Goal: Information Seeking & Learning: Check status

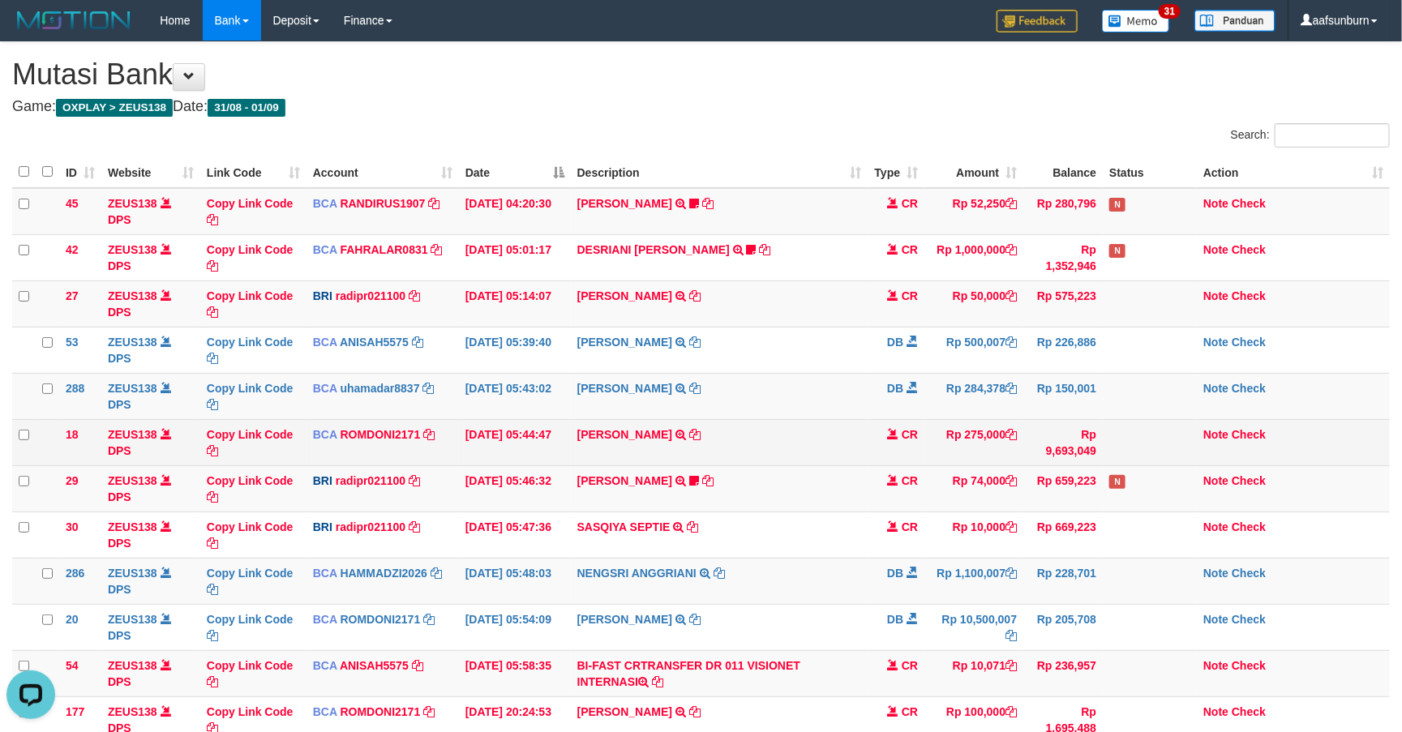
click at [801, 452] on td "[PERSON_NAME] TRSF E-BANKING CR 0109/FTSCY/WS95051 275000.002025090189099748 TR…" at bounding box center [720, 442] width 298 height 46
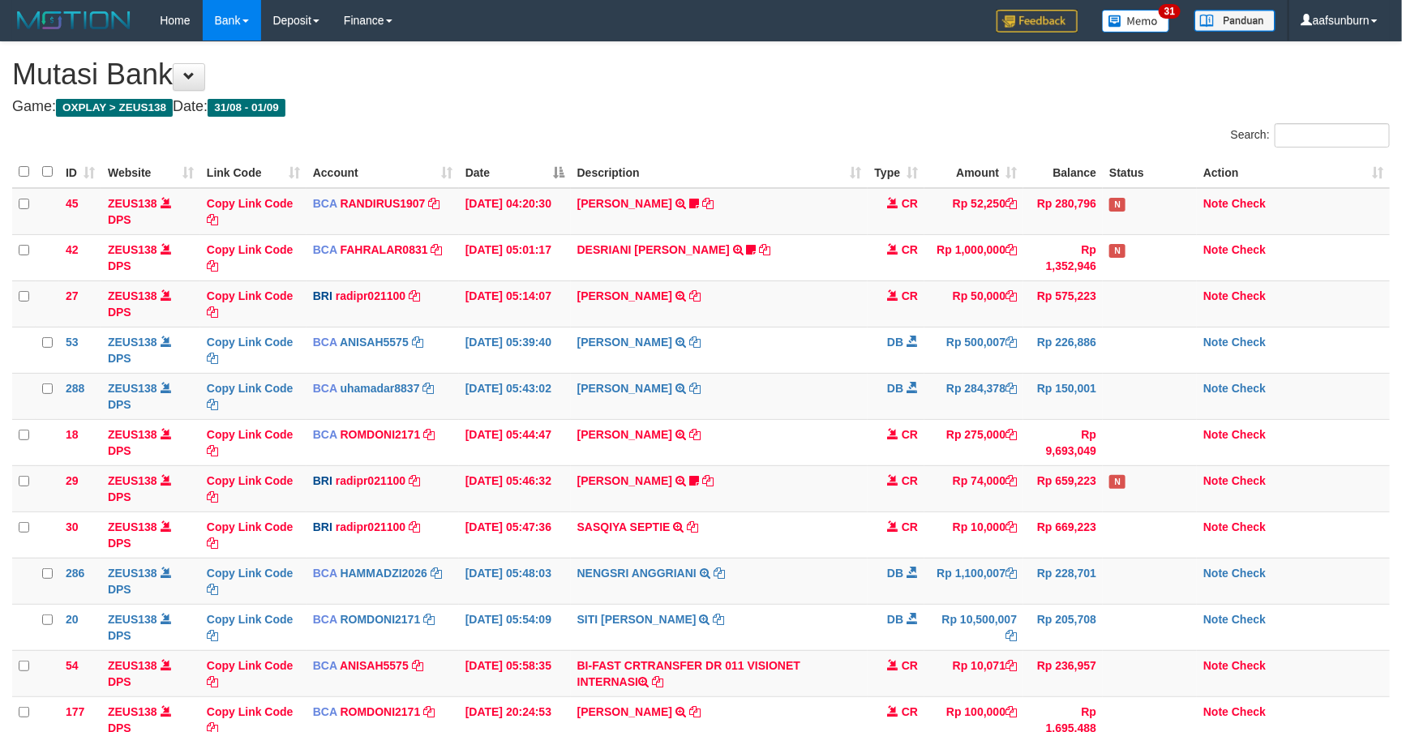
click at [801, 451] on td "[PERSON_NAME] TRSF E-BANKING CR 0109/FTSCY/WS95051 275000.002025090189099748 TR…" at bounding box center [720, 442] width 298 height 46
click at [803, 446] on td "MUHAMMAD IQB TRSF E-BANKING CR 0109/FTSCY/WS95051 275000.002025090189099748 TRF…" at bounding box center [720, 442] width 298 height 46
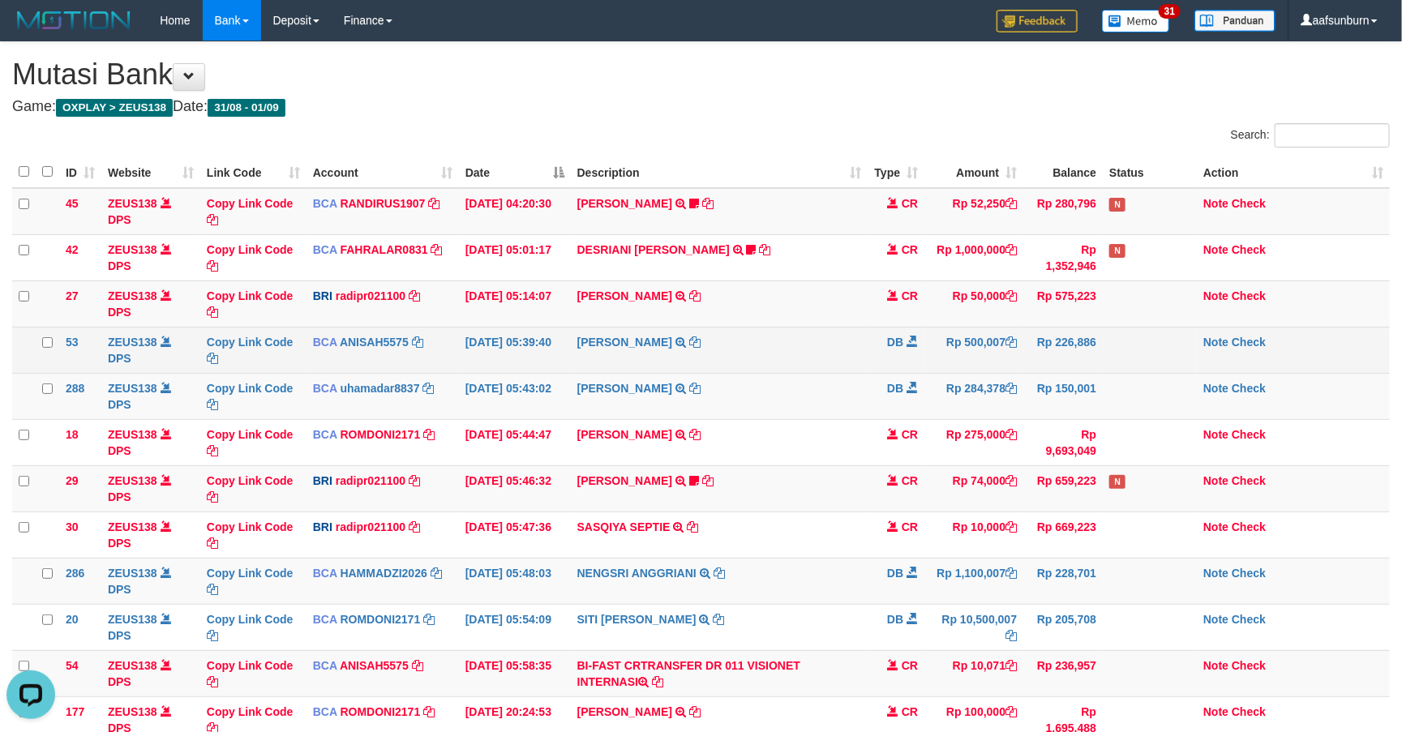
click at [783, 353] on td "SADAM HAPIPI TRSF E-BANKING DB 0109/FTSCY/WS95031 500007.00SADAM HAPIPI" at bounding box center [720, 350] width 298 height 46
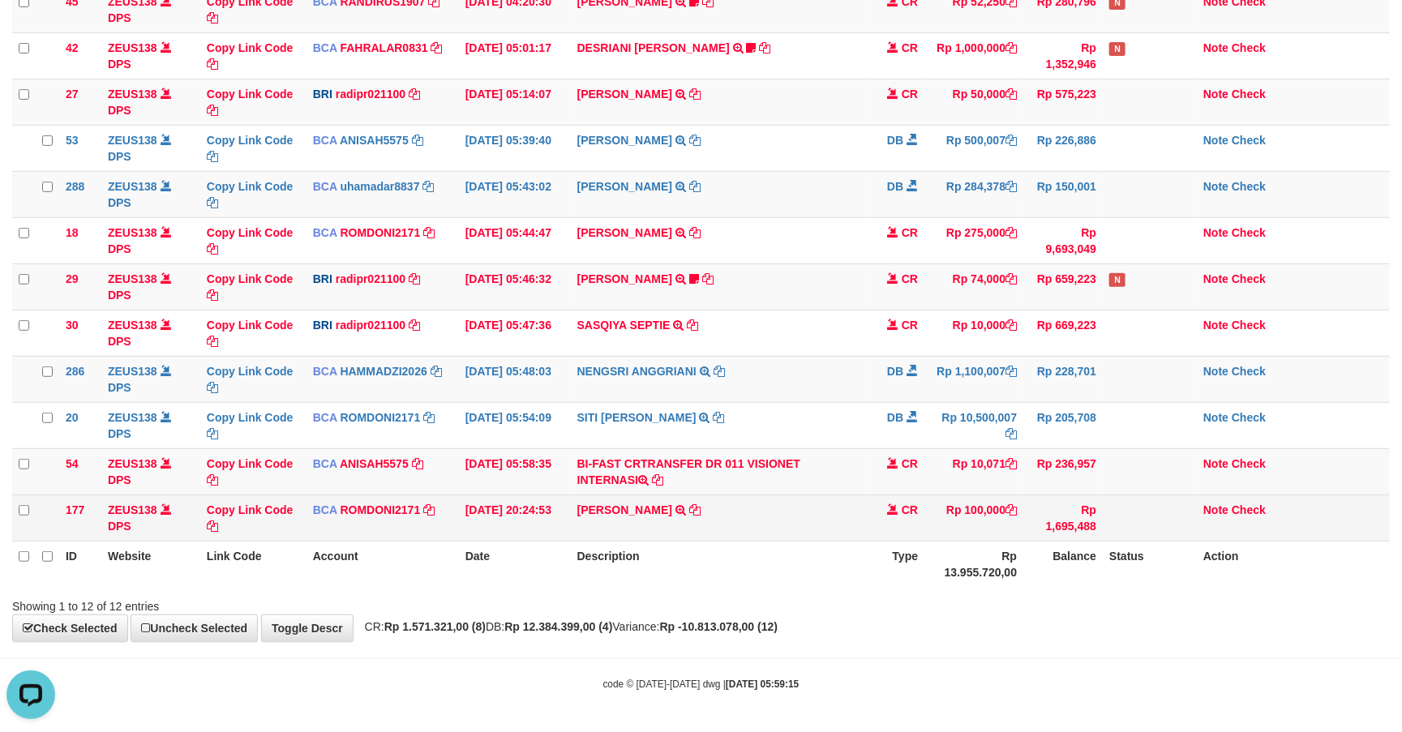
click at [1008, 525] on td "Rp 100,000" at bounding box center [973, 518] width 99 height 46
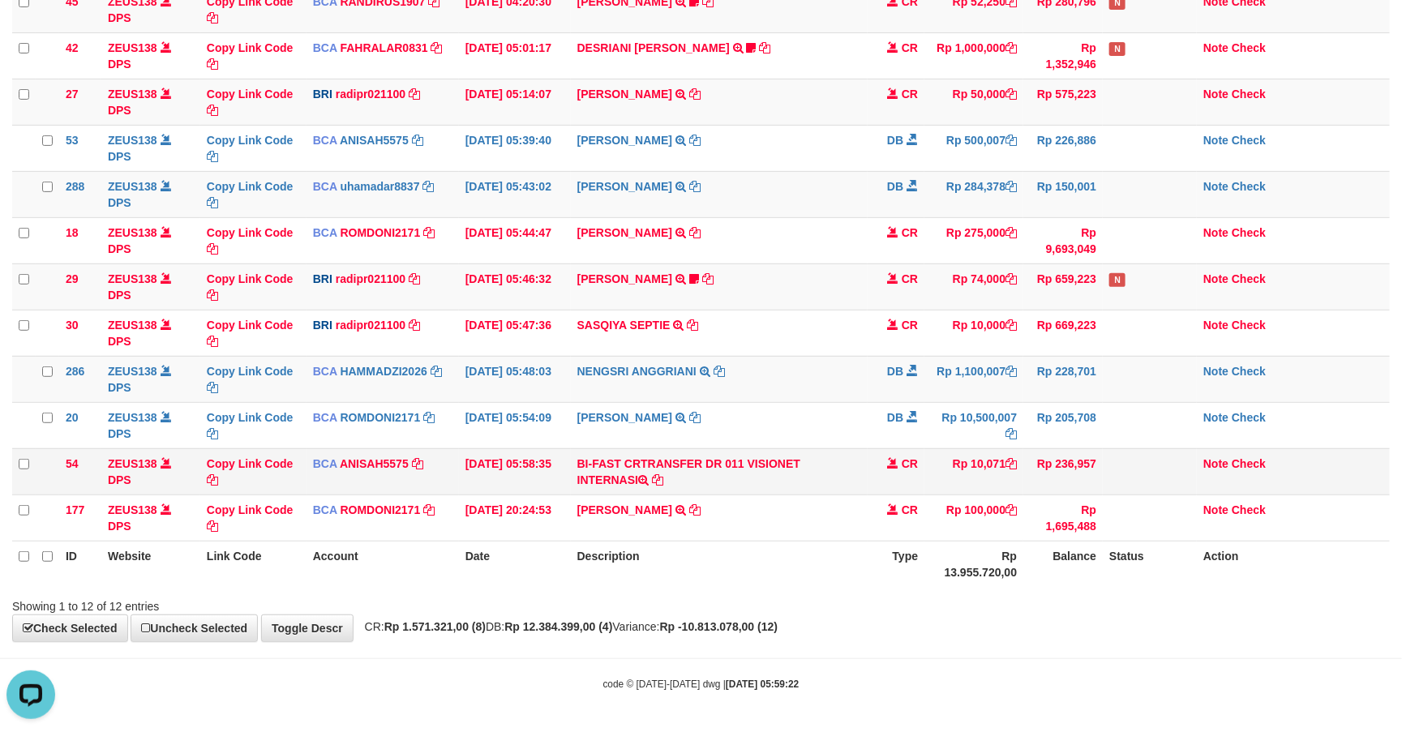
click at [1080, 463] on td "Rp 236,957" at bounding box center [1062, 471] width 79 height 46
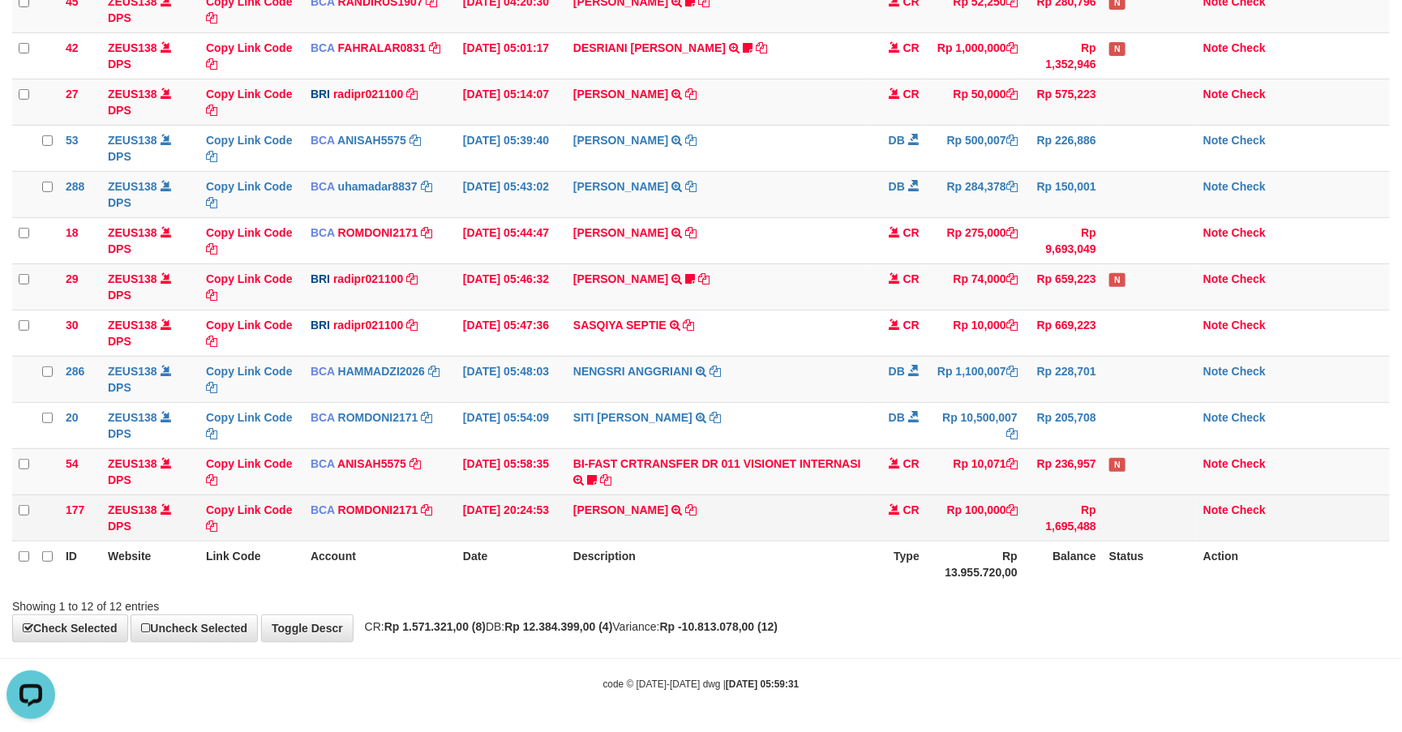
click at [1093, 525] on td "Rp 1,695,488" at bounding box center [1063, 518] width 79 height 46
click at [1036, 518] on td "Rp 1,695,488" at bounding box center [1063, 518] width 79 height 46
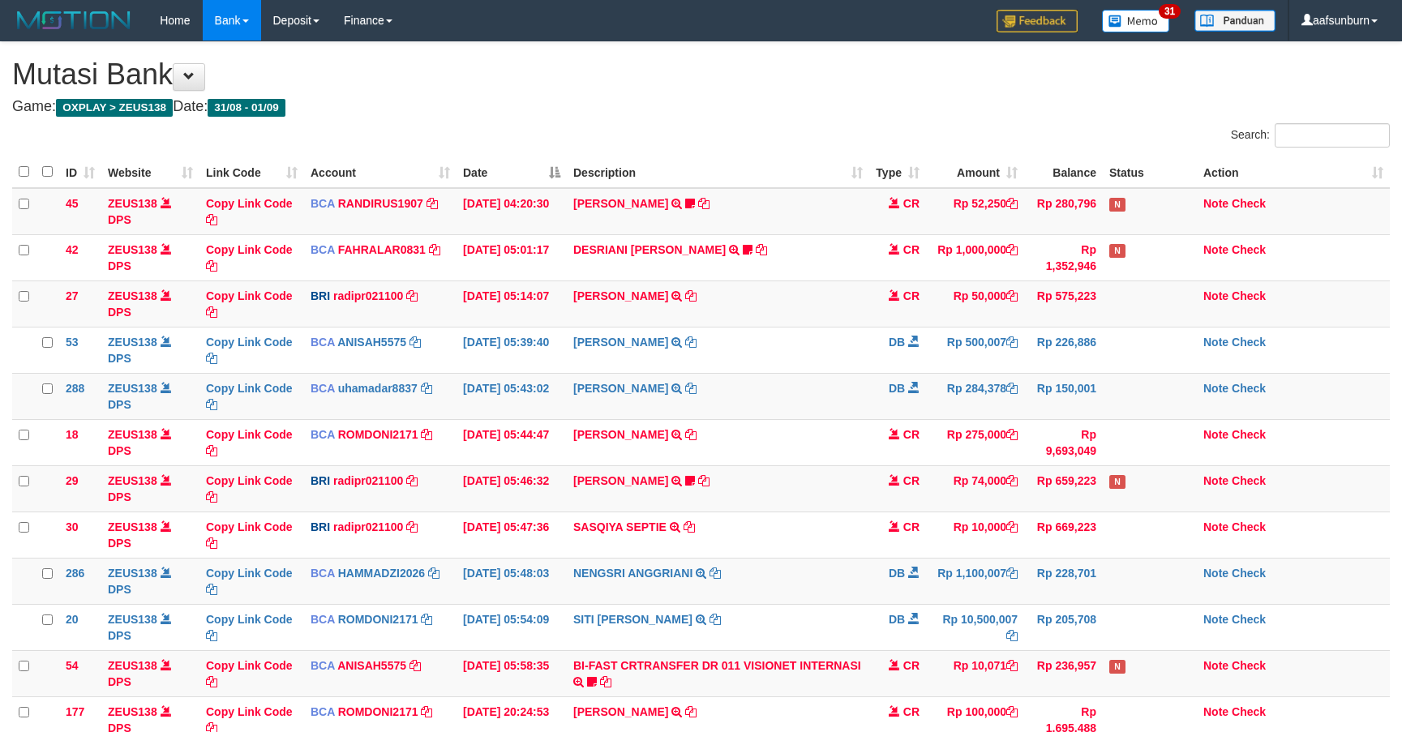
scroll to position [208, 0]
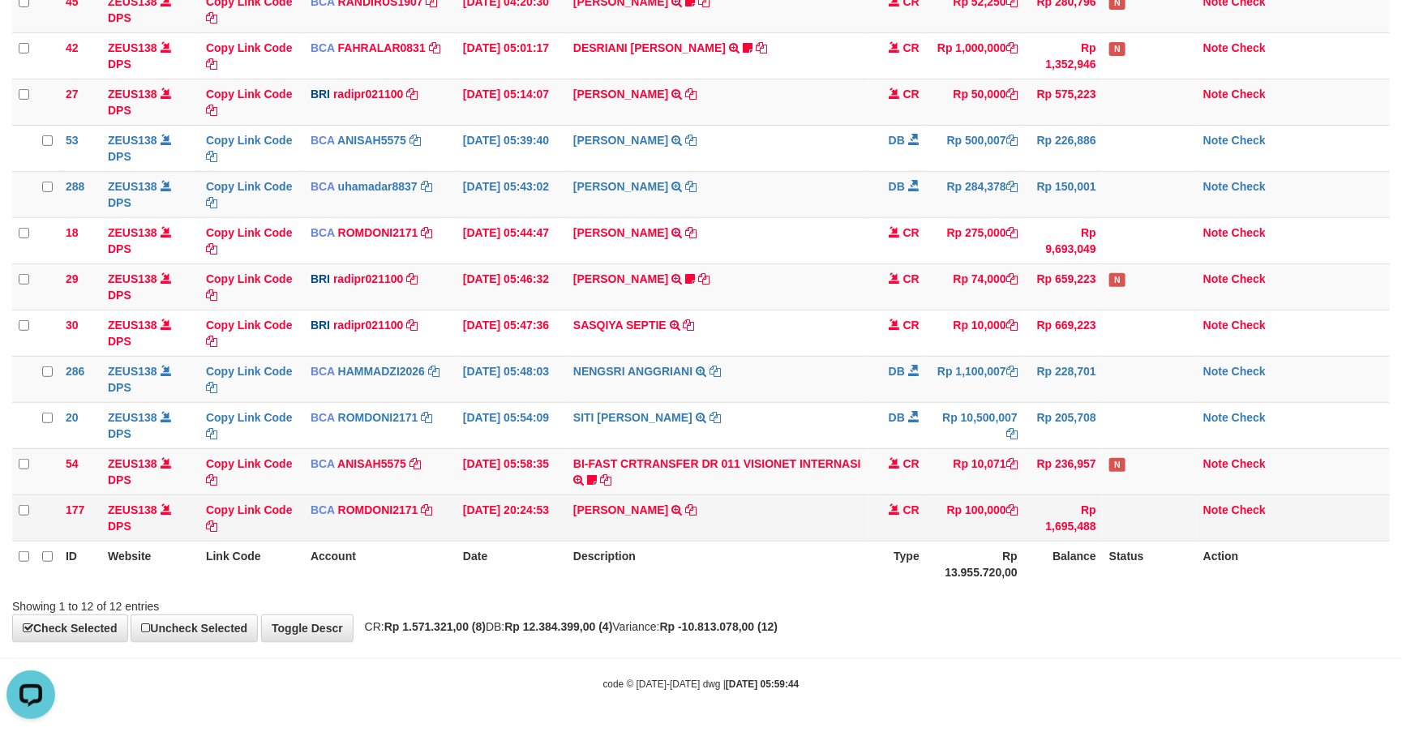
drag, startPoint x: 1189, startPoint y: 499, endPoint x: 1195, endPoint y: 506, distance: 8.6
click at [1195, 506] on td at bounding box center [1150, 518] width 94 height 46
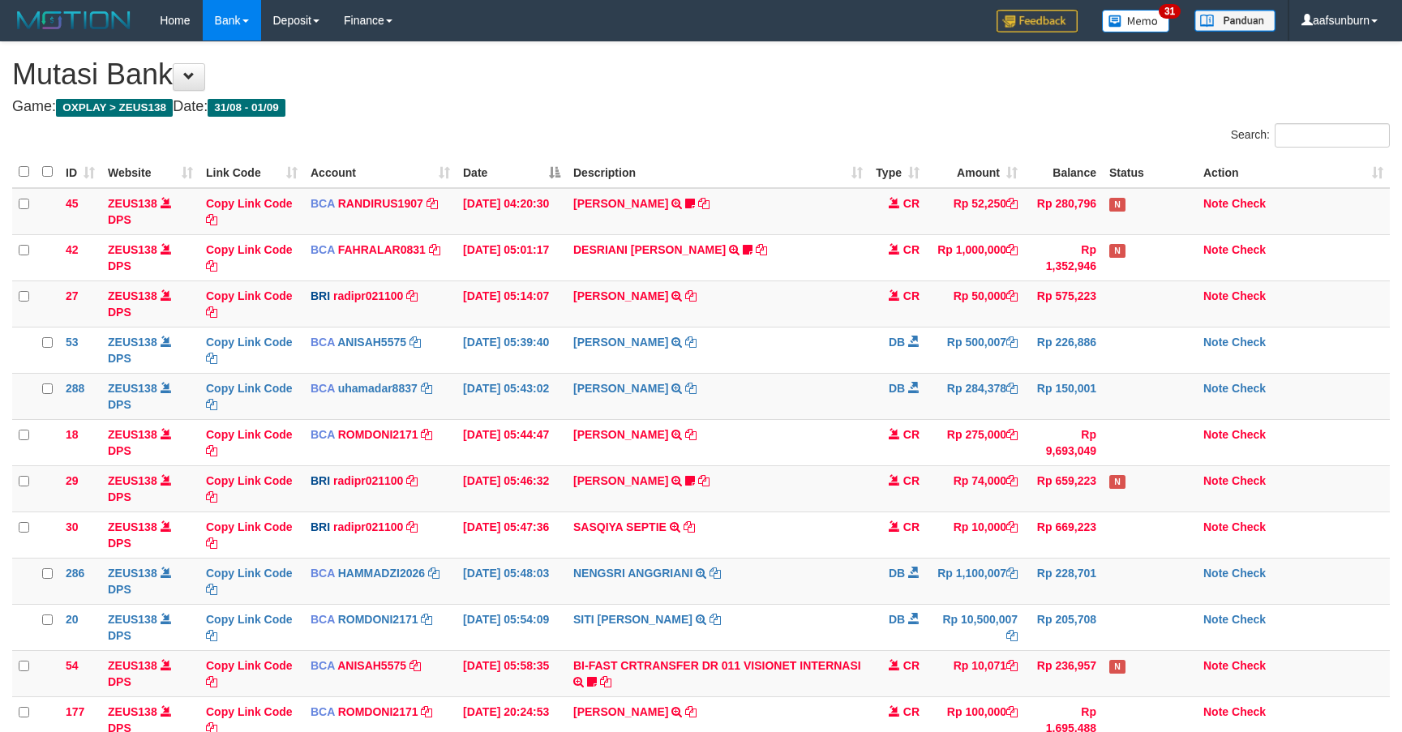
scroll to position [208, 0]
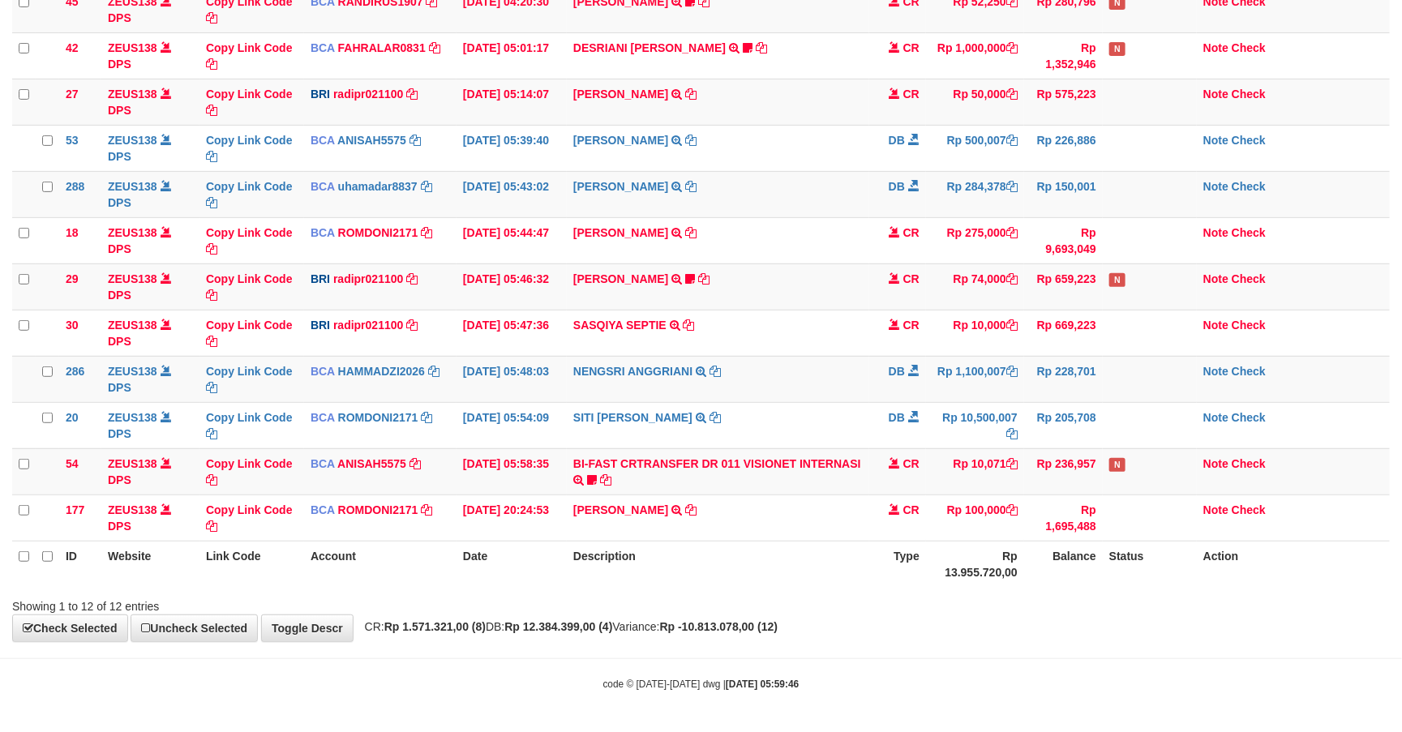
click at [1151, 542] on th "Status" at bounding box center [1150, 564] width 94 height 46
click at [1153, 550] on th "Status" at bounding box center [1150, 564] width 94 height 46
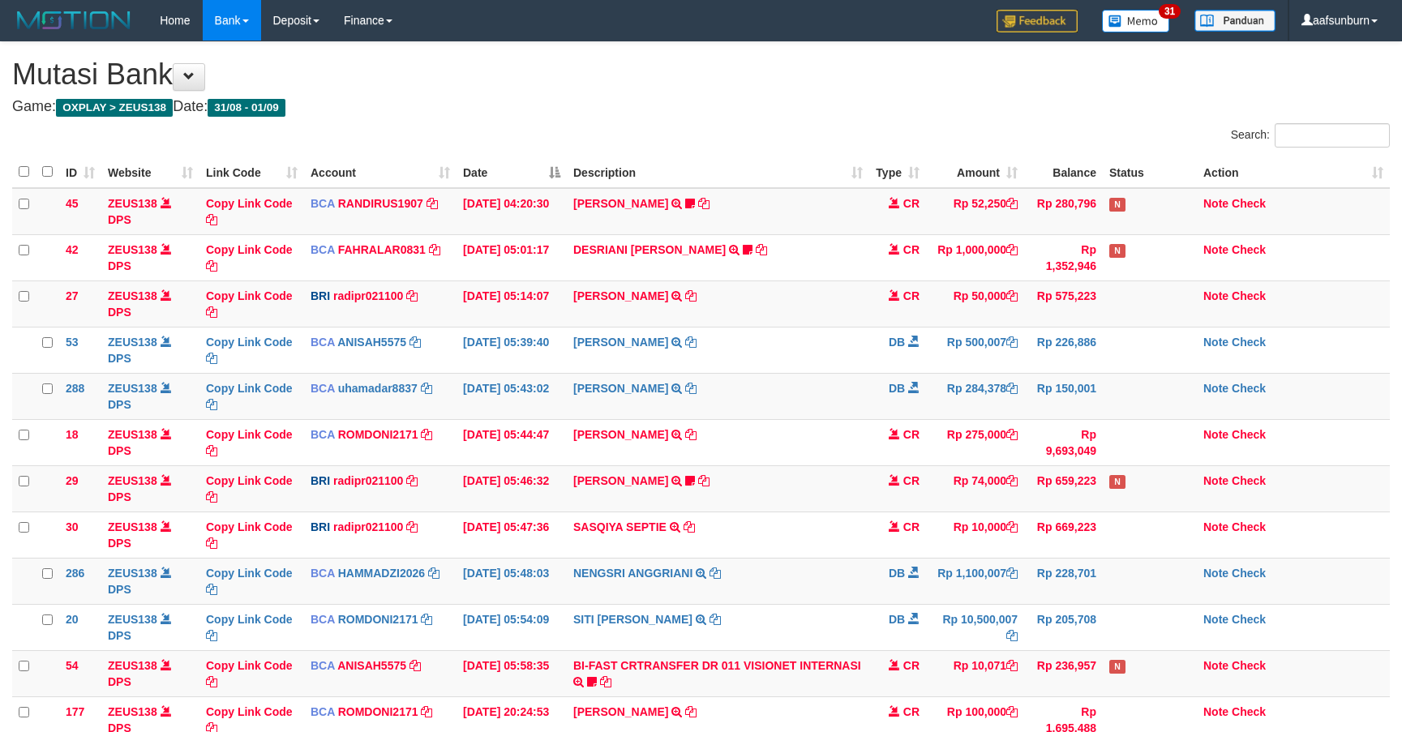
scroll to position [208, 0]
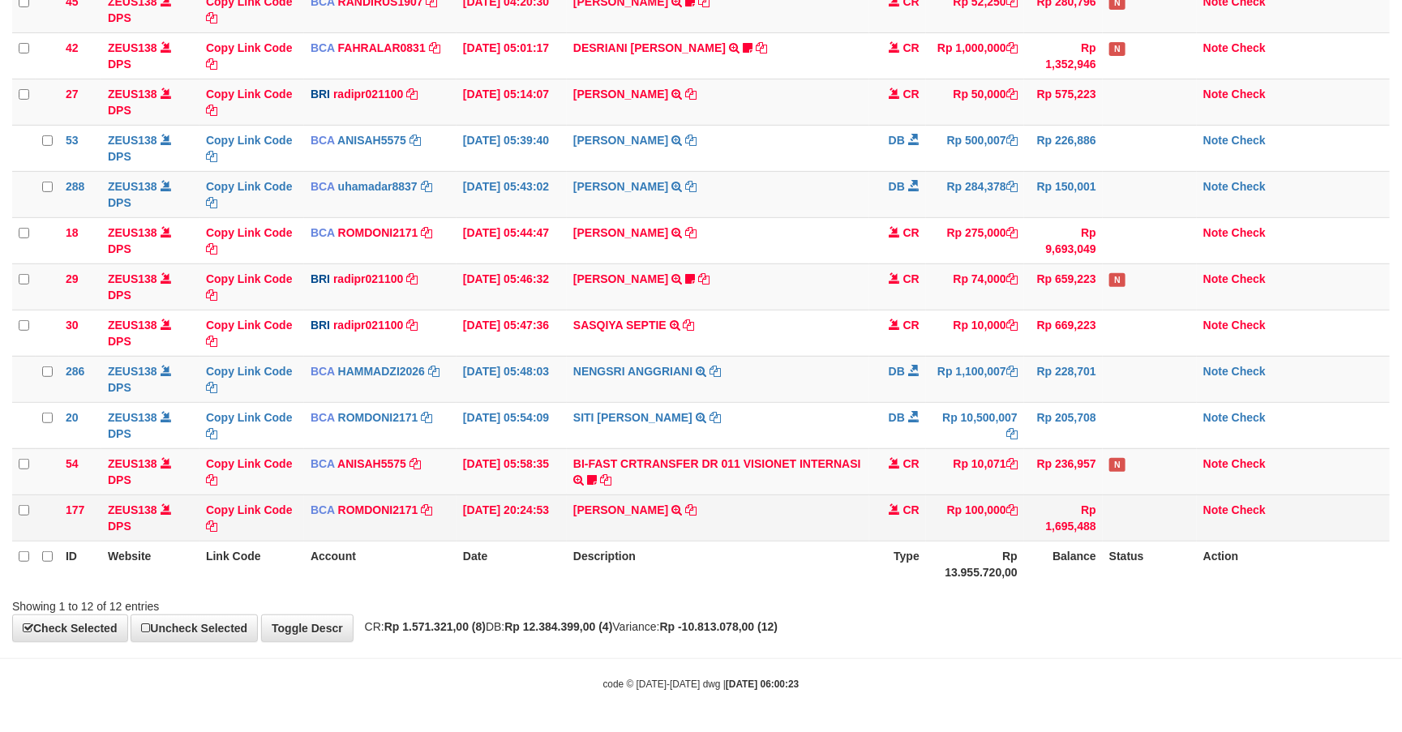
click at [1168, 533] on td at bounding box center [1150, 518] width 94 height 46
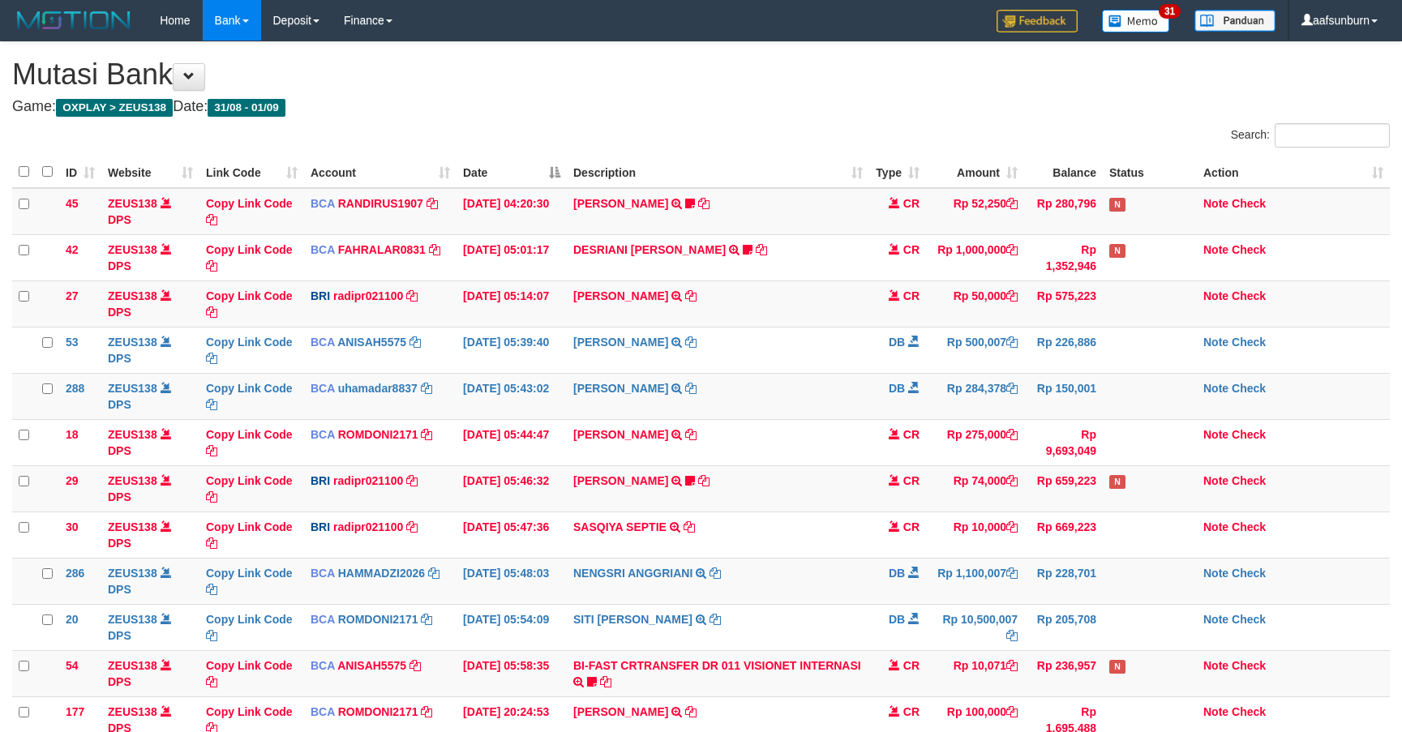
scroll to position [208, 0]
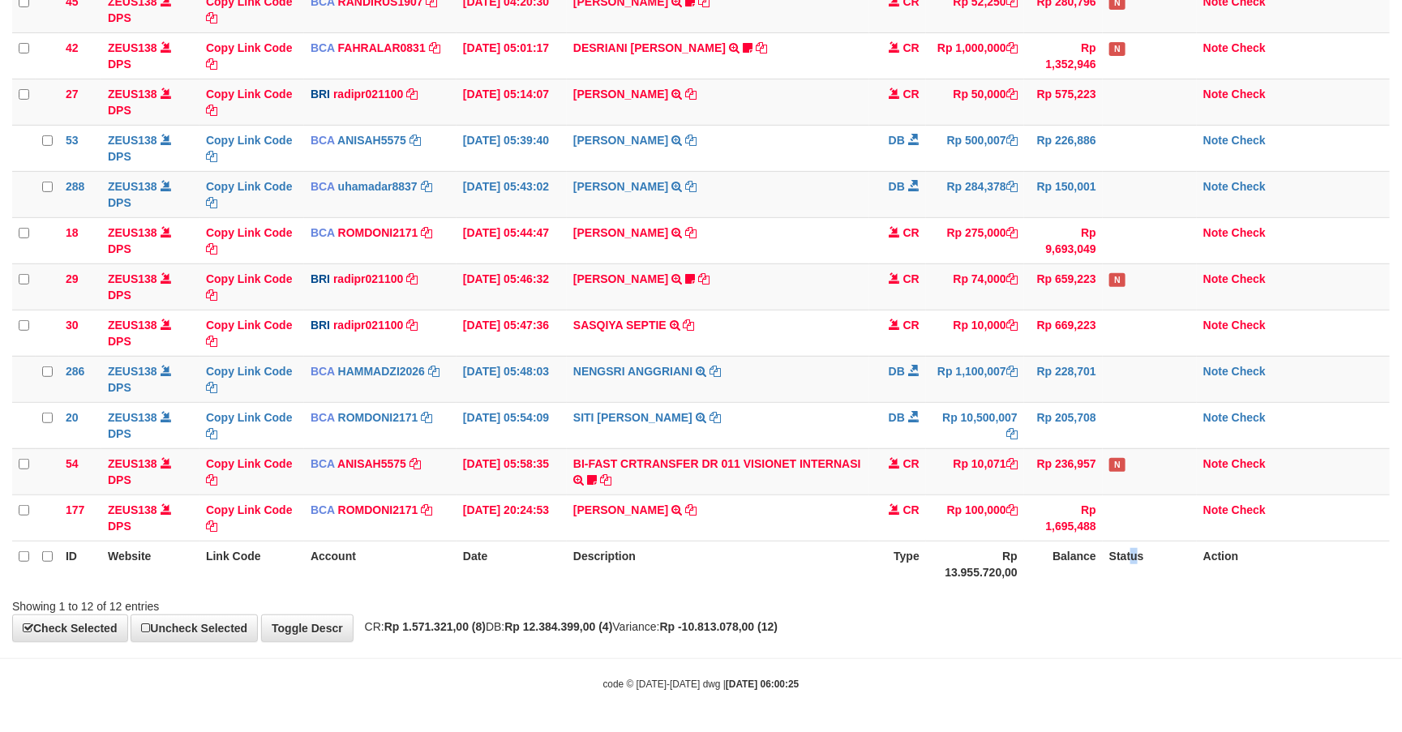
click at [1134, 543] on th "Status" at bounding box center [1150, 564] width 94 height 46
click at [1105, 552] on th "Status" at bounding box center [1150, 564] width 94 height 46
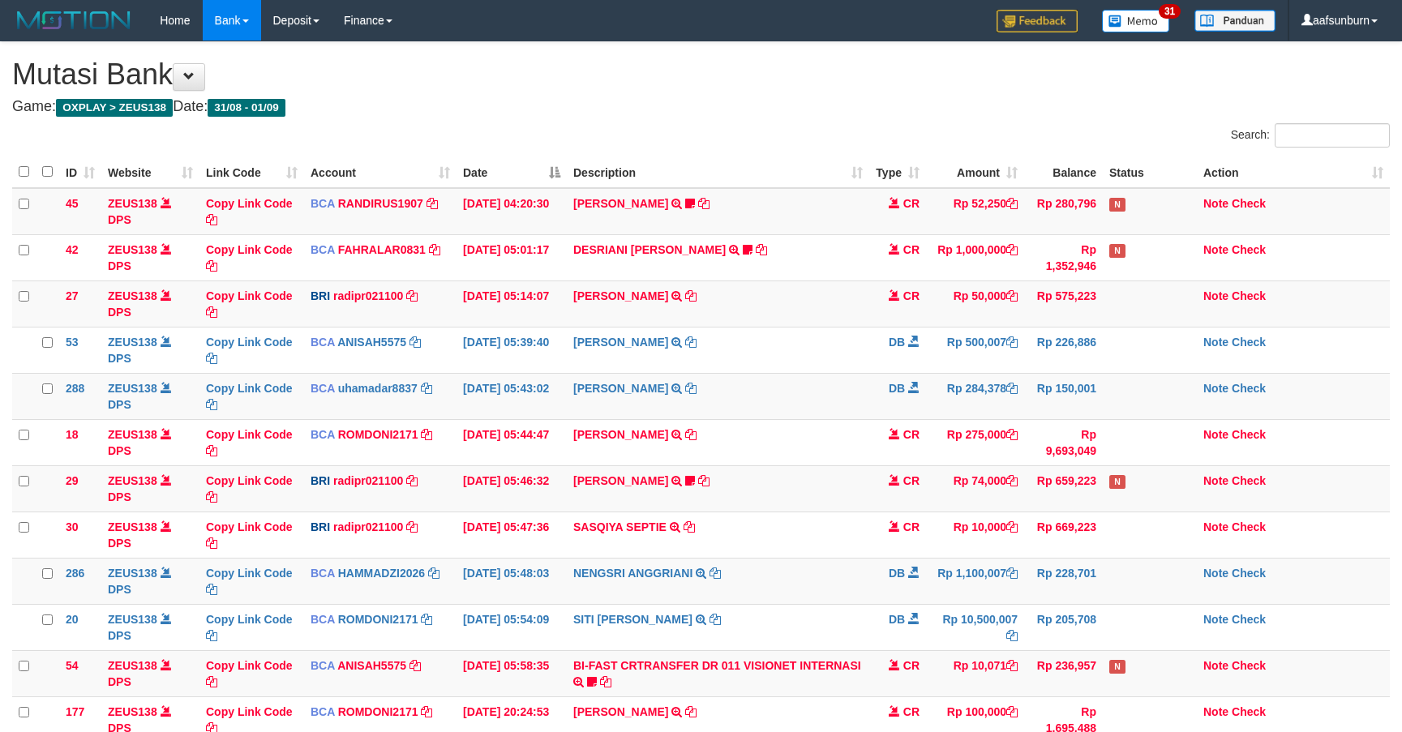
scroll to position [208, 0]
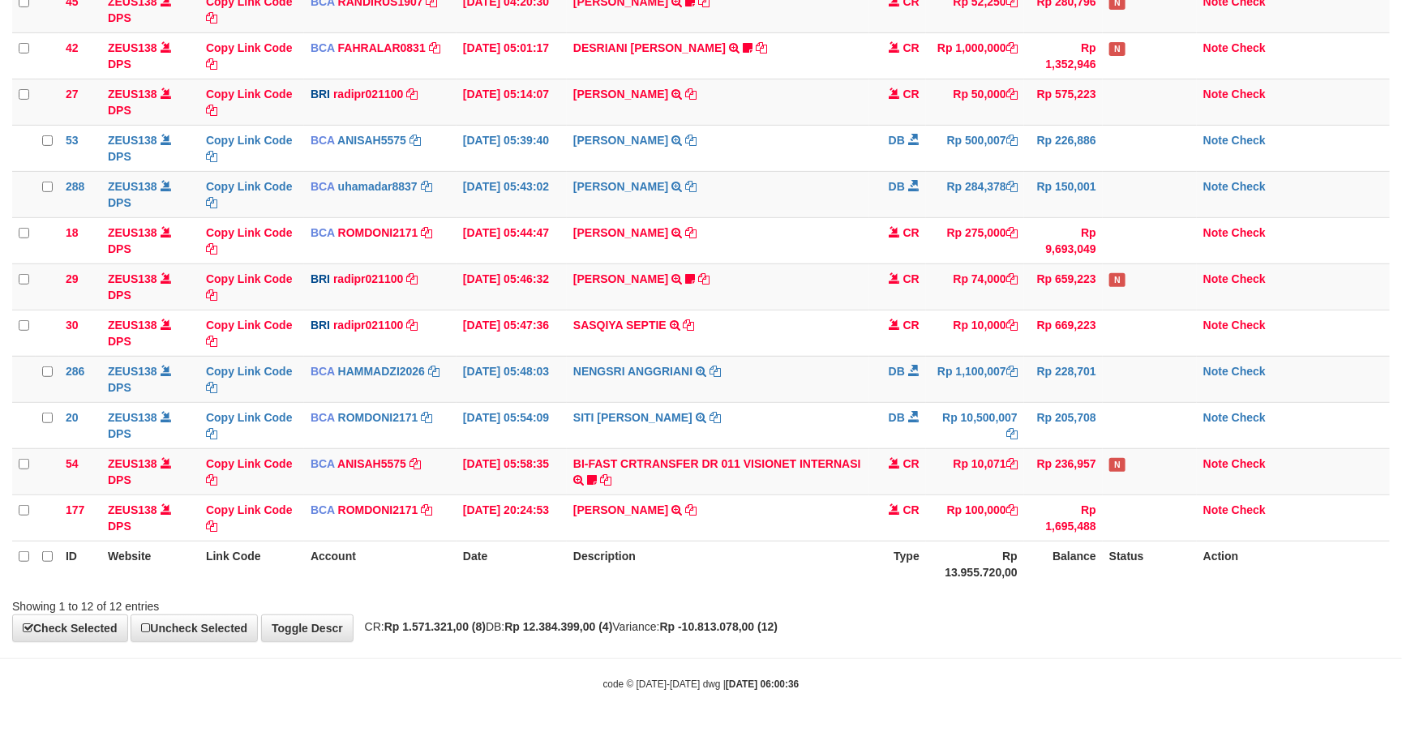
click at [1104, 558] on th "Status" at bounding box center [1150, 564] width 94 height 46
click at [1066, 550] on th "Balance" at bounding box center [1063, 564] width 79 height 46
click at [1005, 560] on th "Rp 13.955.720,00" at bounding box center [975, 564] width 98 height 46
click at [1104, 557] on th "Status" at bounding box center [1150, 564] width 94 height 46
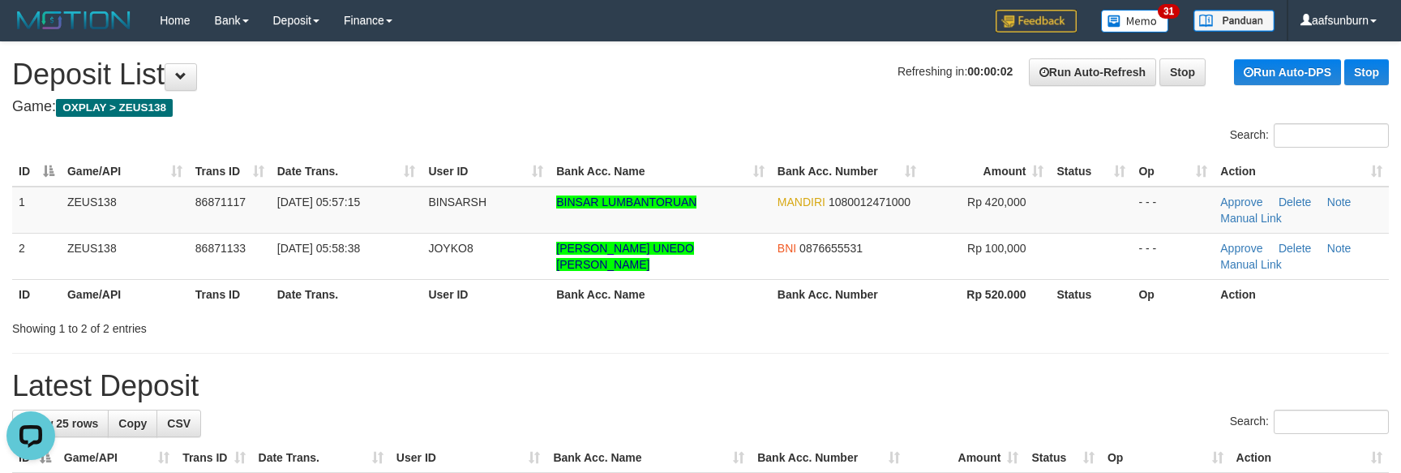
drag, startPoint x: 1075, startPoint y: 268, endPoint x: 1078, endPoint y: 288, distance: 19.7
click at [1075, 268] on td at bounding box center [1091, 256] width 82 height 46
click at [487, 212] on td "BINSARSH" at bounding box center [486, 209] width 128 height 47
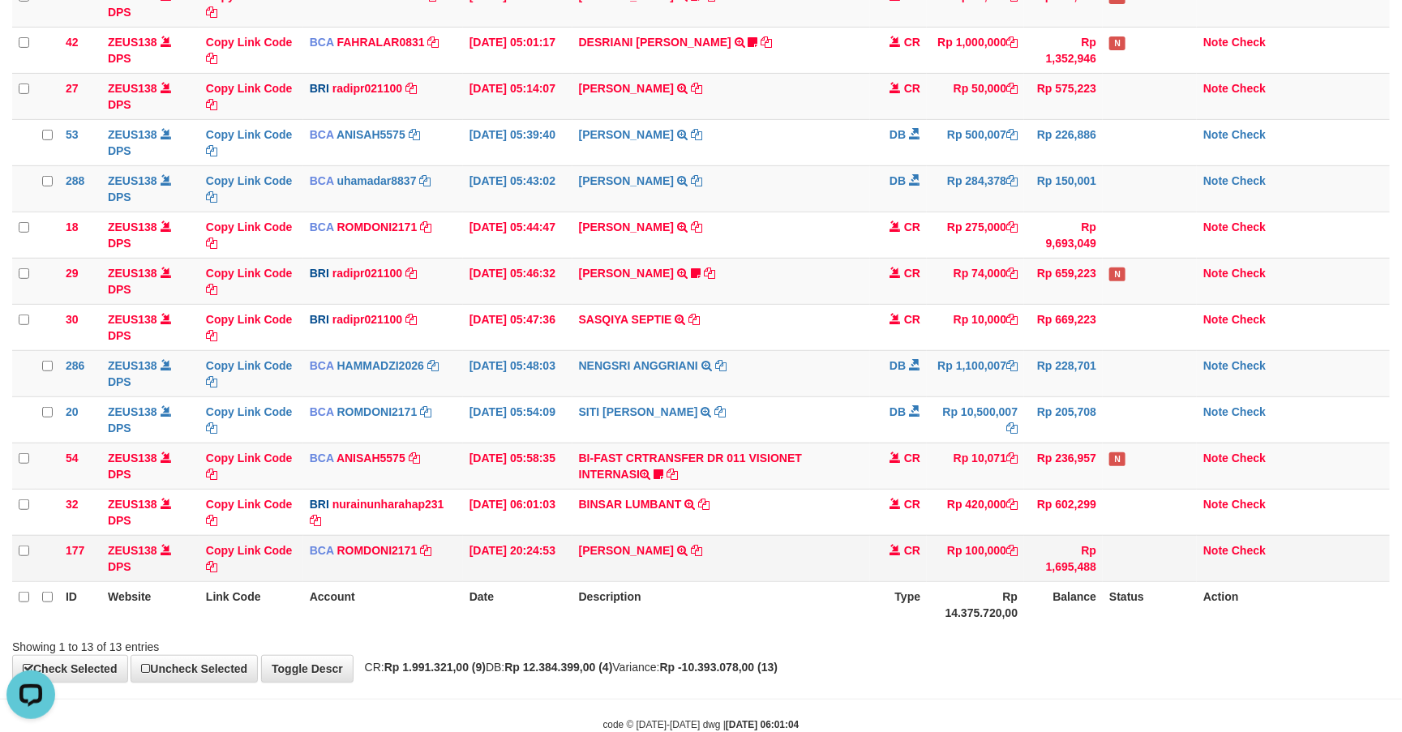
click at [1025, 542] on tr "177 ZEUS138 DPS Copy Link Code BCA ROMDONI2171 DPS ROMDONI mutasi_20250831_3611…" at bounding box center [700, 558] width 1377 height 46
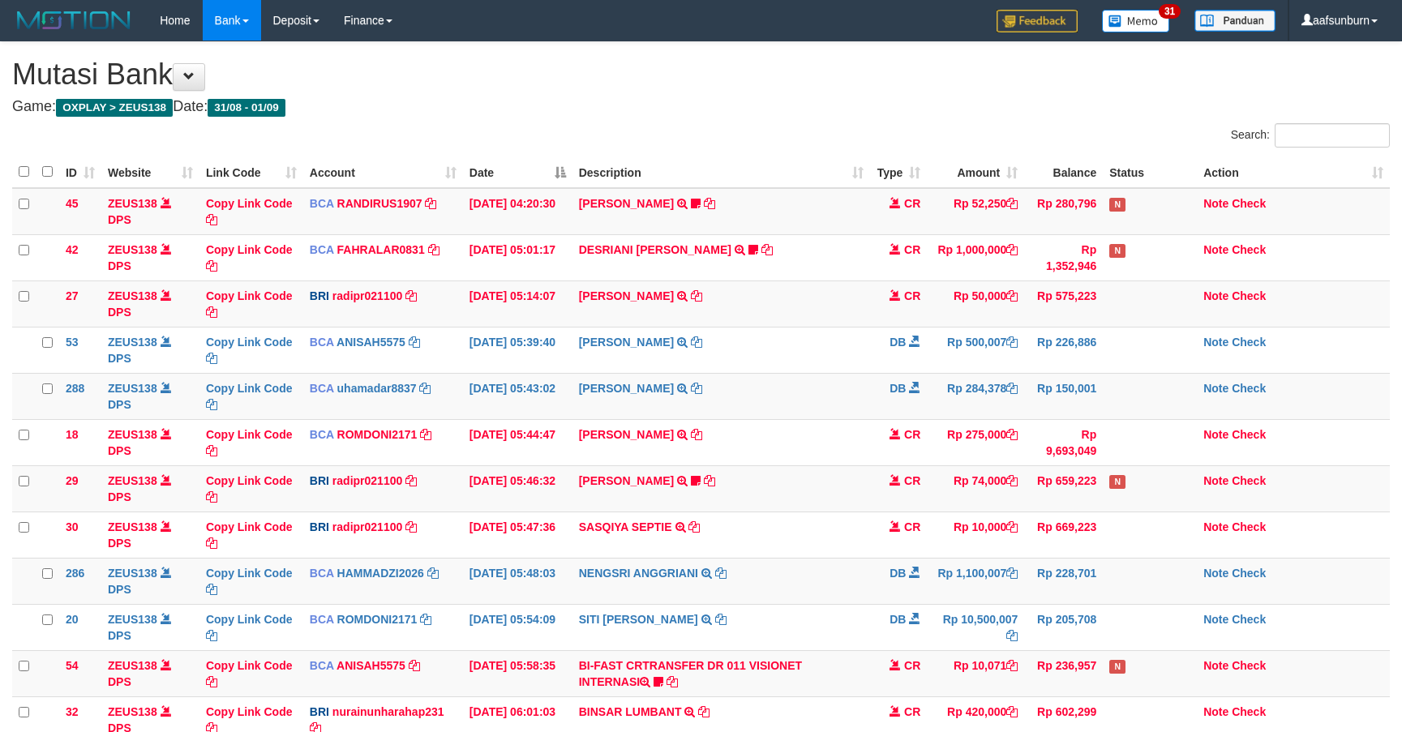
scroll to position [208, 0]
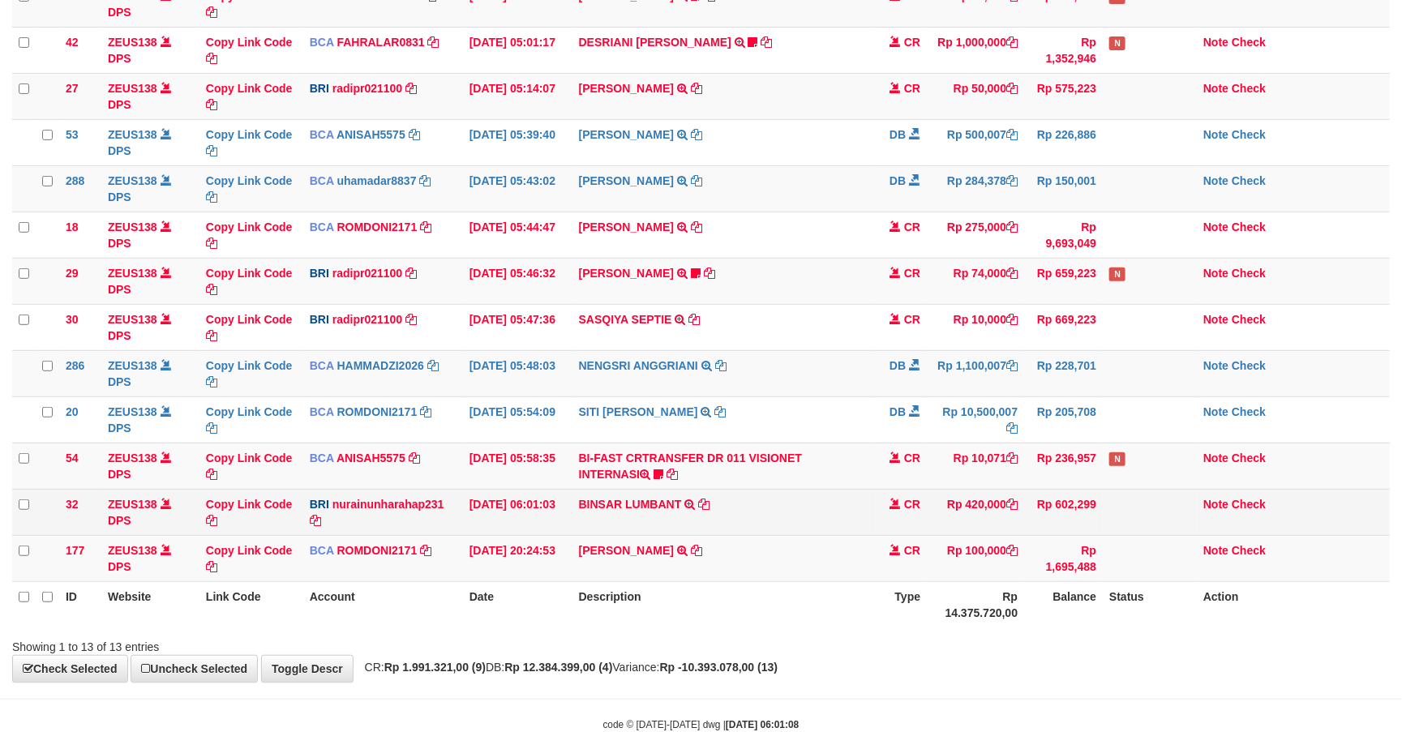
click at [745, 533] on td "BINSAR LUMBANT TRANSFER NBMB BINSAR LUMBANT TO NURAINUN HARAHAP" at bounding box center [721, 512] width 298 height 46
copy tr "BINSAR LUMBANT TRANSFER NBMB BINSAR LUMBANT TO NURAINUN HARAHAP"
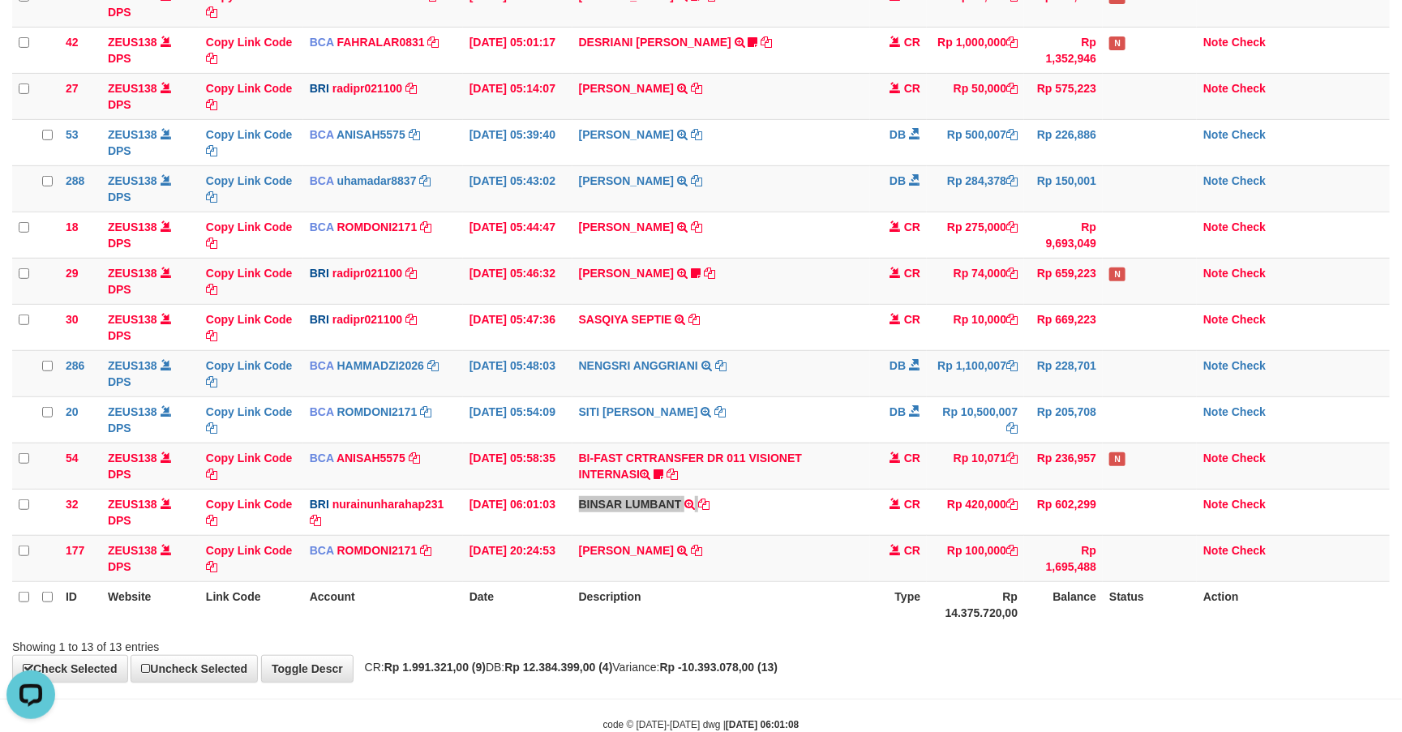
scroll to position [0, 0]
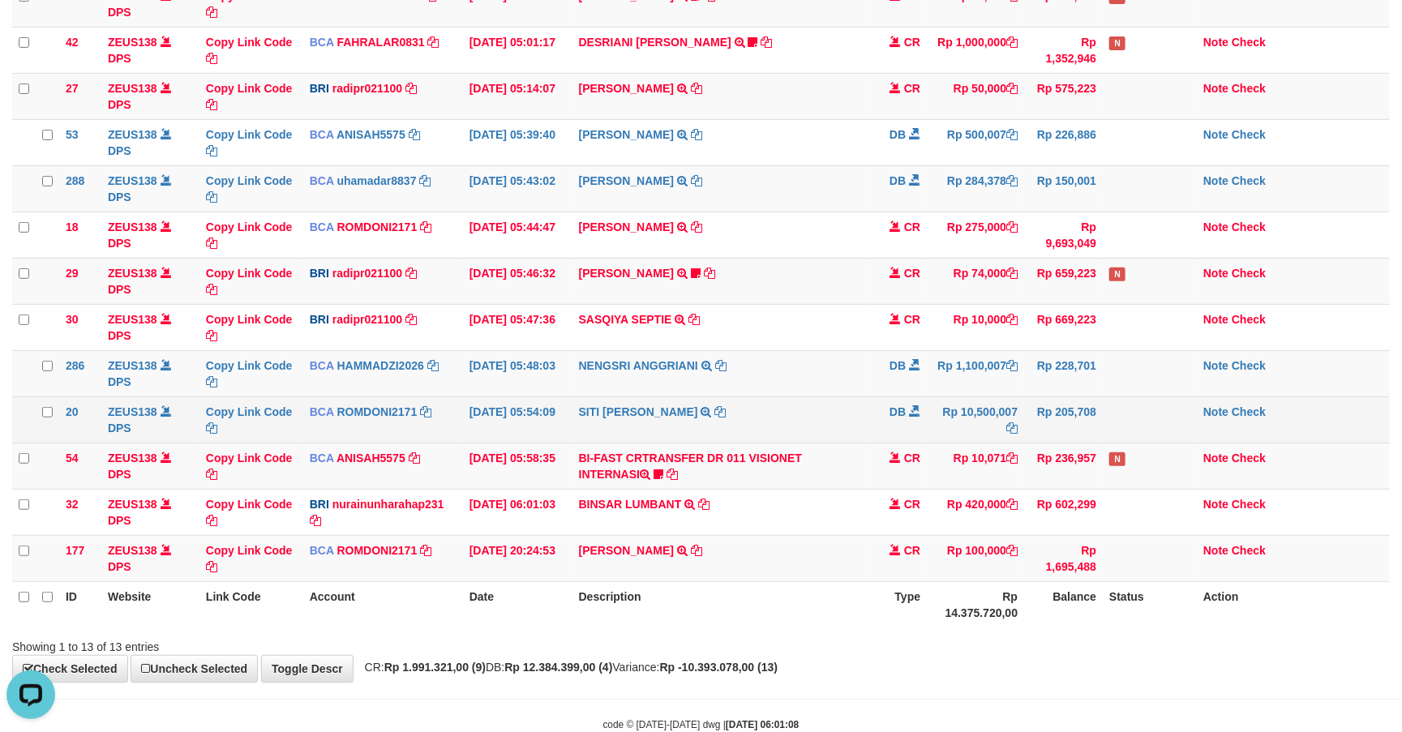
drag, startPoint x: 917, startPoint y: 401, endPoint x: 915, endPoint y: 411, distance: 9.9
click at [918, 402] on td "DB" at bounding box center [898, 419] width 57 height 46
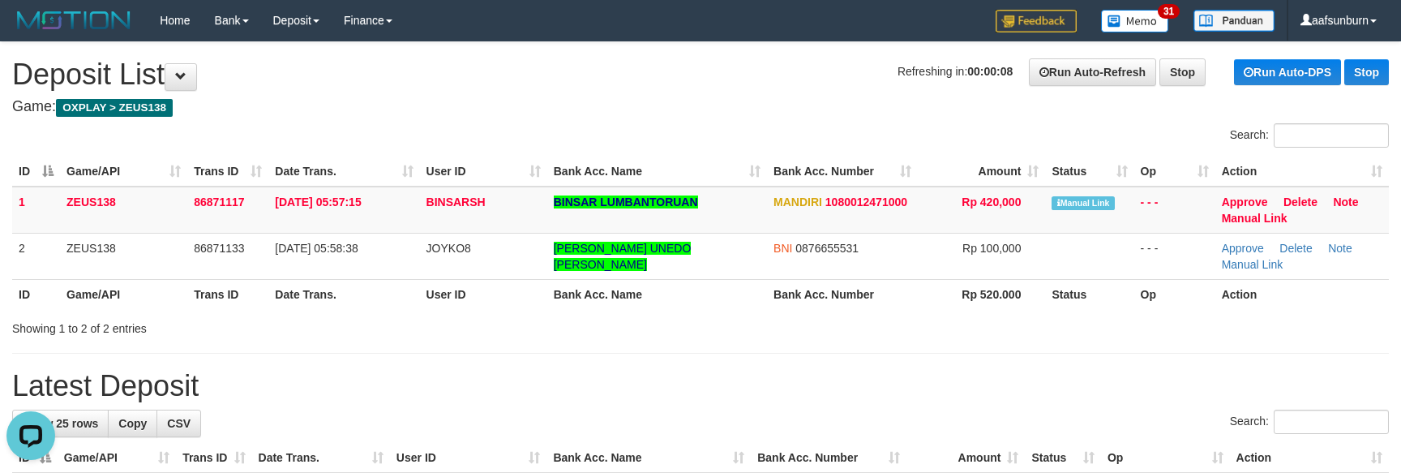
click at [717, 185] on th "Bank Acc. Name" at bounding box center [657, 171] width 220 height 30
click at [750, 190] on td "BINSAR LUMBANTORUAN" at bounding box center [657, 209] width 220 height 47
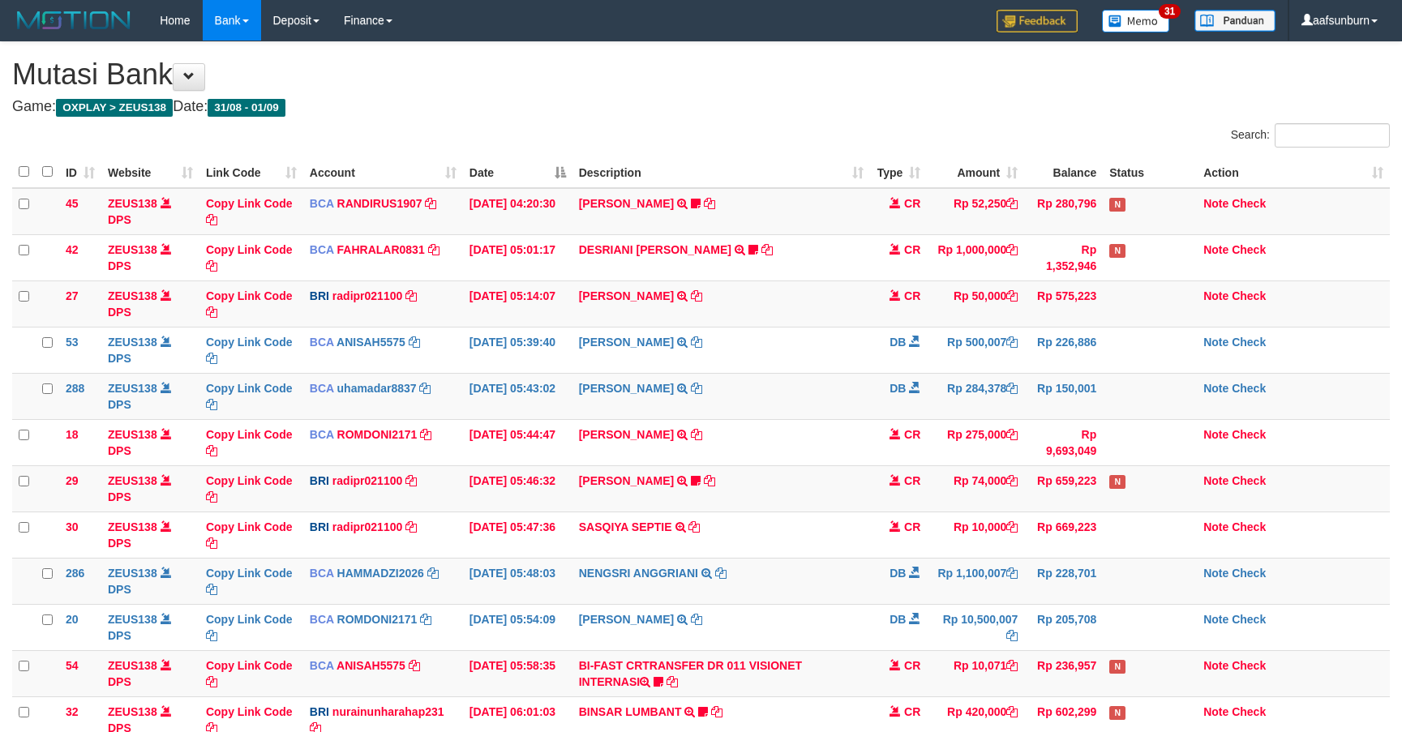
scroll to position [208, 0]
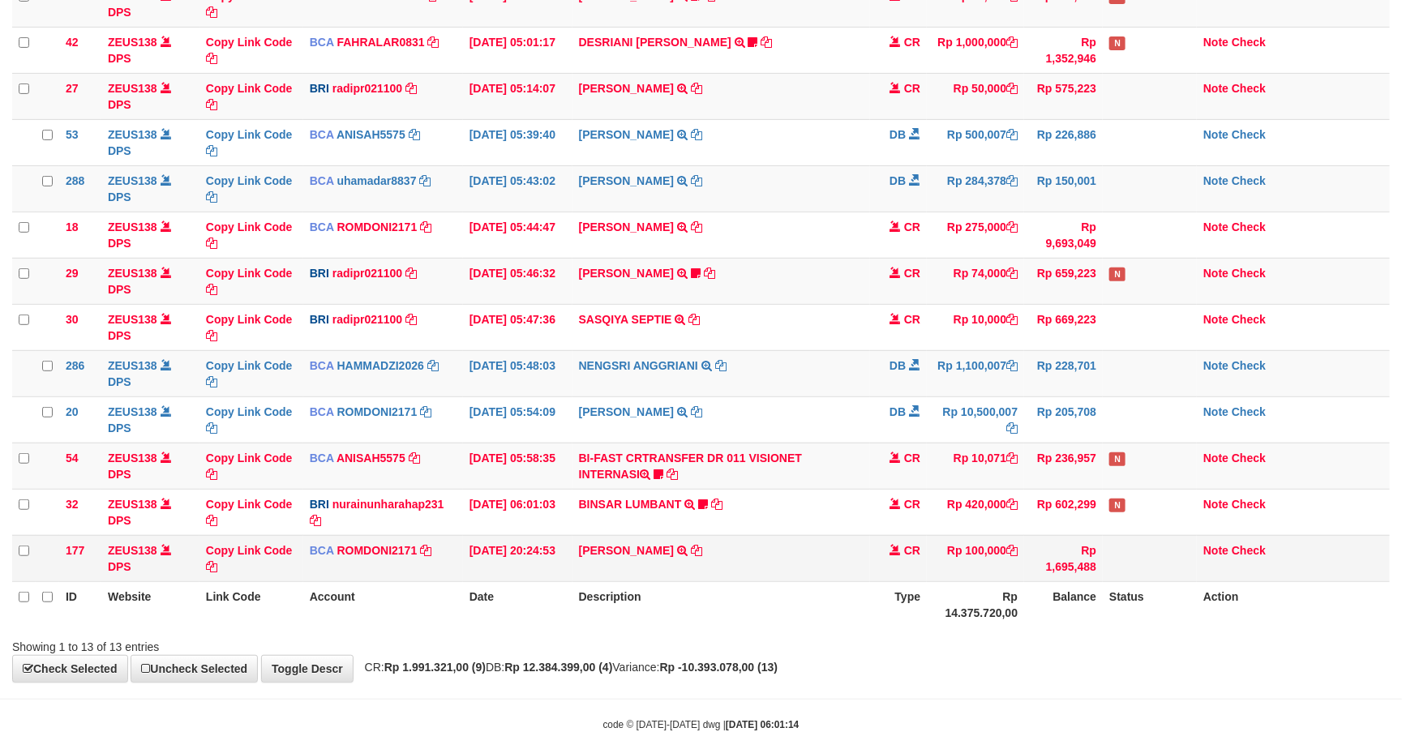
drag, startPoint x: 0, startPoint y: 0, endPoint x: 623, endPoint y: 570, distance: 844.7
click at [623, 570] on td "ABDUL GAFUR SETORAN VIA CDM TANGGAL :31/08 31/08 WSID:Z3QA1 ABDUL GAFUR" at bounding box center [721, 558] width 298 height 46
copy td "ABDUL GAFUR"
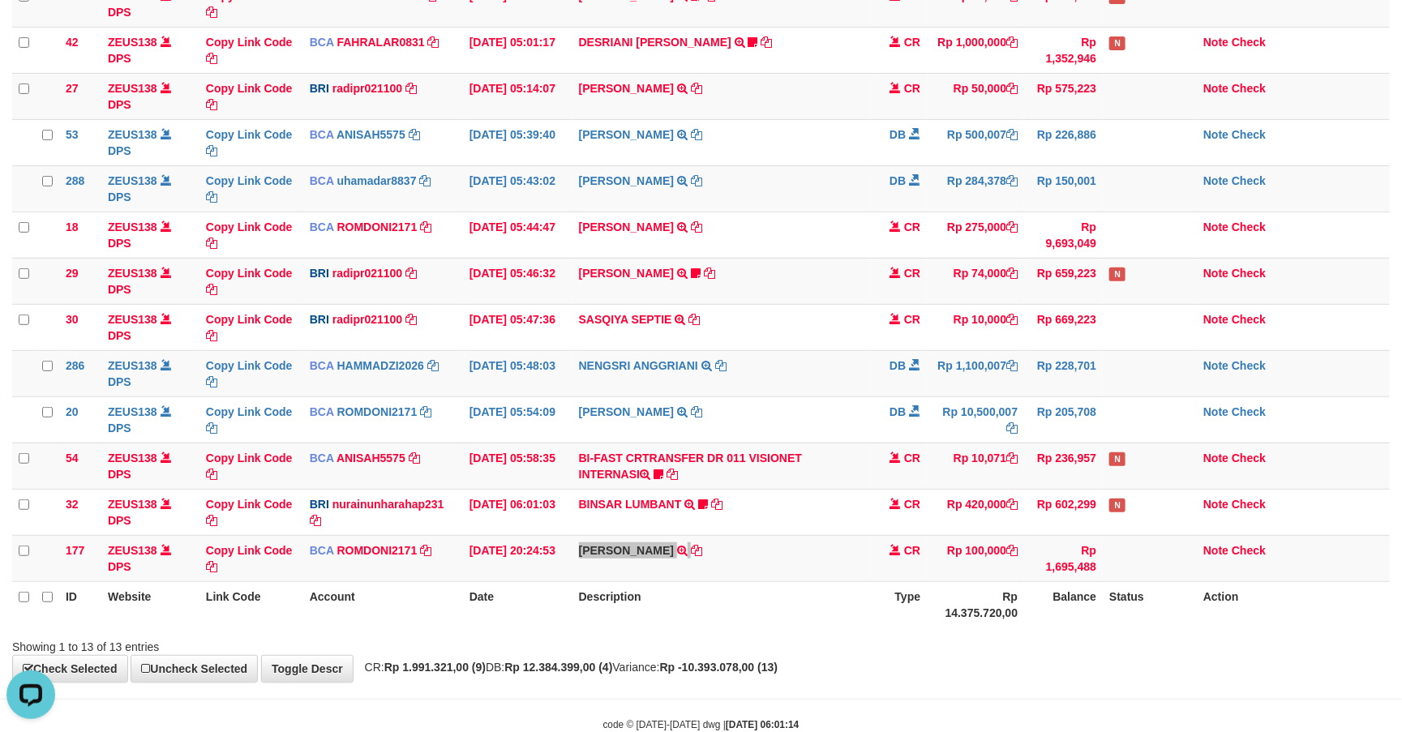
scroll to position [0, 0]
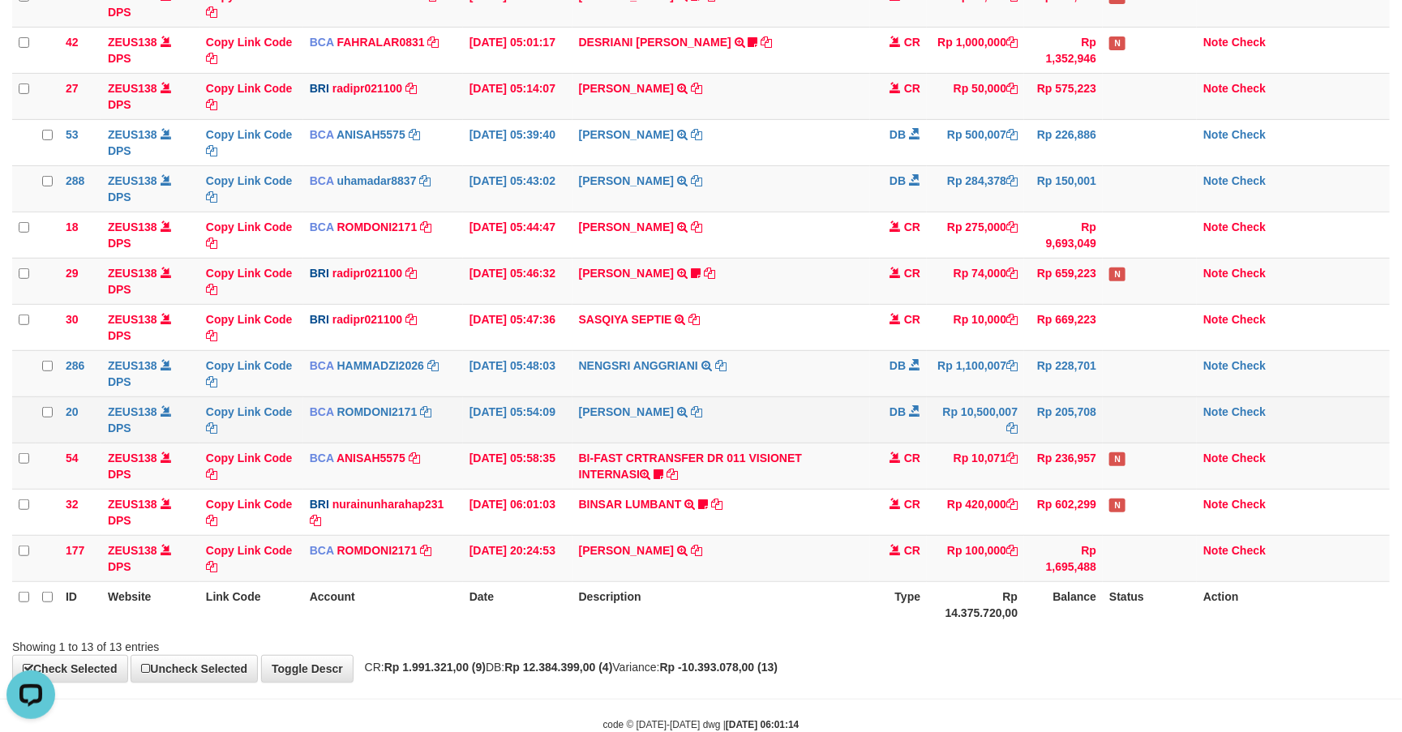
click at [906, 426] on td "DB" at bounding box center [898, 419] width 57 height 46
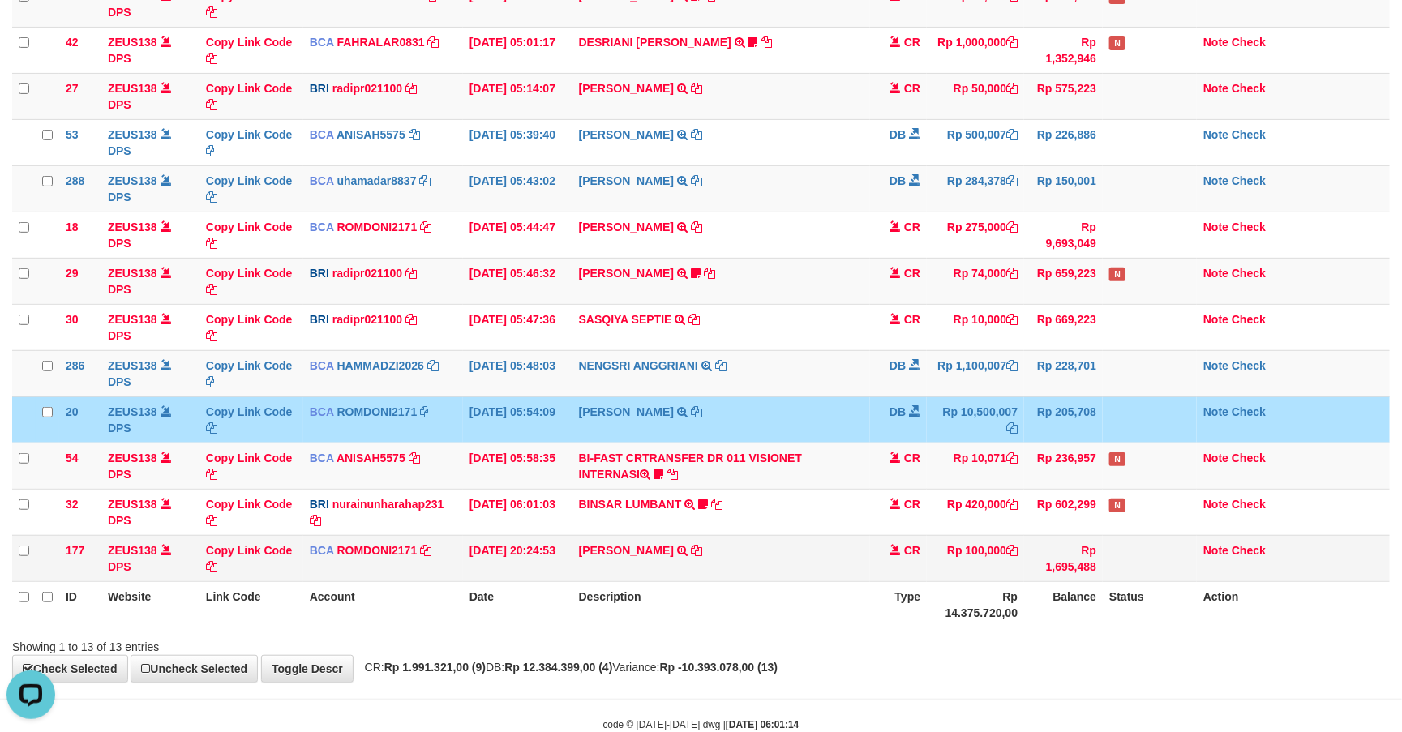
click at [596, 574] on td "ABDUL GAFUR SETORAN VIA CDM TANGGAL :31/08 31/08 WSID:Z3QA1 ABDUL GAFUR" at bounding box center [721, 558] width 298 height 46
copy link "ABDUL"
drag, startPoint x: 893, startPoint y: 380, endPoint x: 910, endPoint y: 392, distance: 20.3
click at [903, 392] on td "DB" at bounding box center [898, 373] width 57 height 46
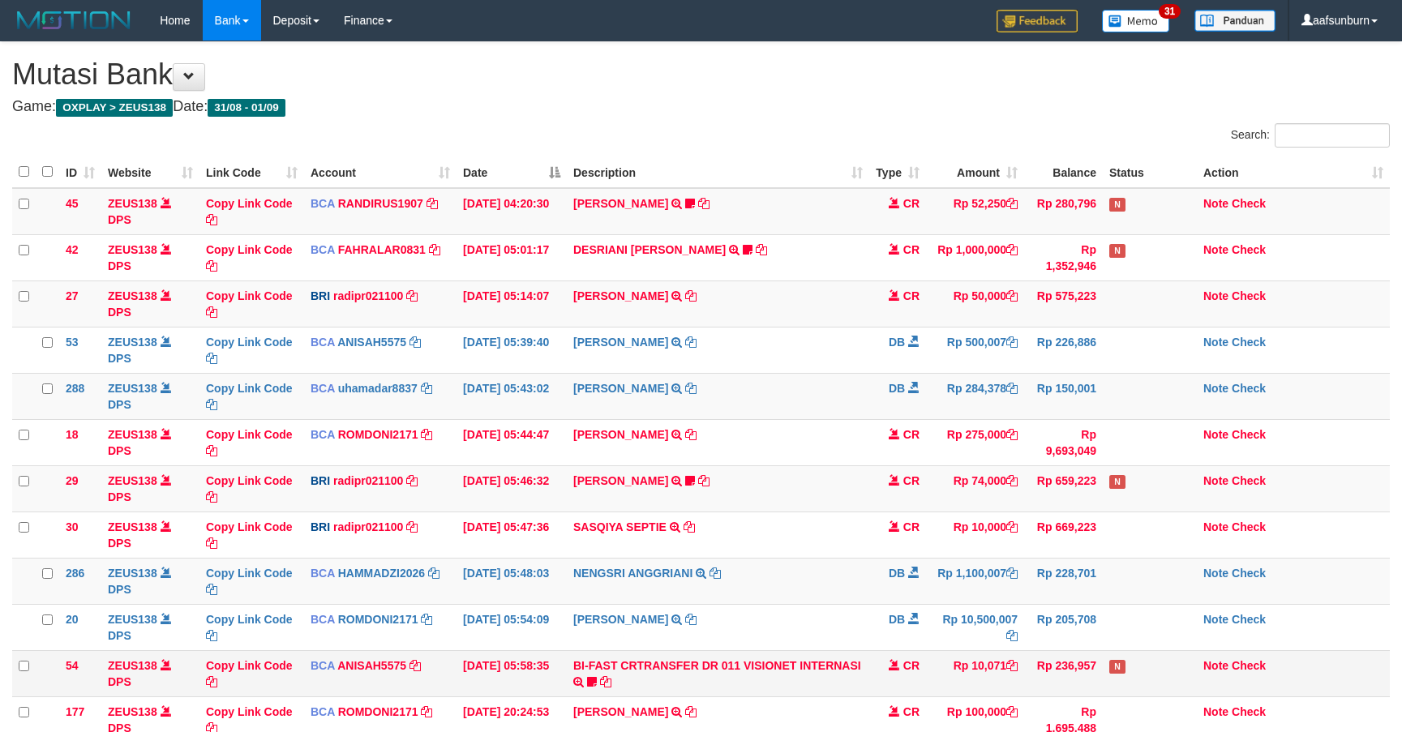
scroll to position [208, 0]
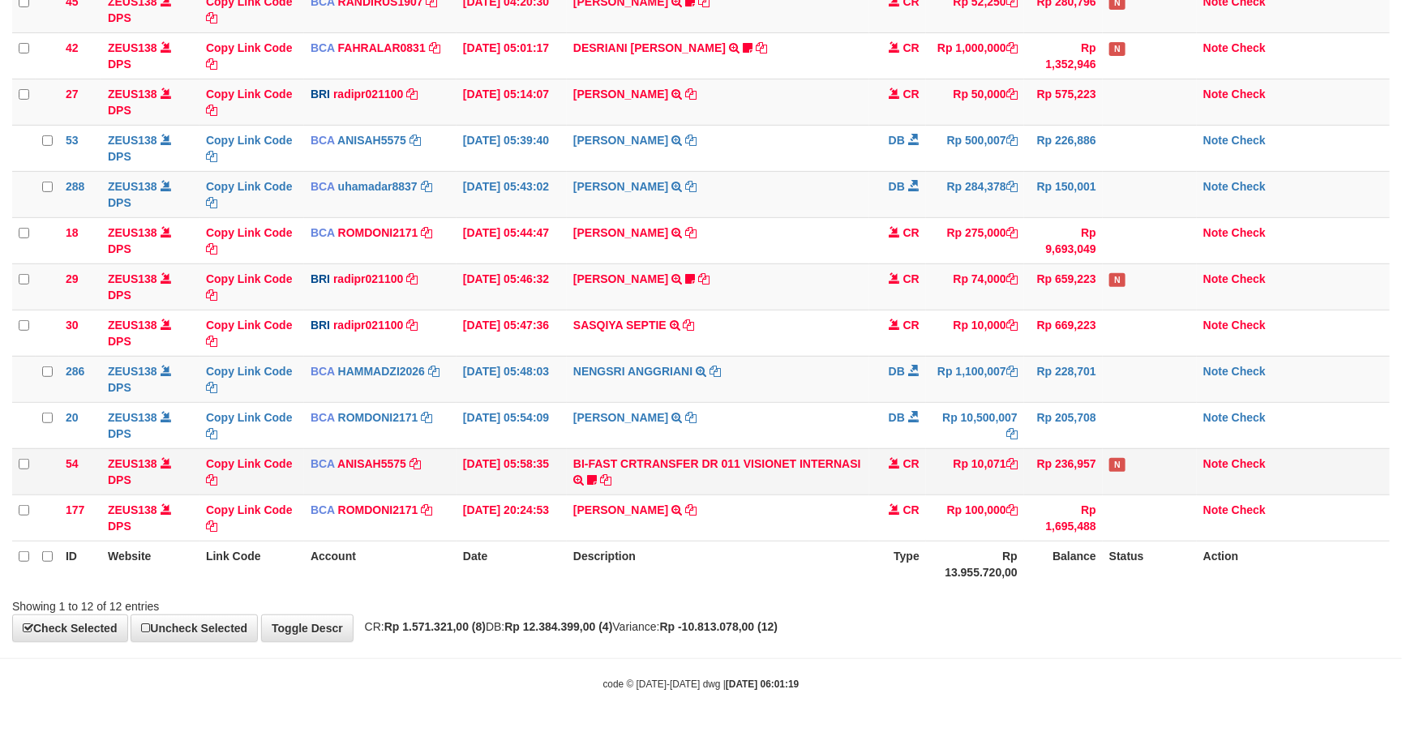
click at [822, 448] on td "BI-FAST CRTRANSFER DR 011 VISIONET INTERNASI bangkeklah" at bounding box center [718, 471] width 302 height 46
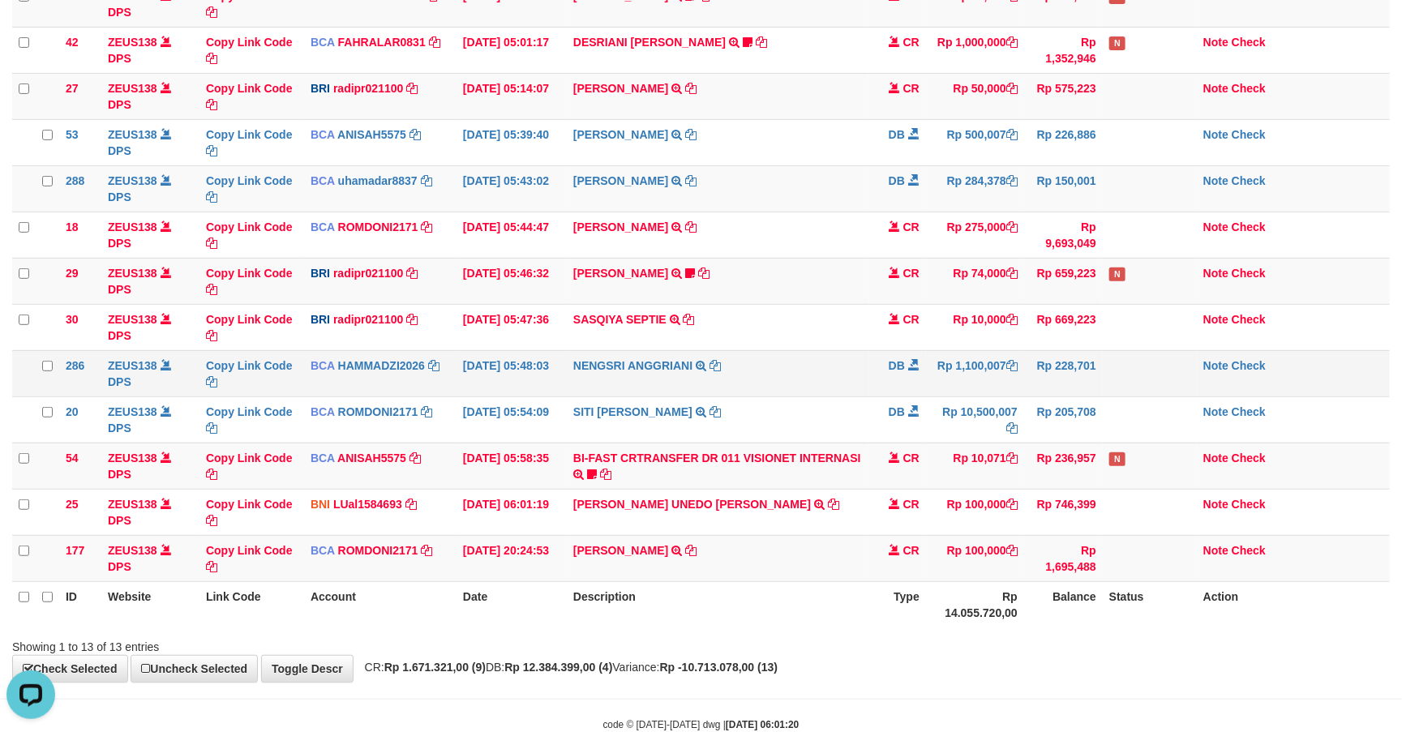
click at [1031, 363] on td "Rp 228,701" at bounding box center [1063, 373] width 79 height 46
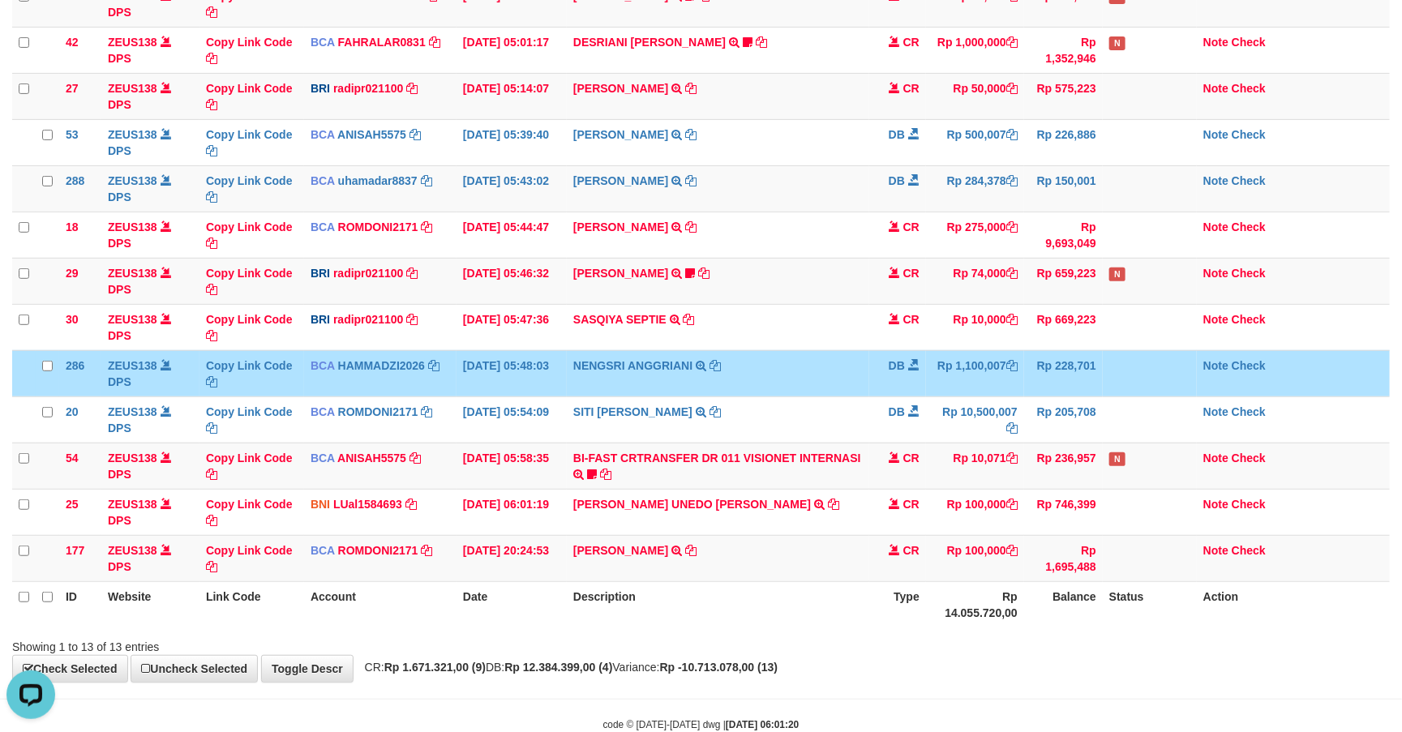
click at [1039, 361] on td "Rp 228,701" at bounding box center [1063, 373] width 79 height 46
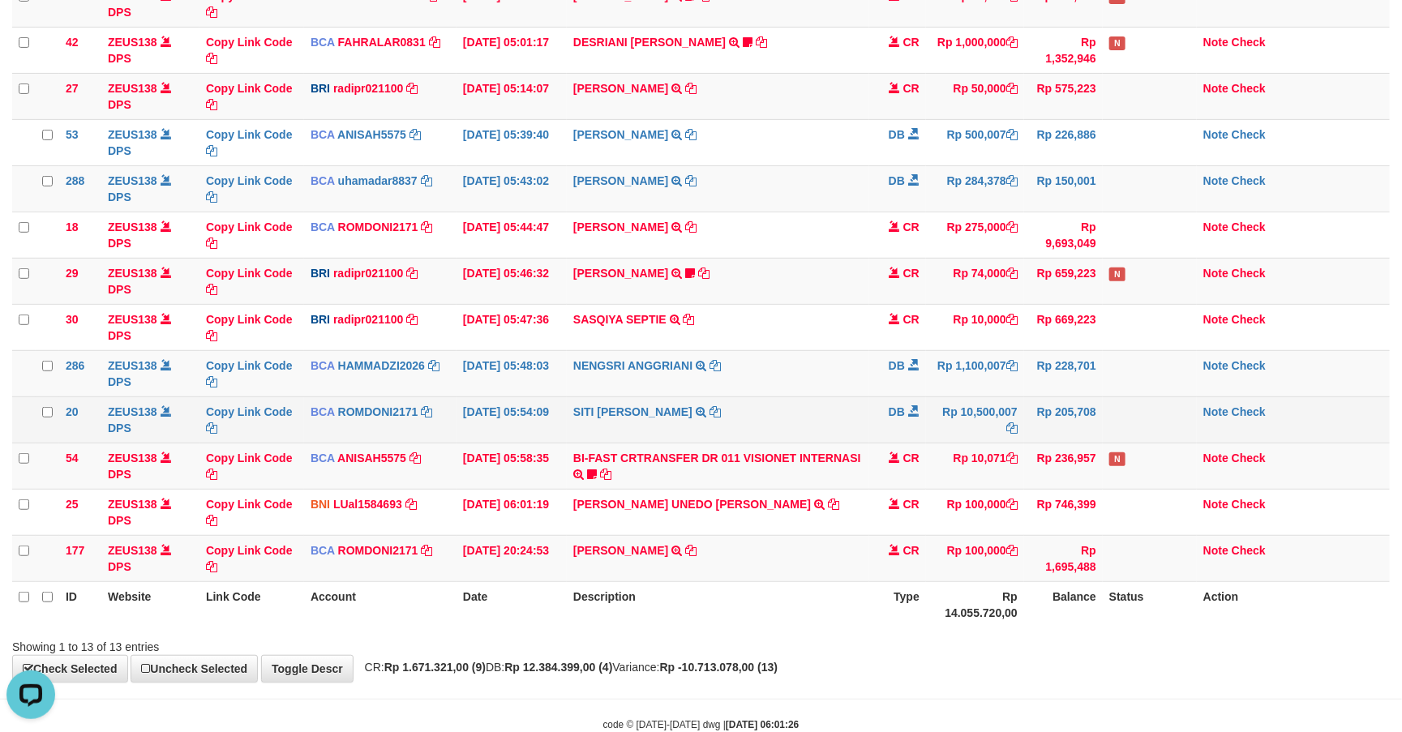
click at [1004, 411] on td "Rp 10,500,007" at bounding box center [975, 419] width 98 height 46
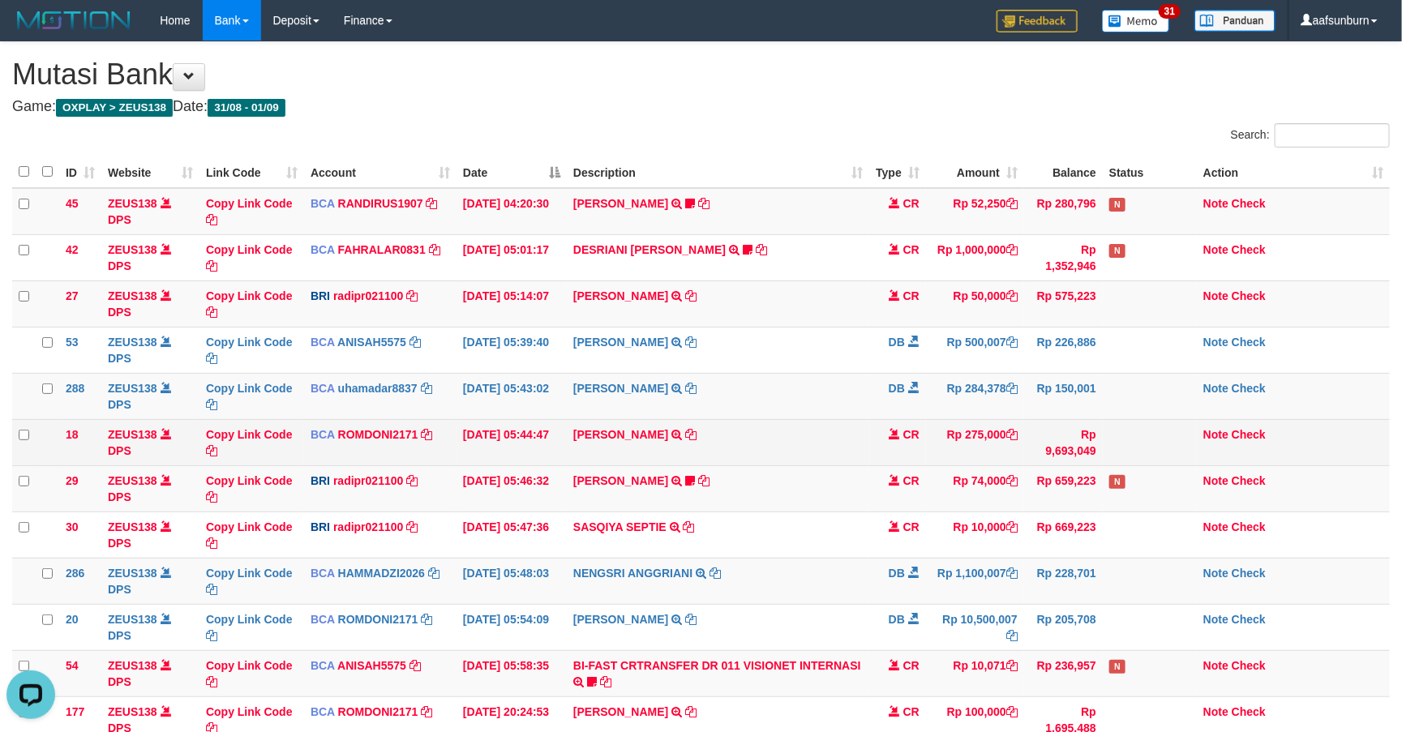
scroll to position [122, 0]
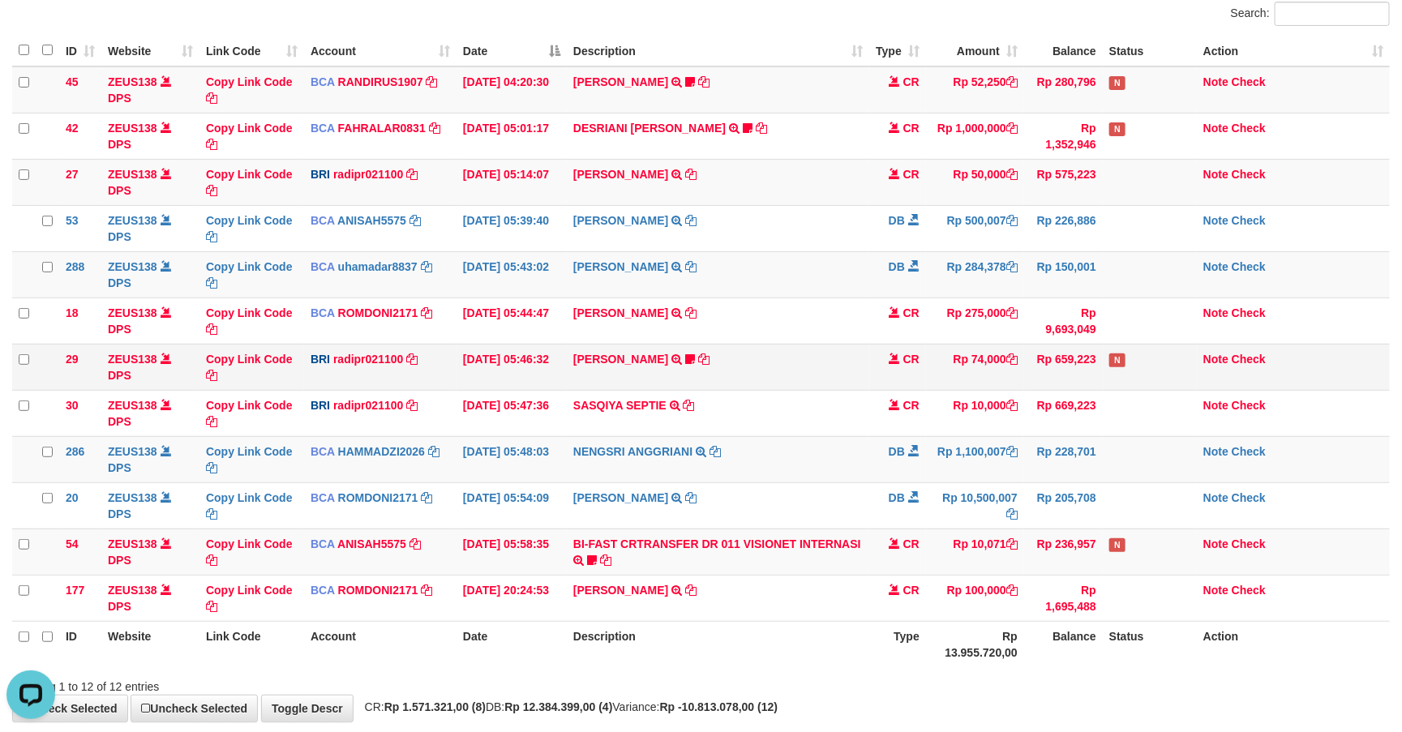
click at [759, 384] on td "STEVANO FERNAN TRANSFER NBMB STEVANO FERNAN TO REYNALDI ADI PRATAMA 00580115384…" at bounding box center [718, 367] width 302 height 46
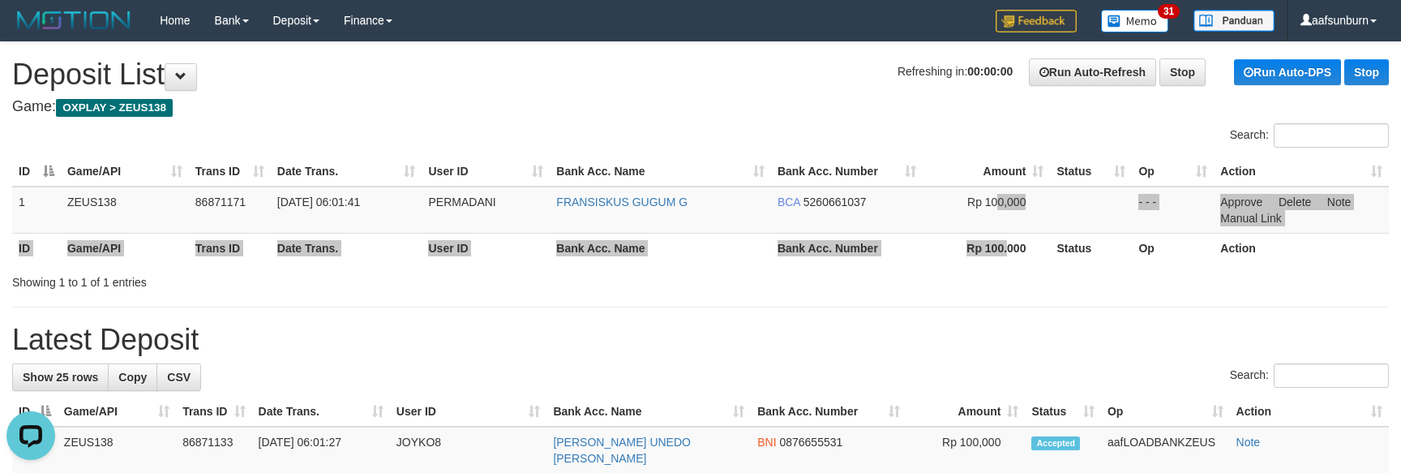
drag, startPoint x: 1008, startPoint y: 233, endPoint x: 986, endPoint y: 130, distance: 106.1
click at [1007, 233] on table "ID Game/API Trans ID Date Trans. User ID Bank Acc. Name Bank Acc. Number Amount…" at bounding box center [700, 209] width 1377 height 106
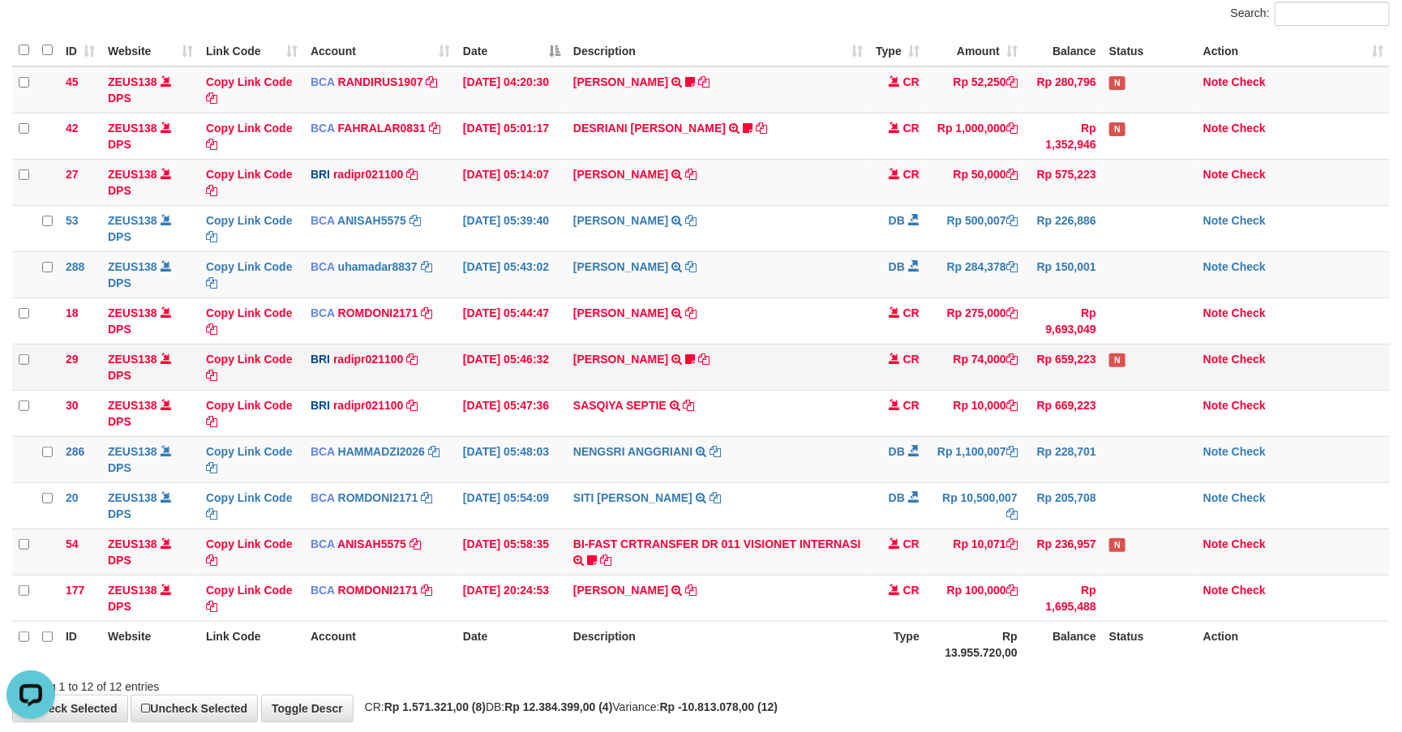
click at [1014, 375] on td "Rp 74,000" at bounding box center [975, 367] width 98 height 46
click at [766, 377] on td "STEVANO FERNAN TRANSFER NBMB STEVANO FERNAN TO REYNALDI ADI PRATAMA 00580115384…" at bounding box center [718, 367] width 302 height 46
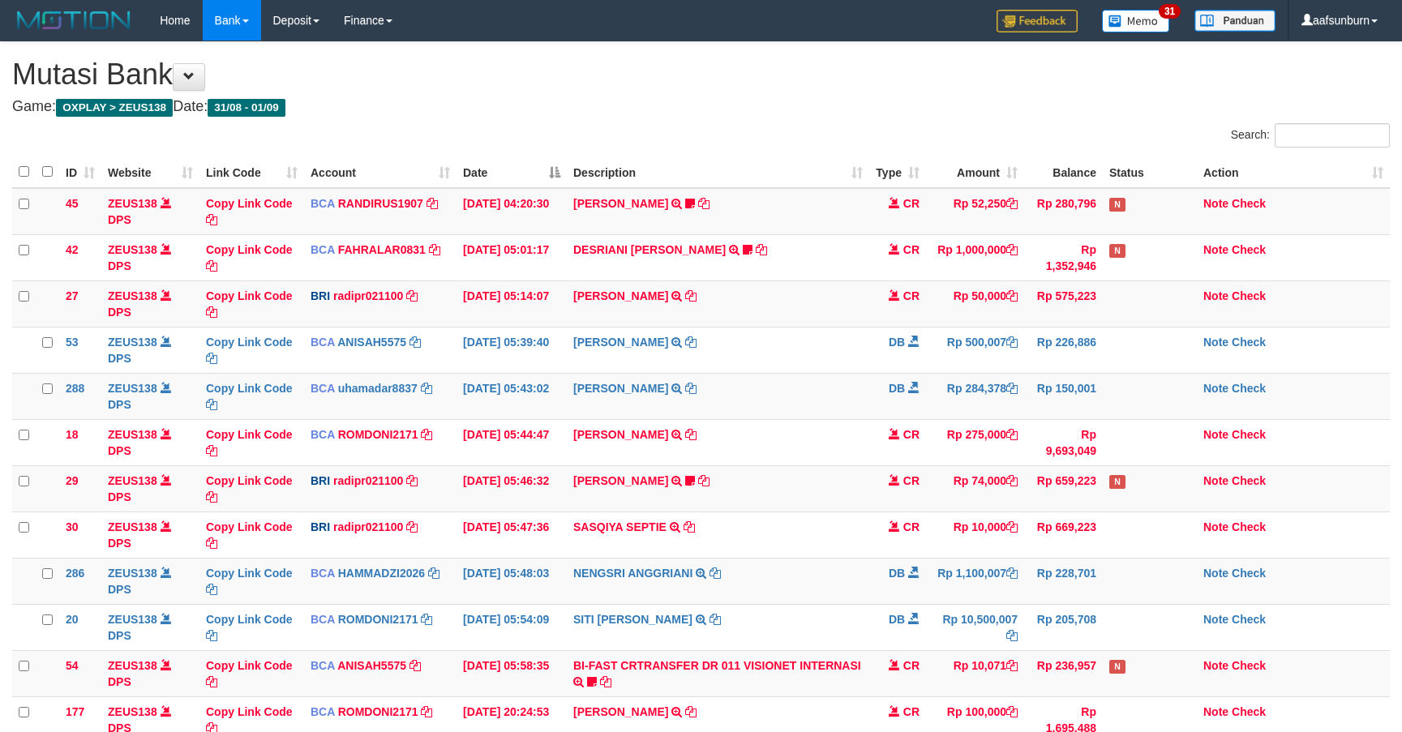
scroll to position [122, 0]
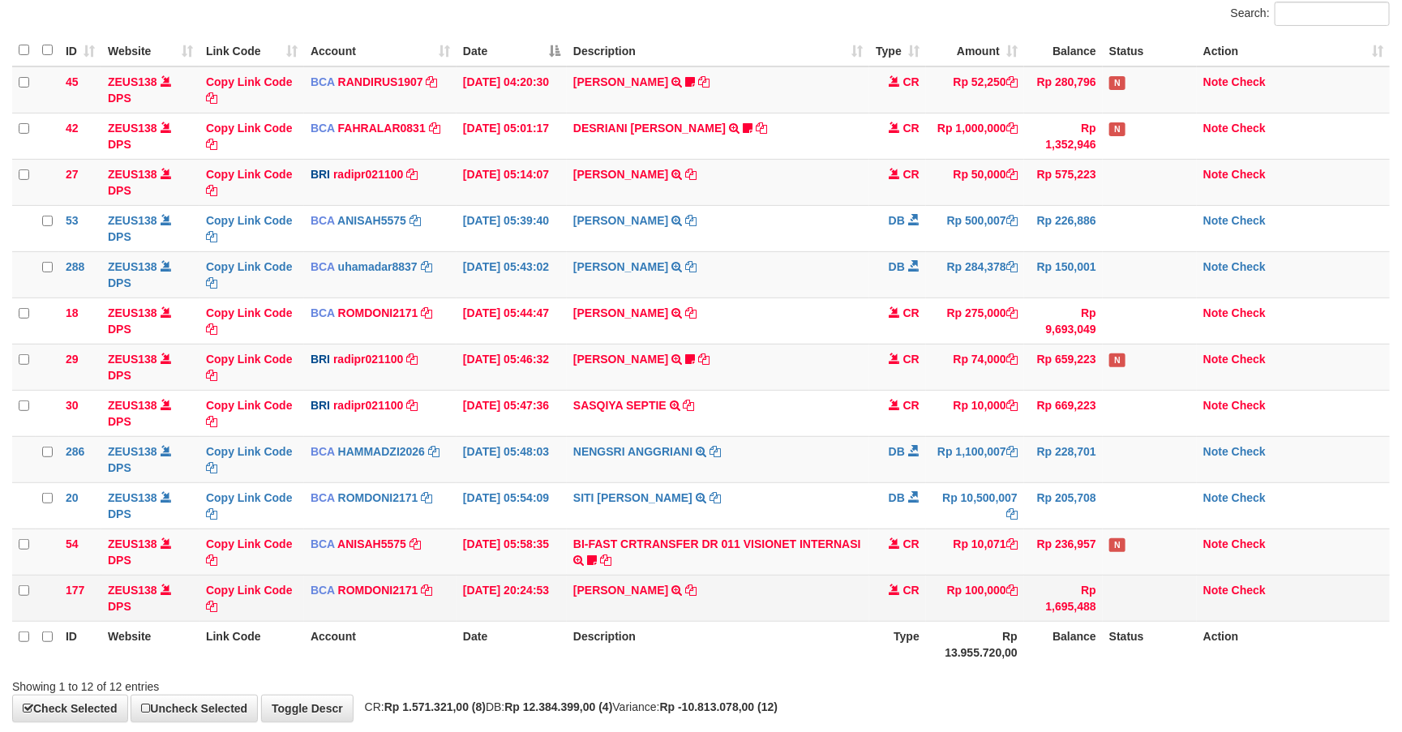
click at [732, 613] on td "[PERSON_NAME] SETORAN VIA CDM TANGGAL :31/08 31/08 WSID:Z3QA1 [PERSON_NAME]" at bounding box center [718, 598] width 302 height 46
click at [732, 613] on td "ABDUL GAFUR SETORAN VIA CDM TANGGAL :31/08 31/08 WSID:Z3QA1 ABDUL GAFUR" at bounding box center [718, 598] width 302 height 46
copy tr "ABDUL GAFUR SETORAN VIA CDM TANGGAL :31/08 31/08 WSID:Z3QA1 ABDUL GAFUR"
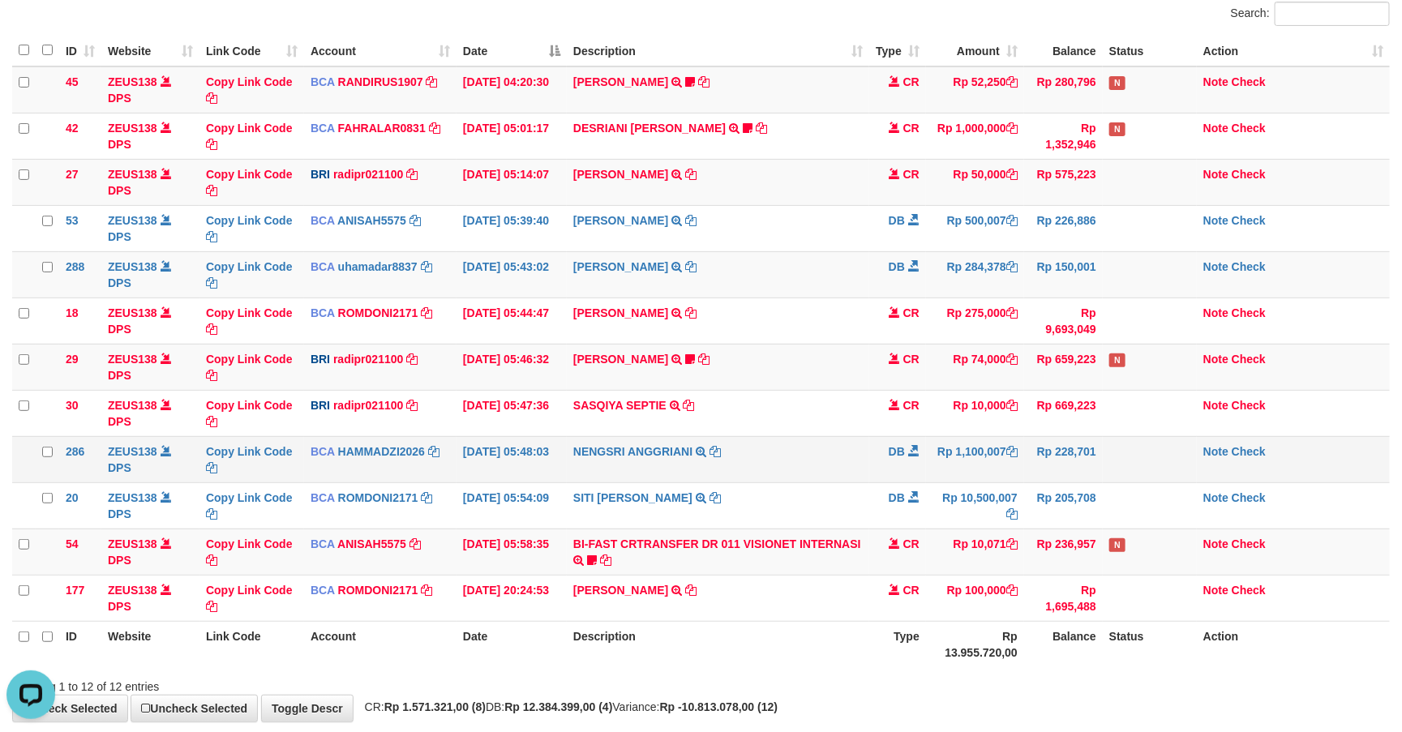
click at [952, 478] on td "Rp 1,100,007" at bounding box center [975, 459] width 98 height 46
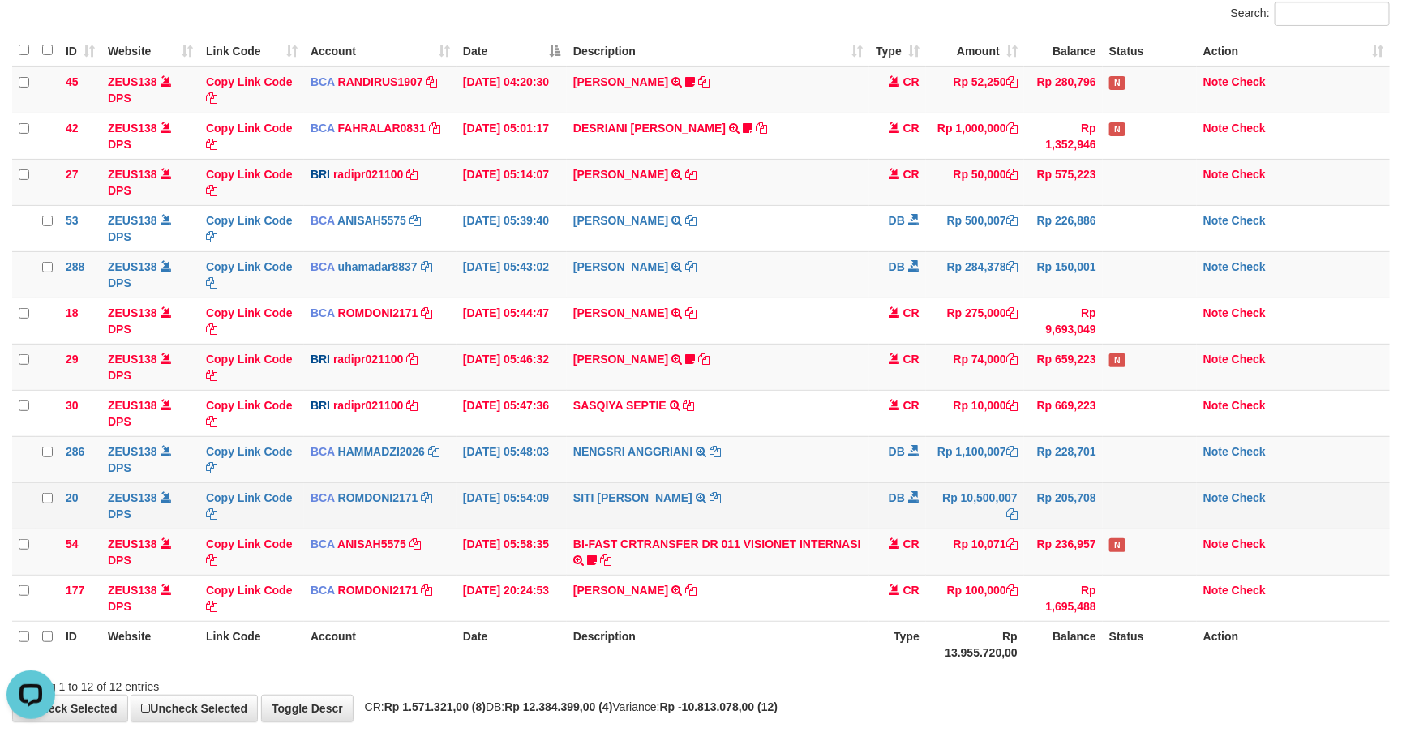
click at [805, 524] on td "SITI NURLITA SAPIT TRSF E-BANKING DB 0109/FTSCY/WS95031 10500007.00SITI NURLITA…" at bounding box center [718, 505] width 302 height 46
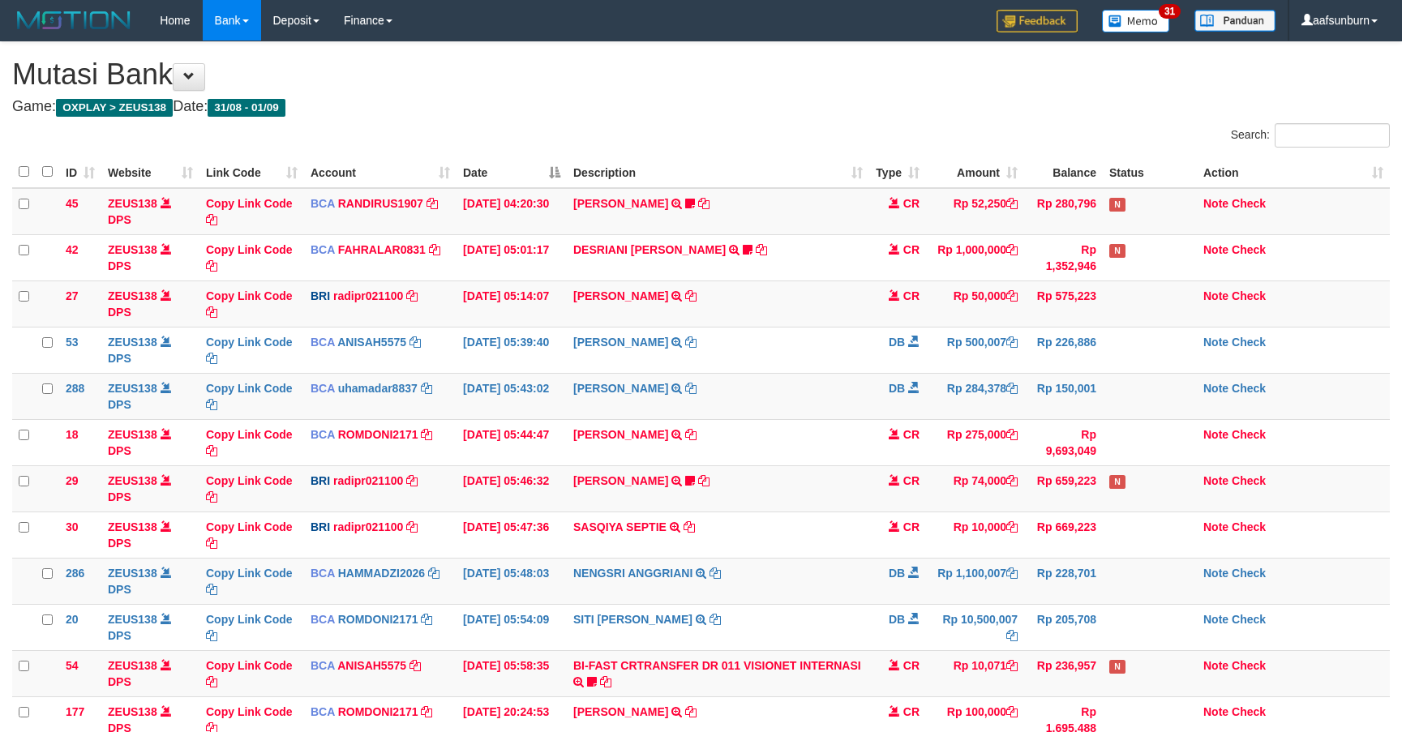
scroll to position [122, 0]
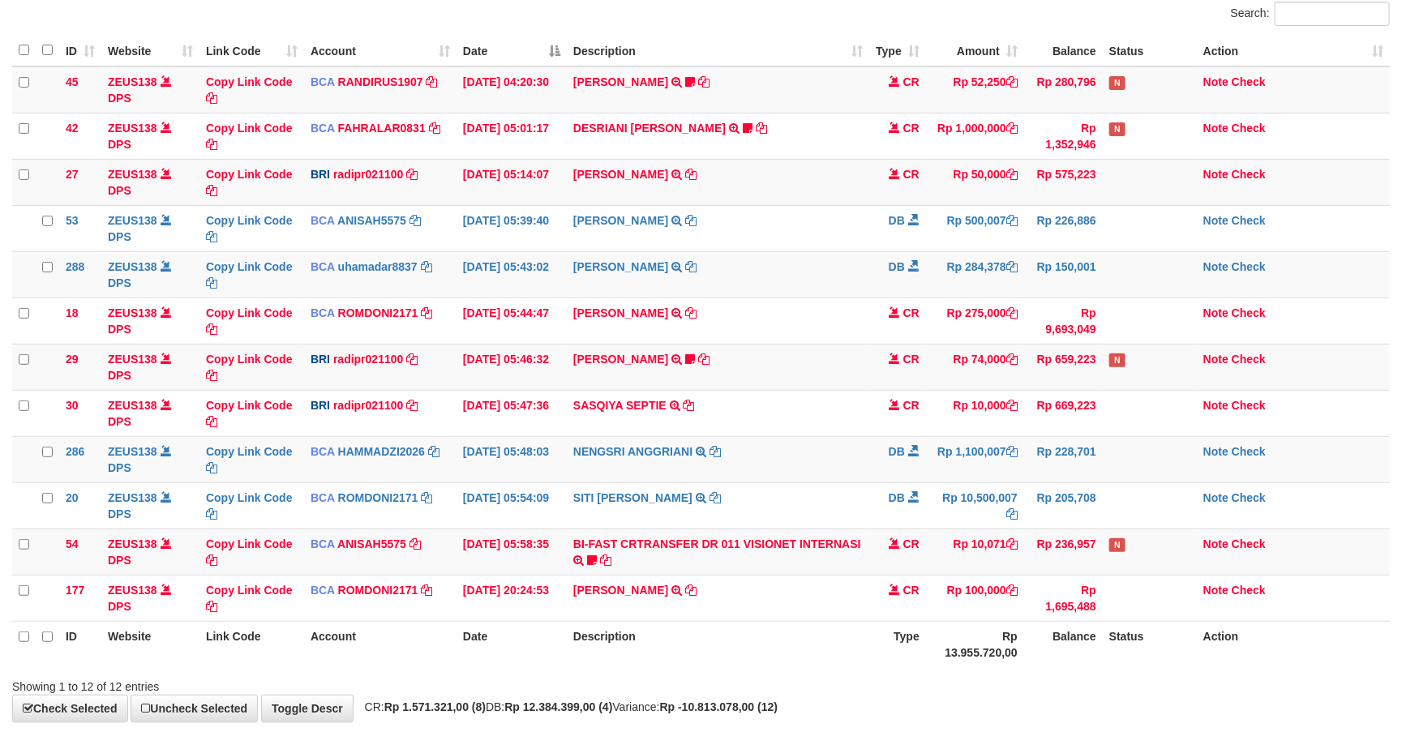
click at [803, 525] on td "SITI NURLITA SAPIT TRSF E-BANKING DB 0109/FTSCY/WS95031 10500007.00SITI NURLITA…" at bounding box center [718, 505] width 302 height 46
click at [762, 558] on td "BI-FAST CRTRANSFER DR 011 VISIONET INTERNASI bangkeklah" at bounding box center [718, 552] width 302 height 46
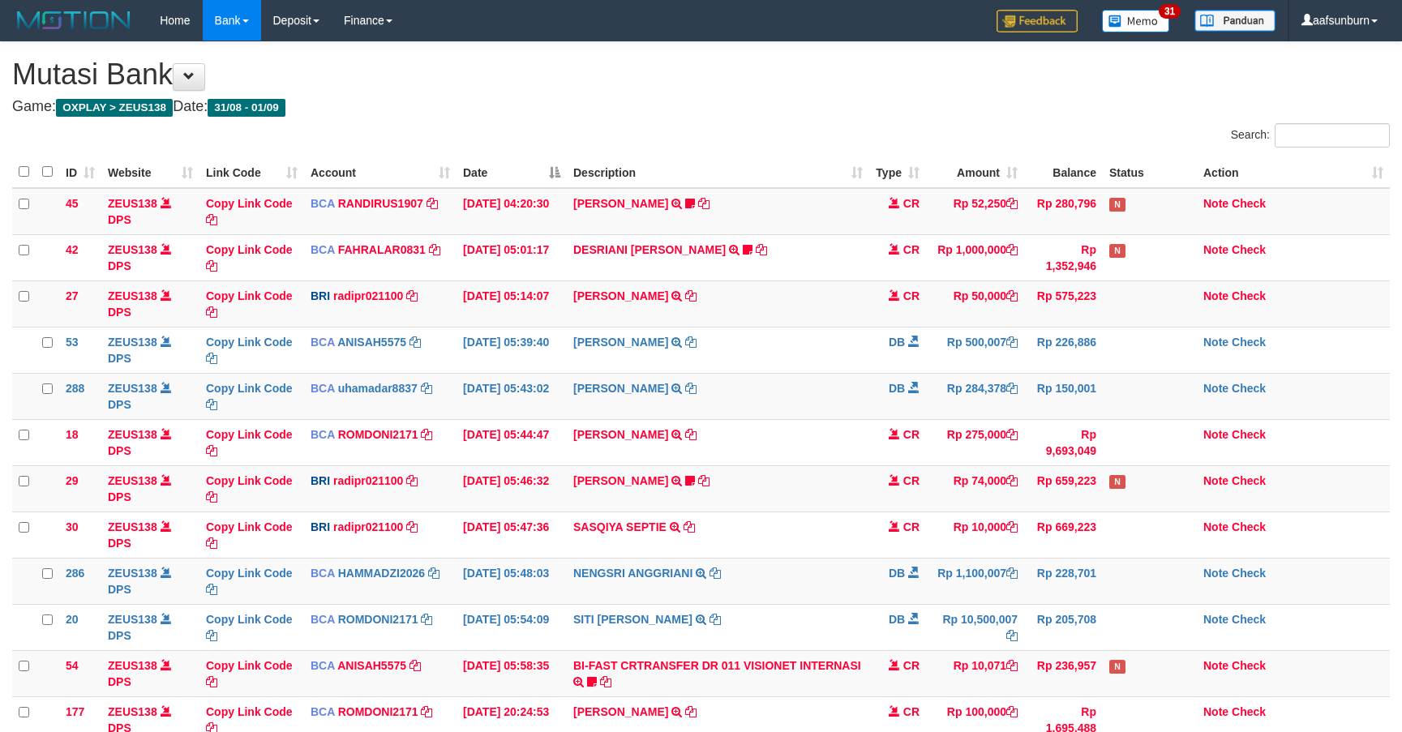
scroll to position [122, 0]
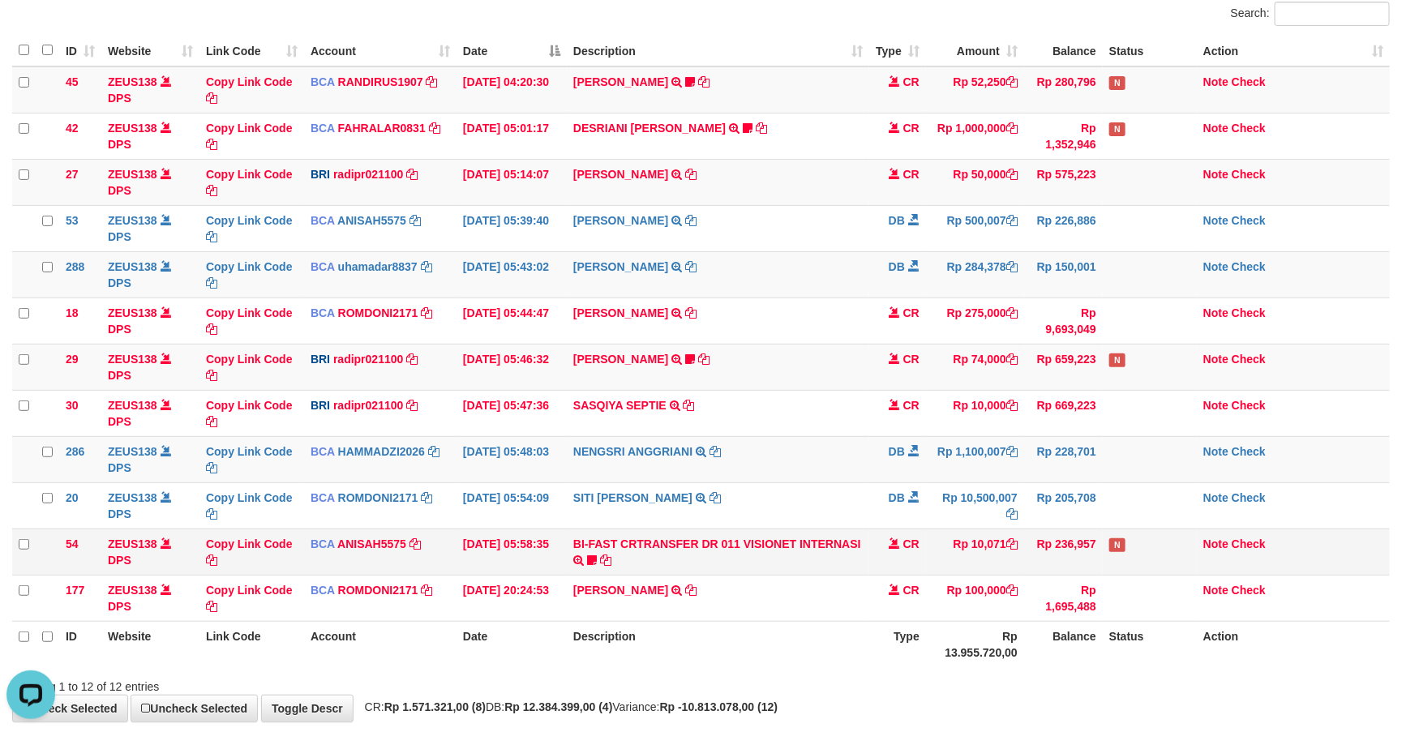
click at [761, 559] on td "BI-FAST CRTRANSFER DR 011 VISIONET INTERNASI bangkeklah" at bounding box center [718, 552] width 302 height 46
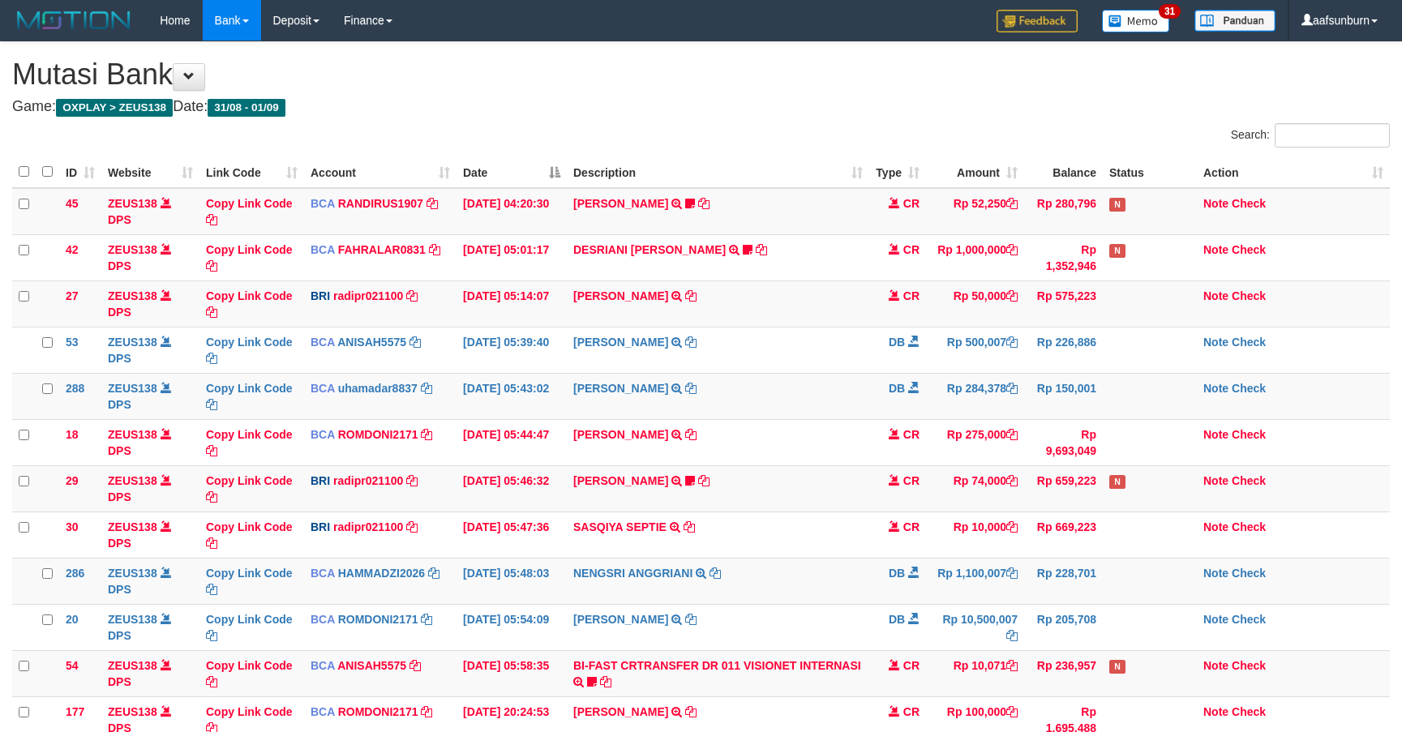
scroll to position [122, 0]
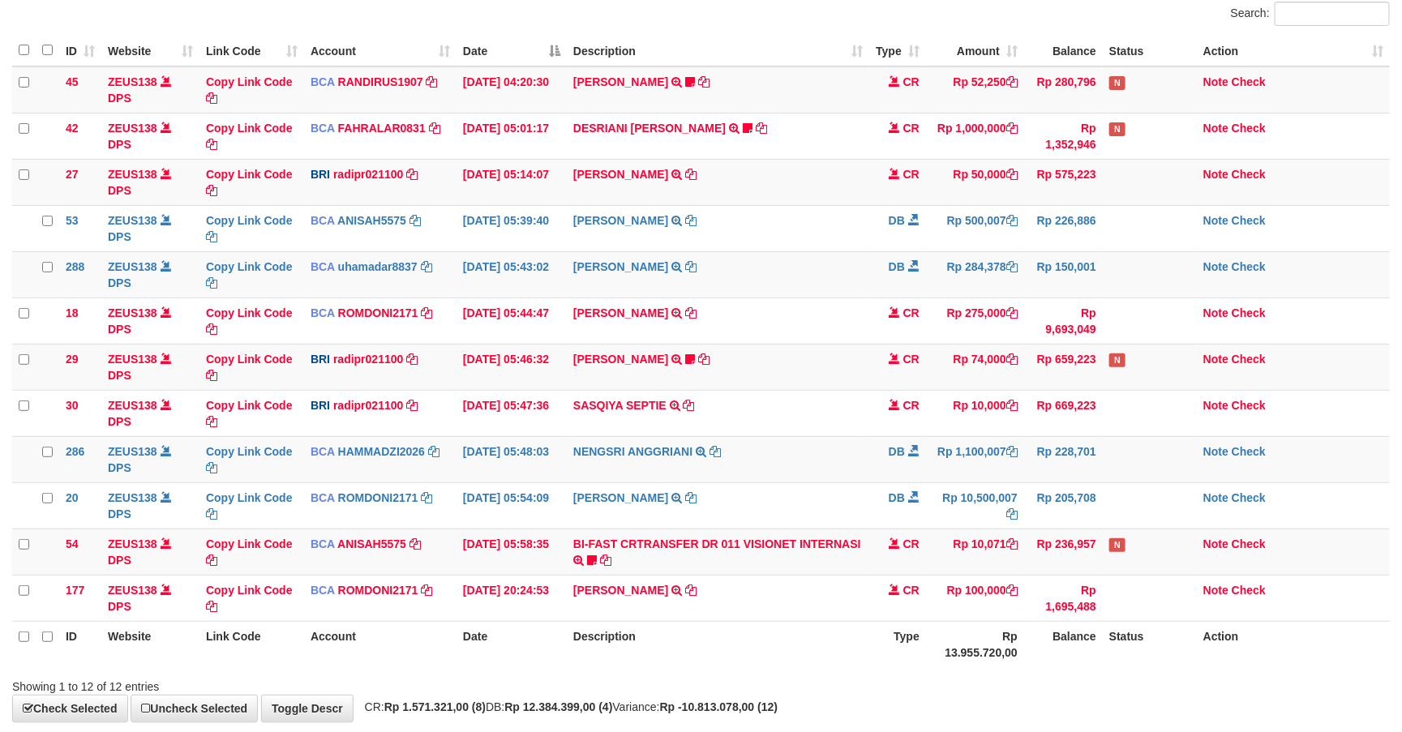
click at [761, 559] on td "BI-FAST CRTRANSFER DR 011 VISIONET INTERNASI bangkeklah" at bounding box center [718, 552] width 302 height 46
click at [1172, 645] on th "Status" at bounding box center [1150, 644] width 94 height 46
click at [1017, 647] on th "Rp 13.955.720,00" at bounding box center [975, 644] width 98 height 46
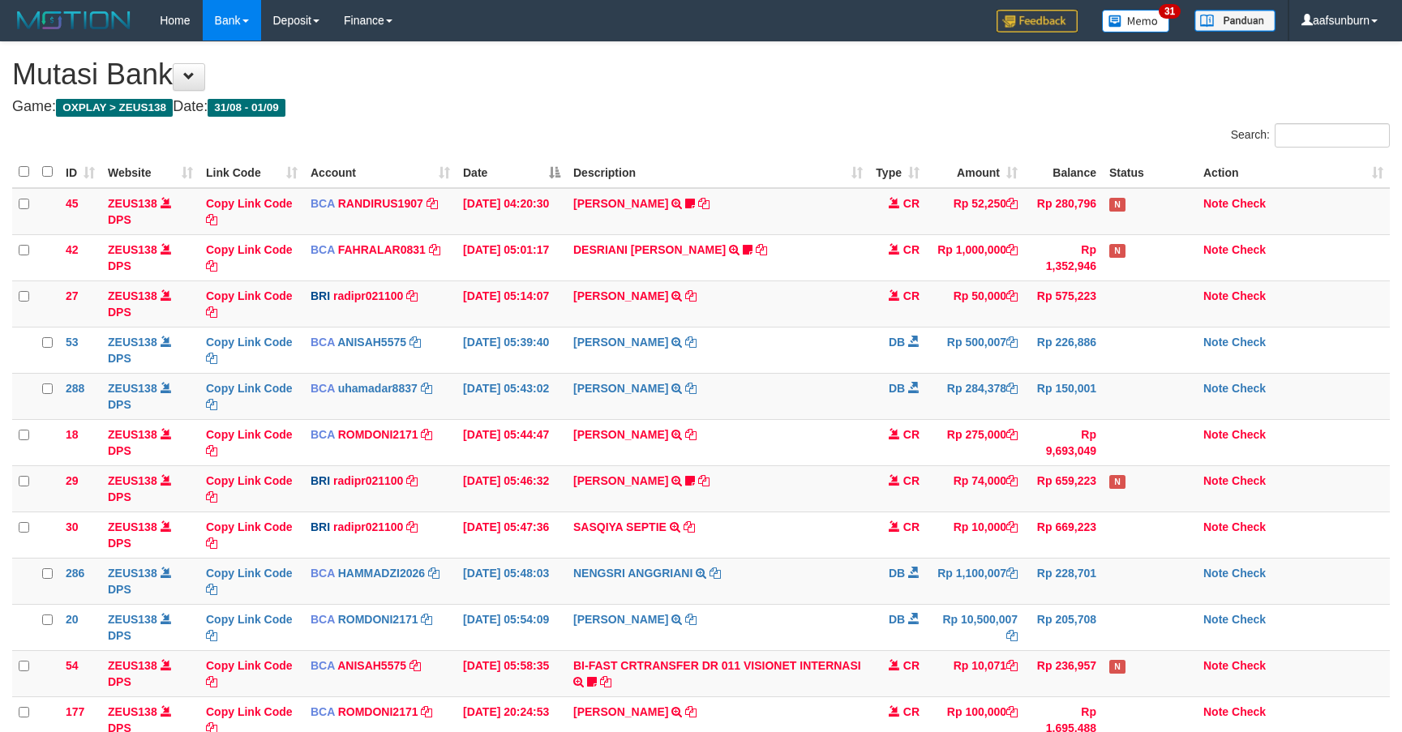
scroll to position [122, 0]
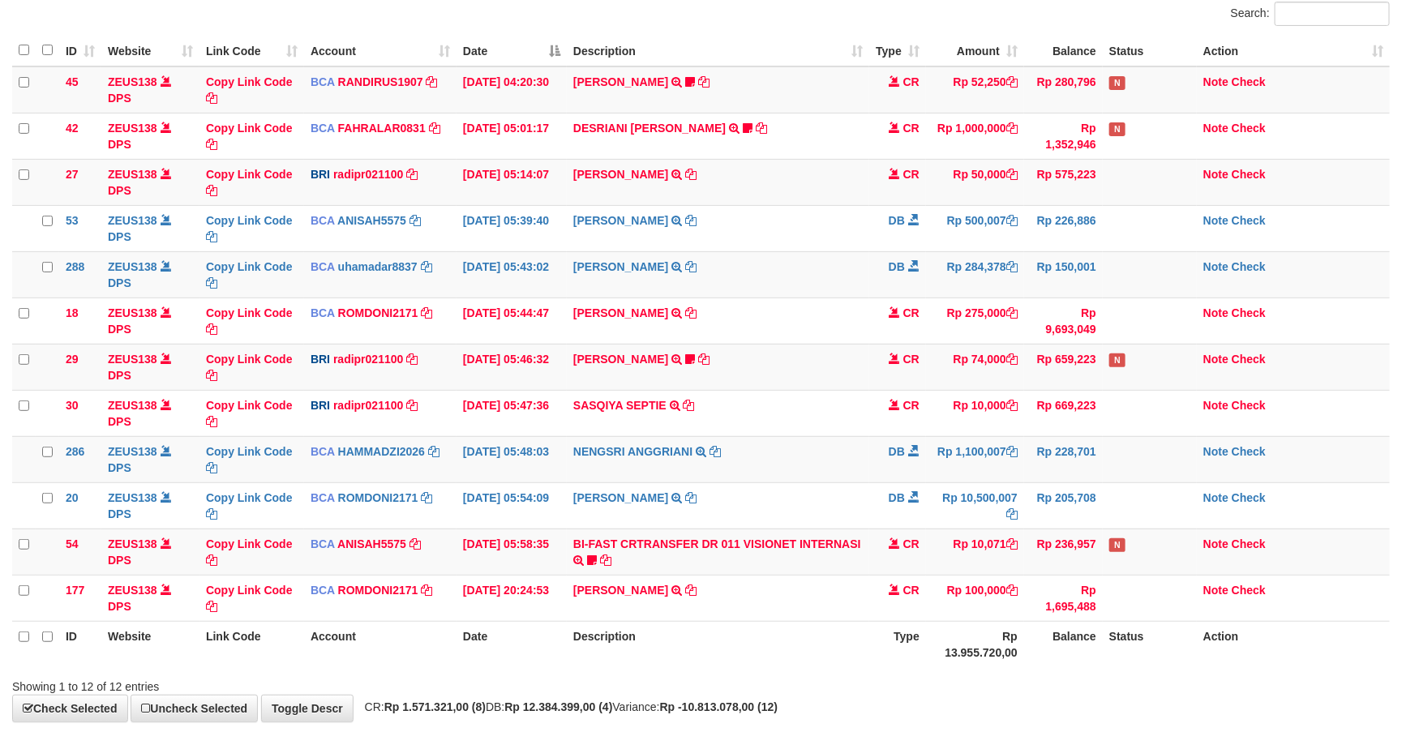
click at [1017, 648] on th "Rp 13.955.720,00" at bounding box center [975, 644] width 98 height 46
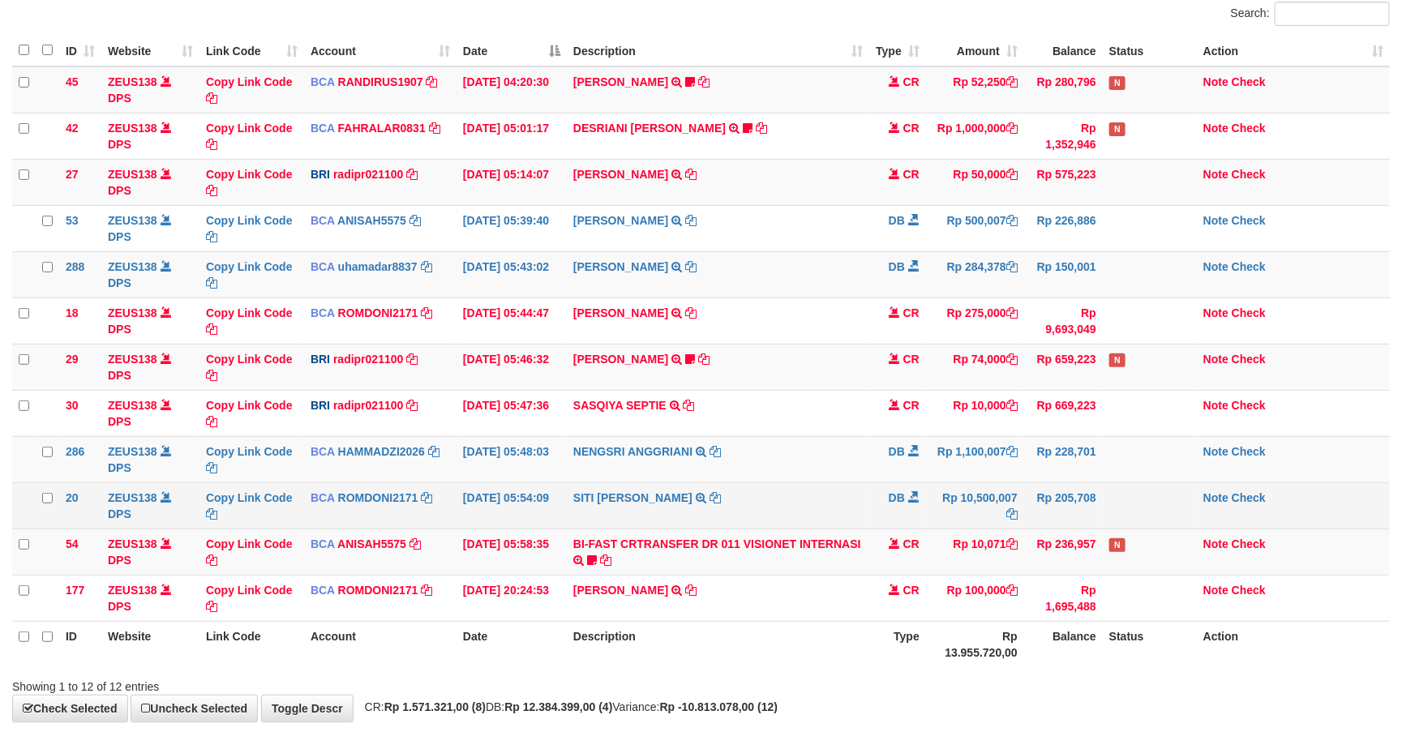
click at [864, 490] on td "SITI NURLITA SAPIT TRSF E-BANKING DB 0109/FTSCY/WS95031 10500007.00SITI NURLITA…" at bounding box center [718, 505] width 302 height 46
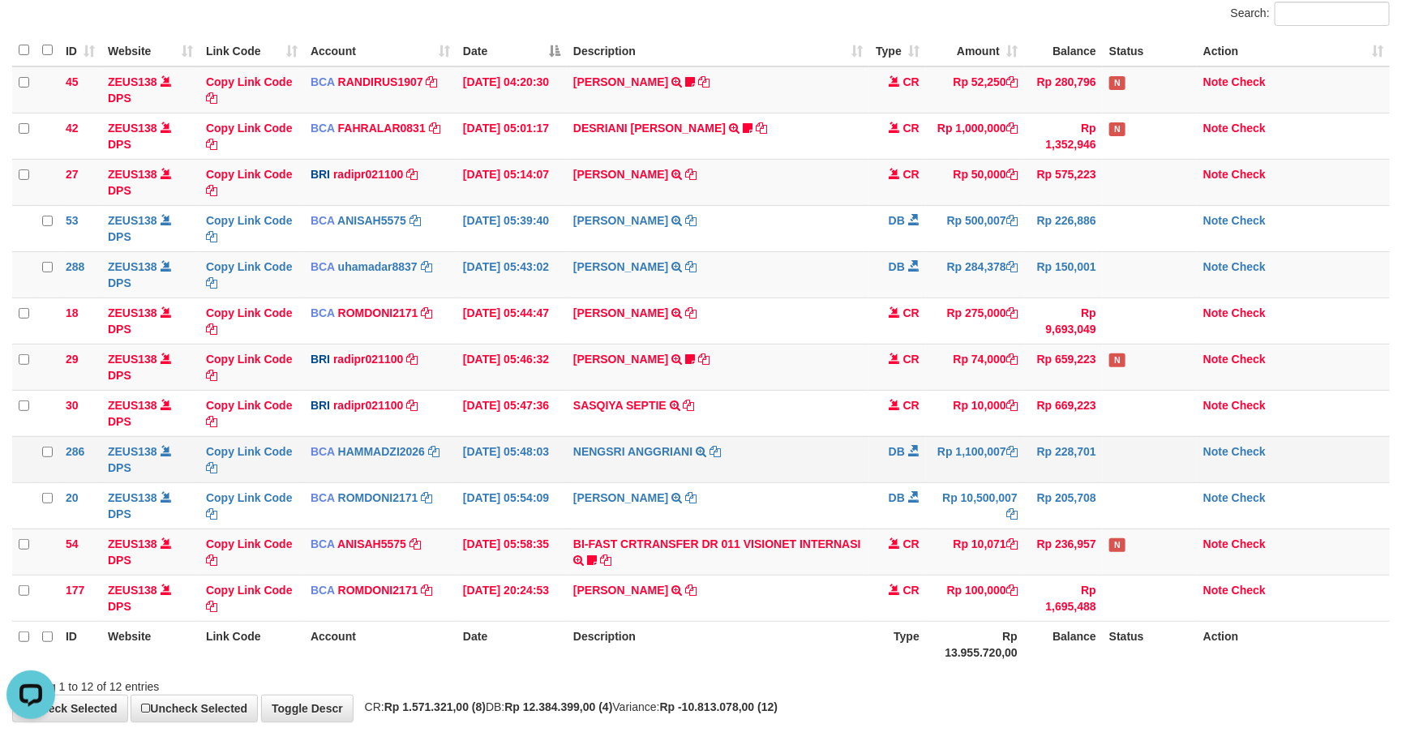
click at [1032, 450] on tr "286 ZEUS138 DPS Copy Link Code BCA HAMMADZI2026 DPS [PERSON_NAME] mutasi_202509…" at bounding box center [700, 459] width 1377 height 46
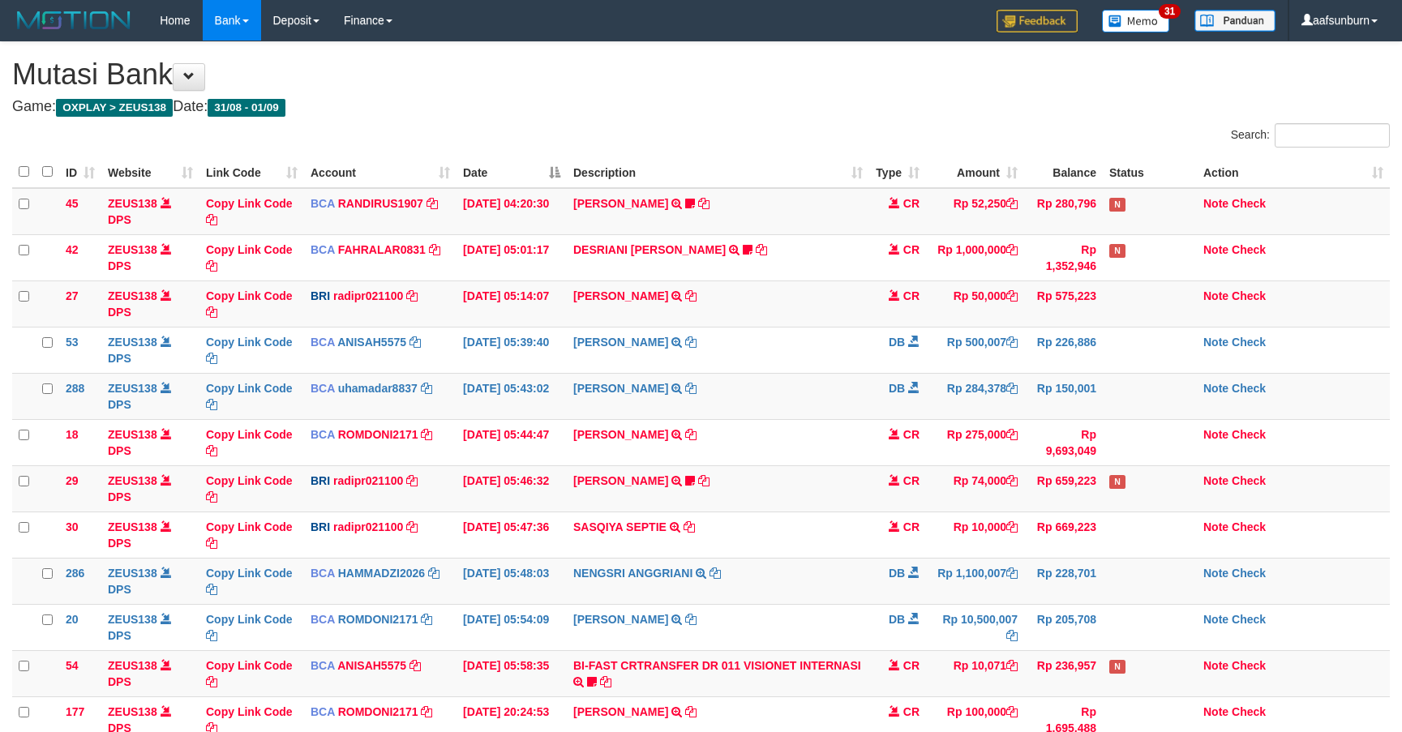
scroll to position [122, 0]
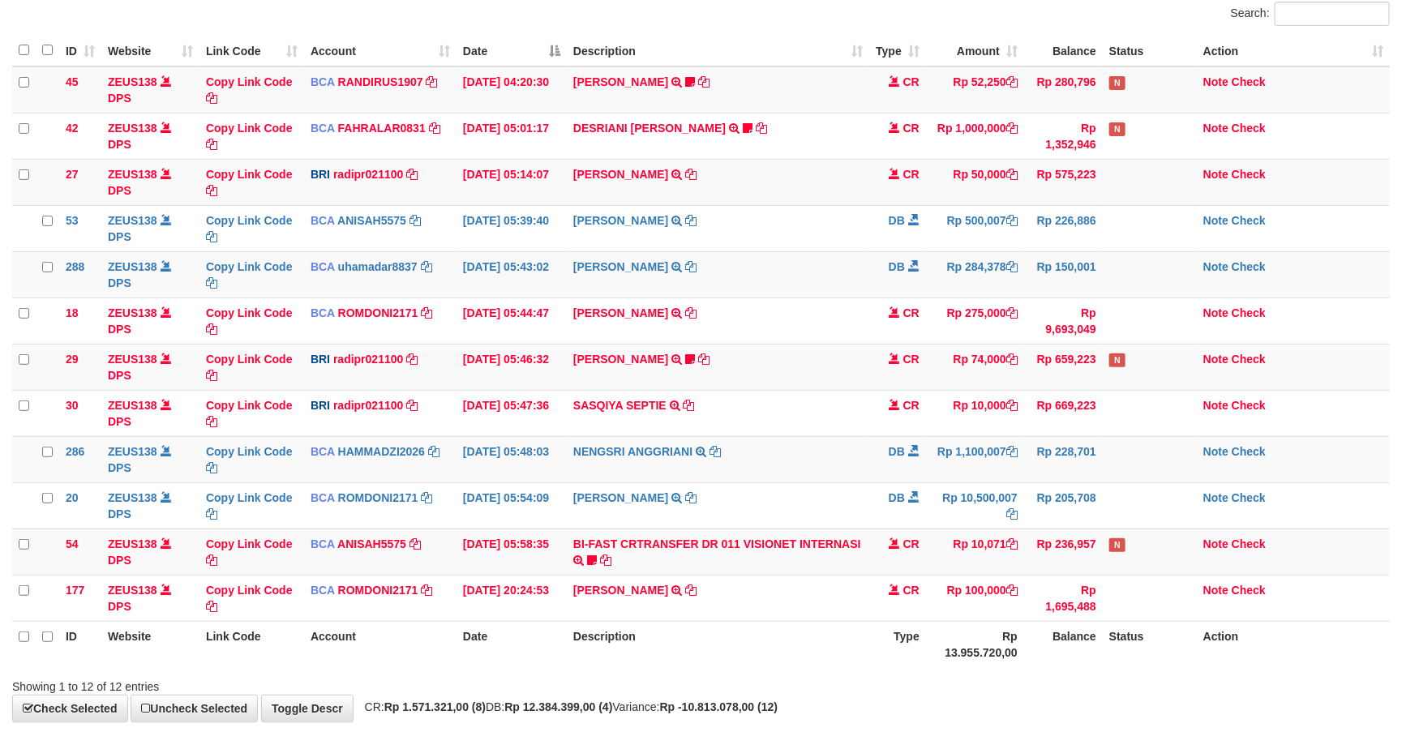
click at [1000, 446] on td "Rp 1,100,007" at bounding box center [975, 459] width 98 height 46
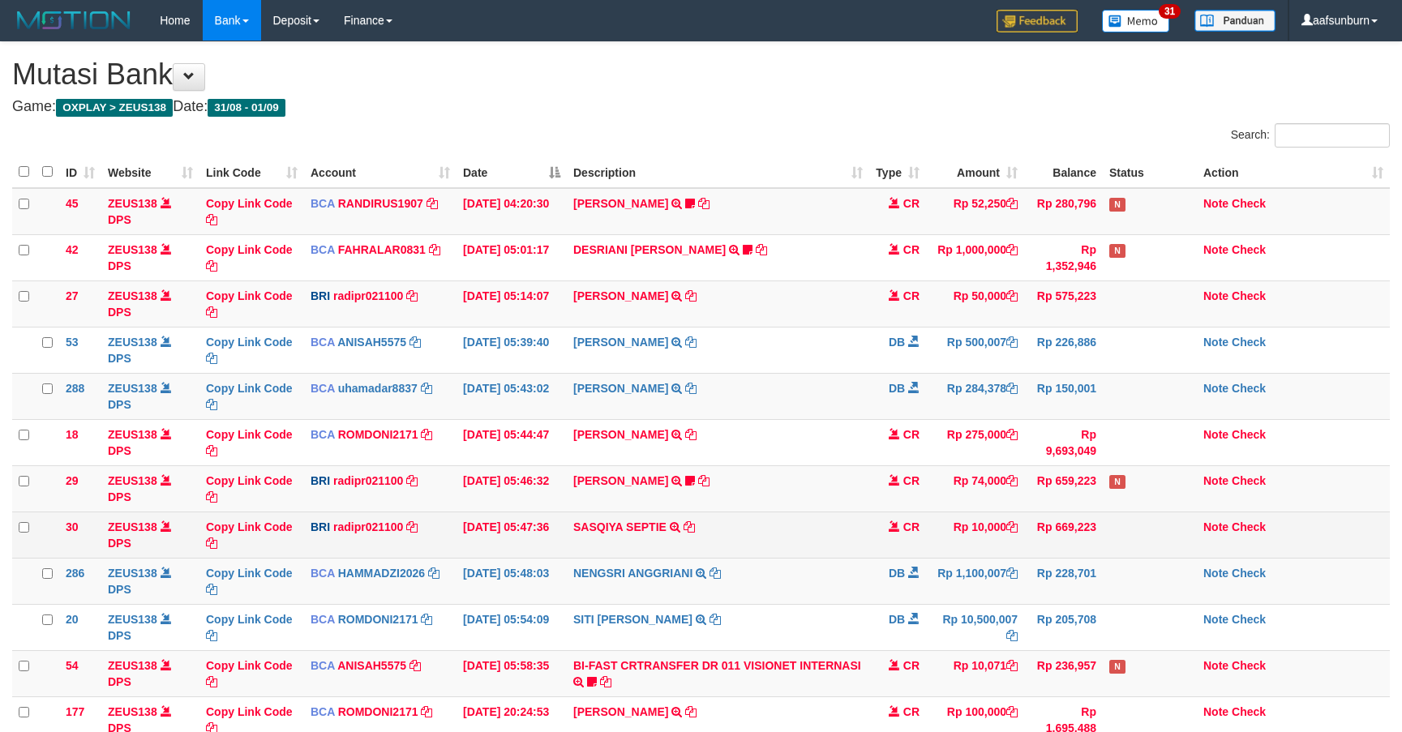
scroll to position [122, 0]
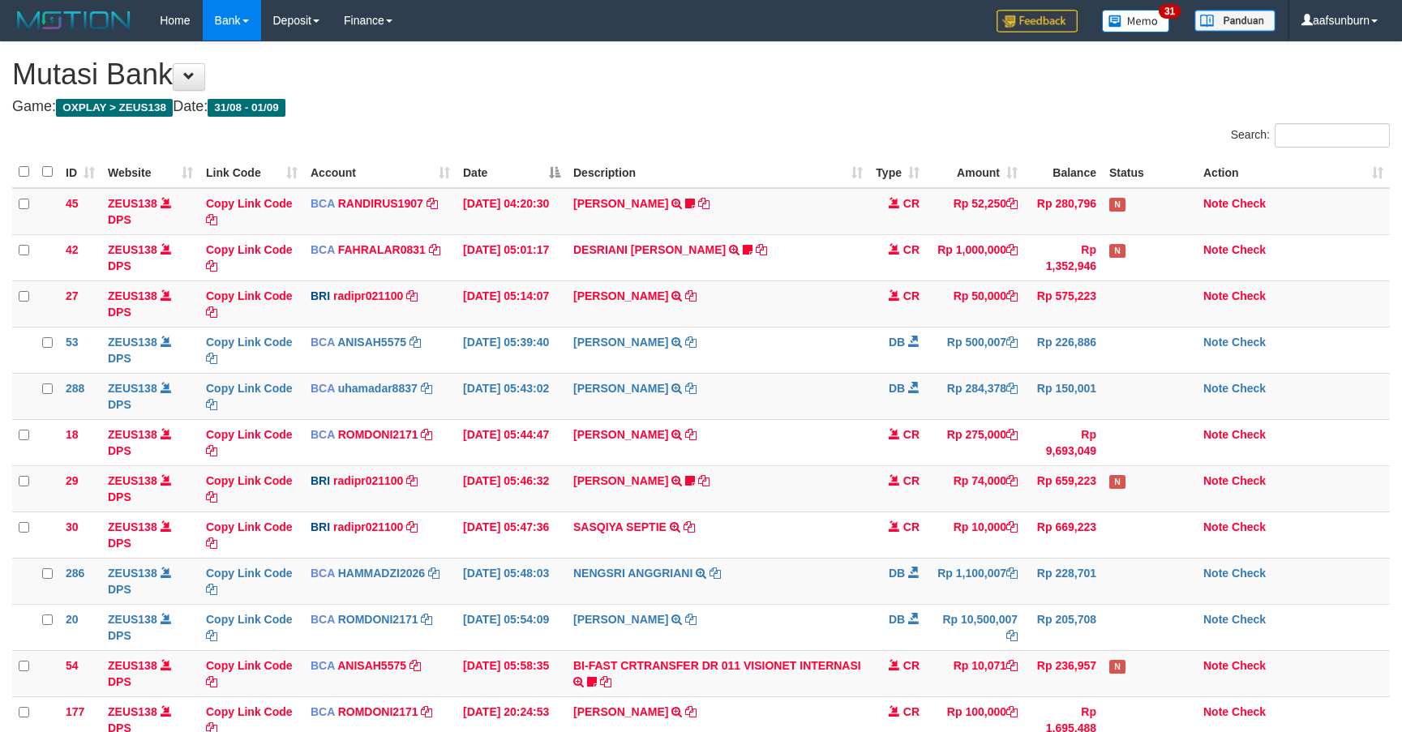
scroll to position [122, 0]
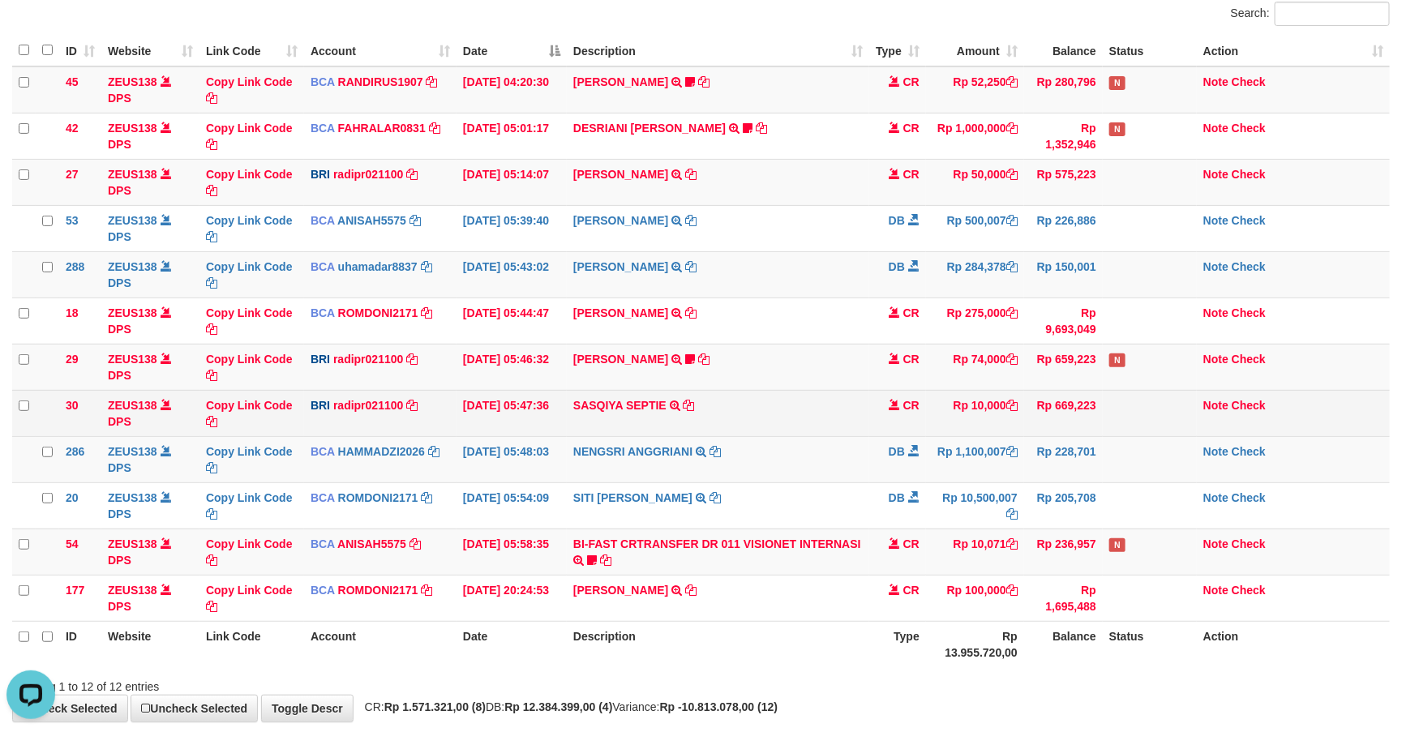
click at [1302, 407] on td "Note Check" at bounding box center [1293, 413] width 193 height 46
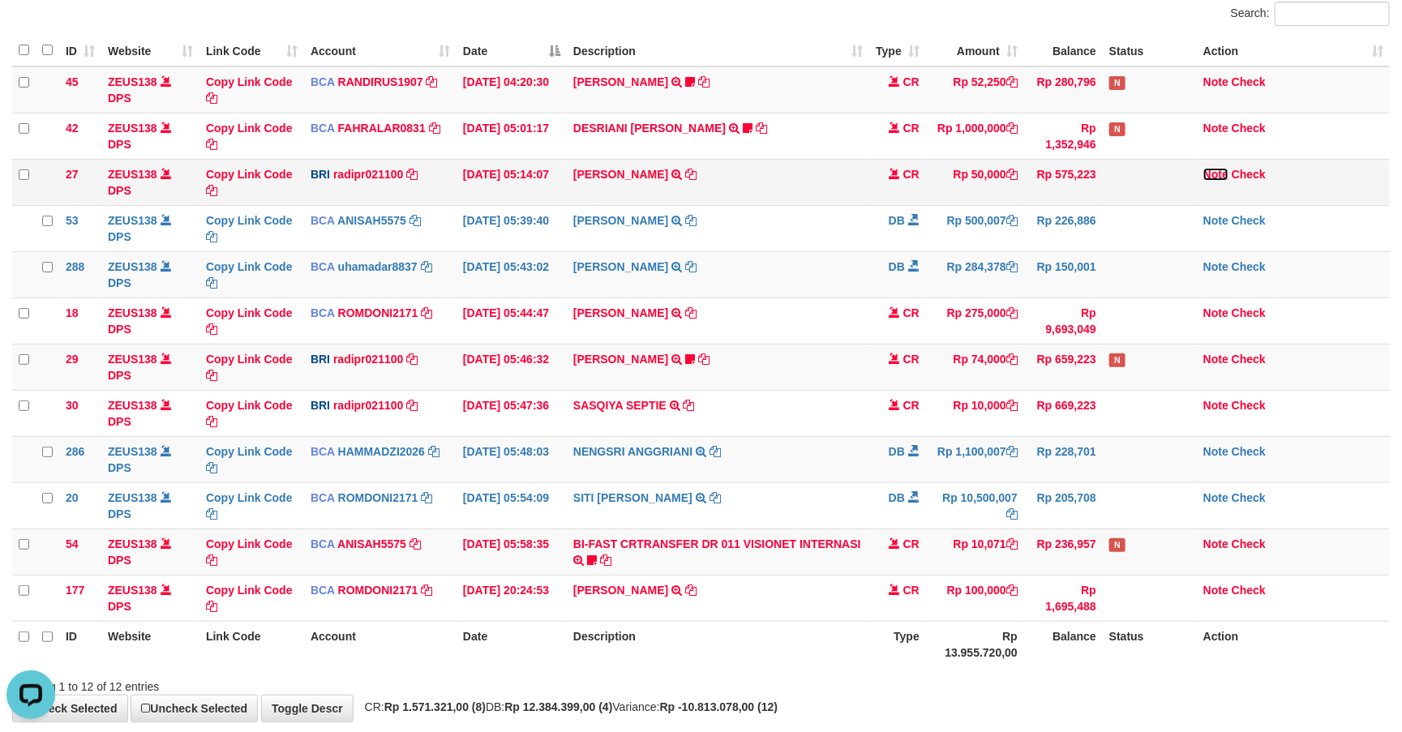
click at [1226, 171] on link "Note" at bounding box center [1215, 174] width 25 height 13
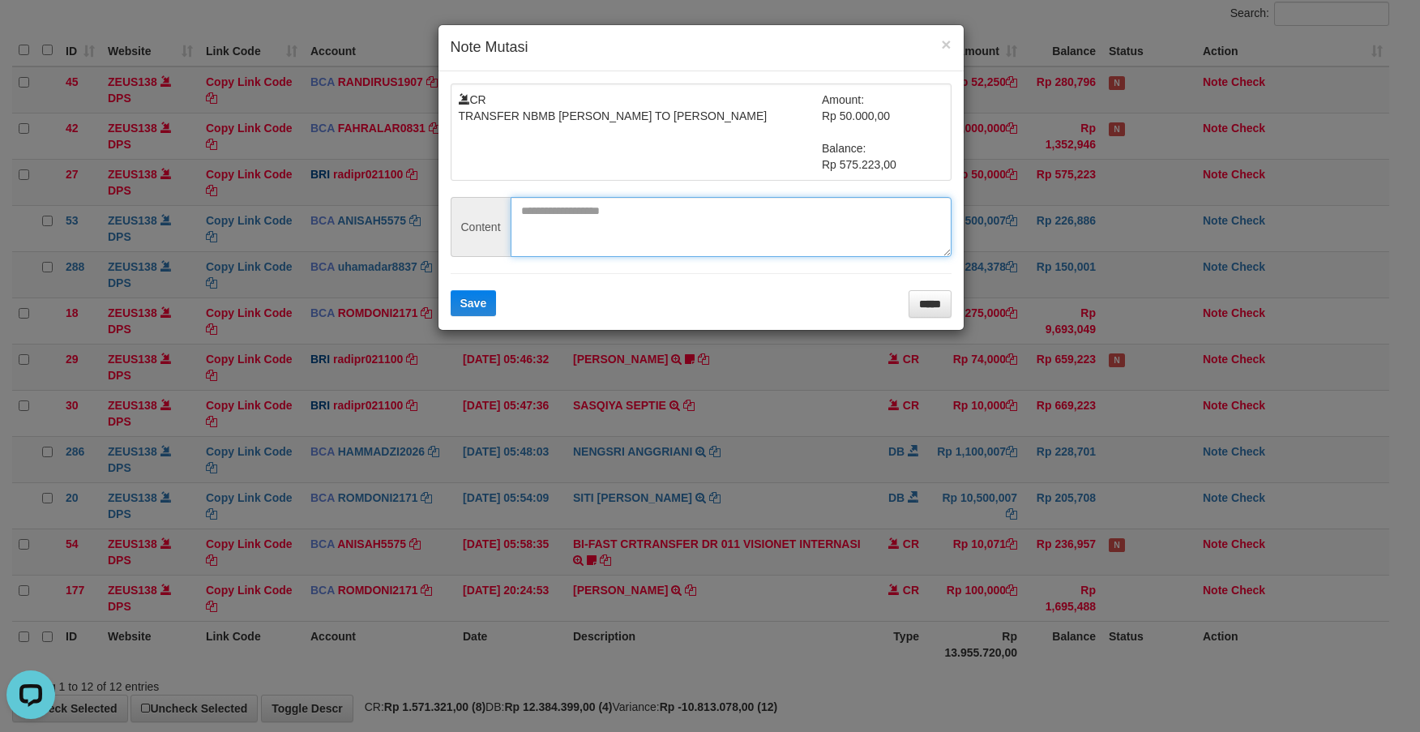
drag, startPoint x: 623, startPoint y: 246, endPoint x: 541, endPoint y: 302, distance: 98.7
click at [620, 248] on textarea at bounding box center [731, 227] width 441 height 60
paste textarea "*********"
type textarea "*********"
click at [478, 293] on button "Save" at bounding box center [474, 303] width 46 height 26
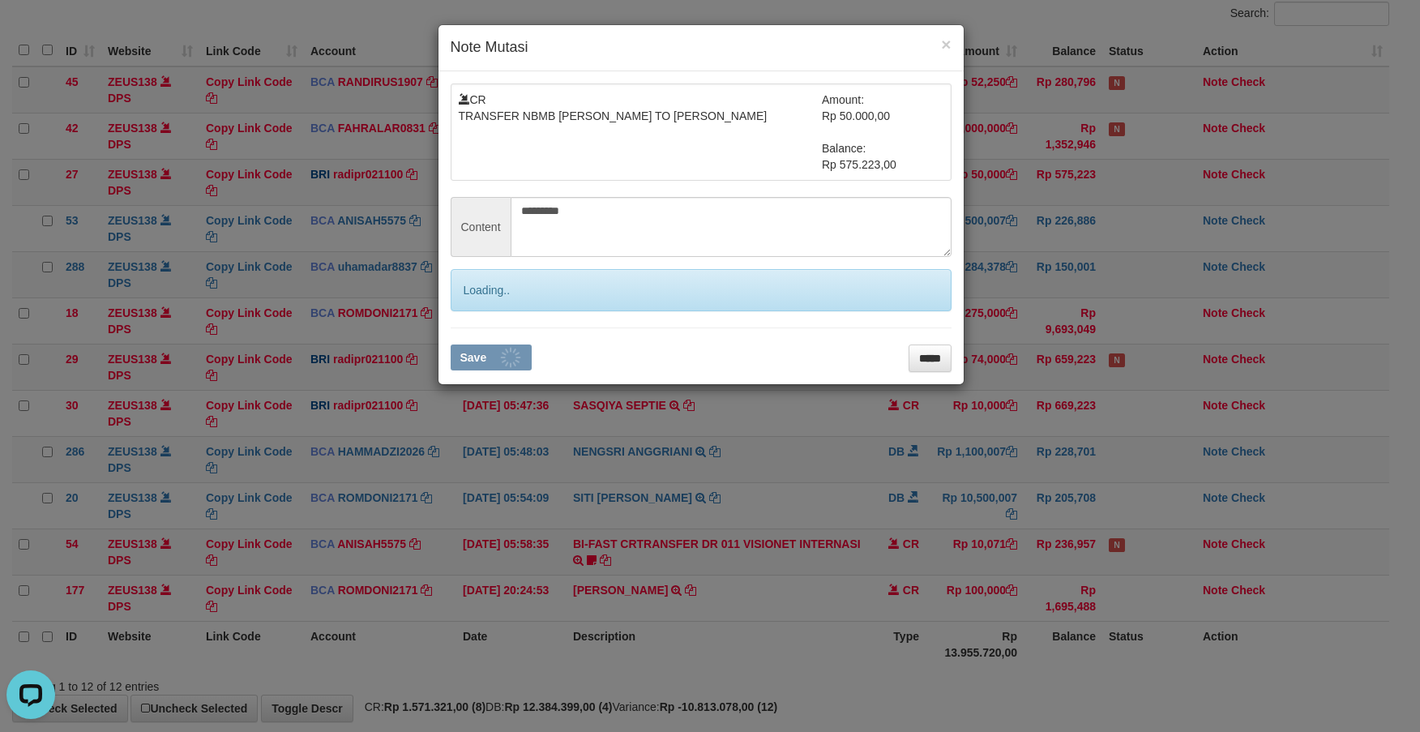
drag, startPoint x: 478, startPoint y: 293, endPoint x: 1326, endPoint y: 304, distance: 848.9
click at [479, 293] on div "Loading.." at bounding box center [701, 290] width 501 height 42
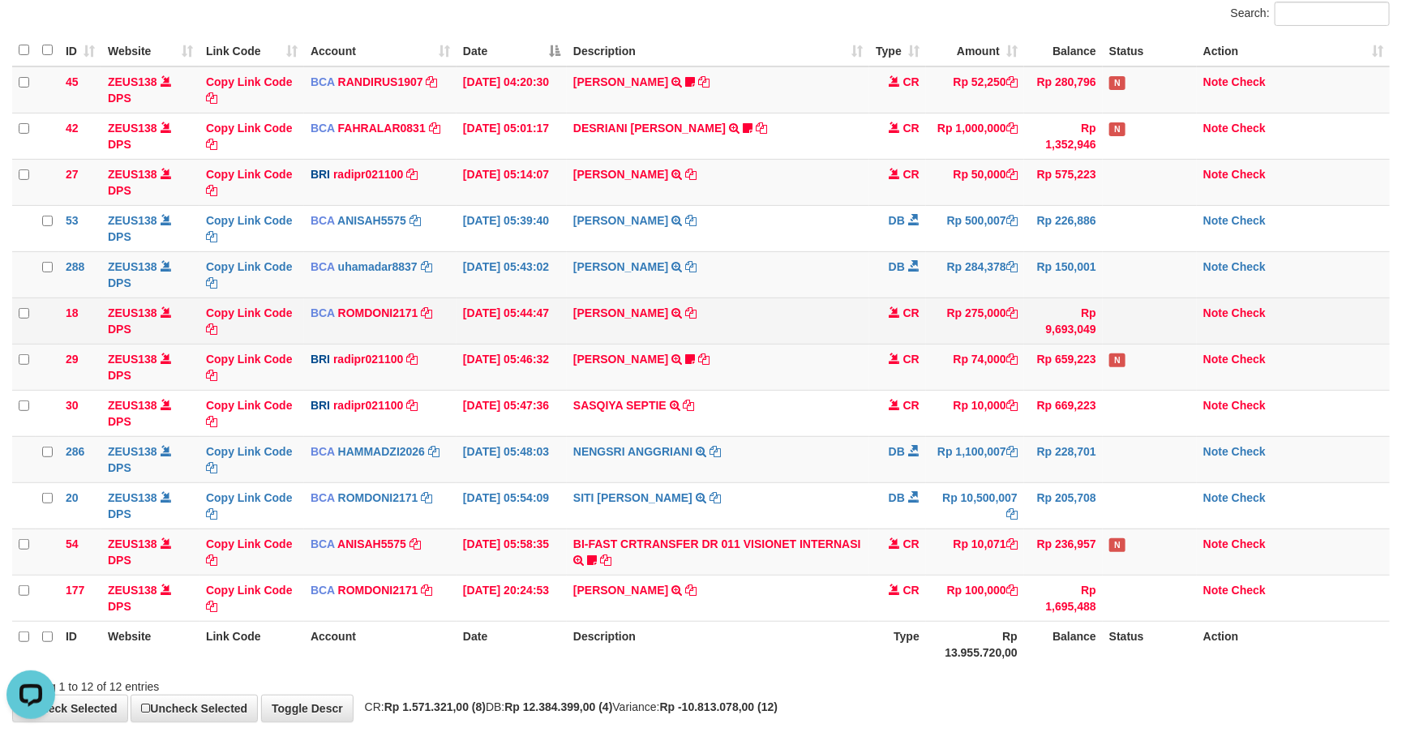
click at [871, 310] on td "CR" at bounding box center [897, 321] width 57 height 46
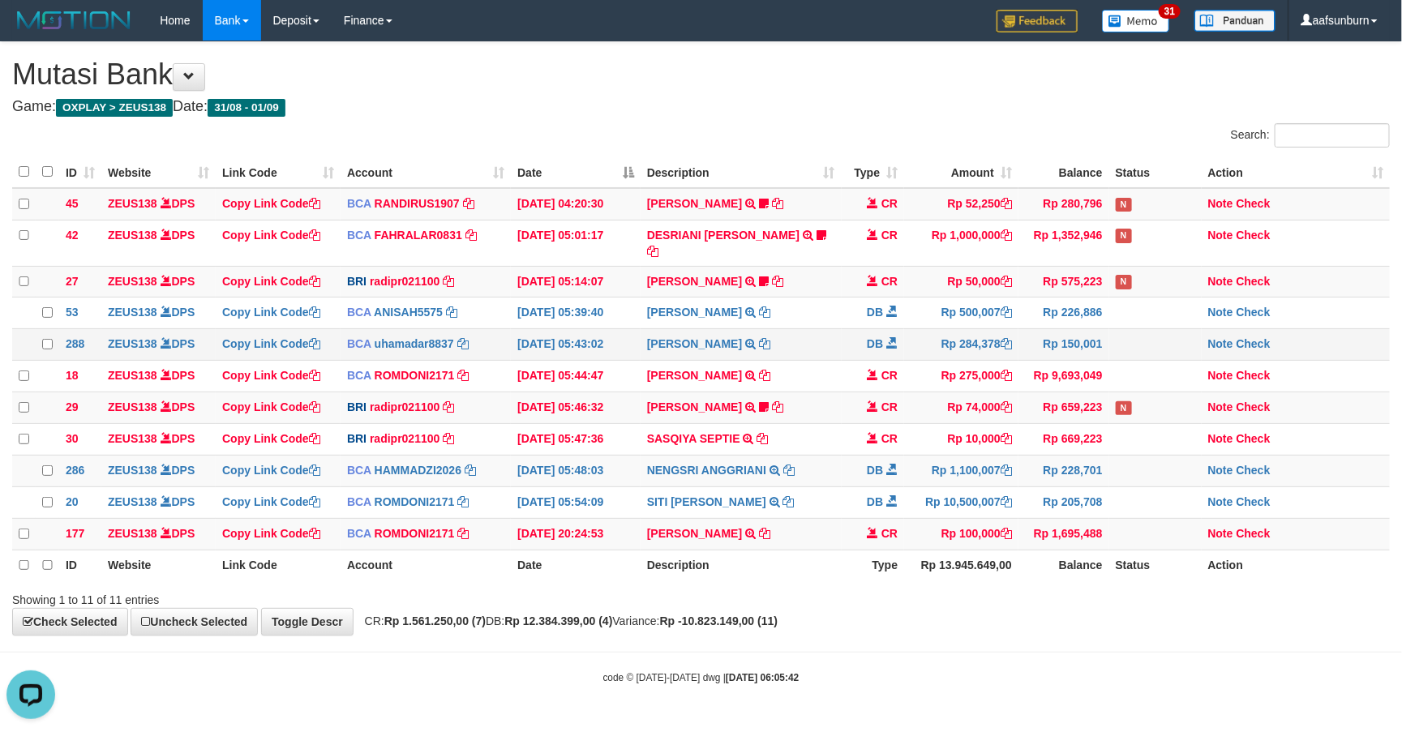
click at [936, 329] on td "Rp 284,378" at bounding box center [961, 345] width 114 height 32
click at [737, 465] on link "NENGSRI ANGGRIANI" at bounding box center [706, 470] width 119 height 13
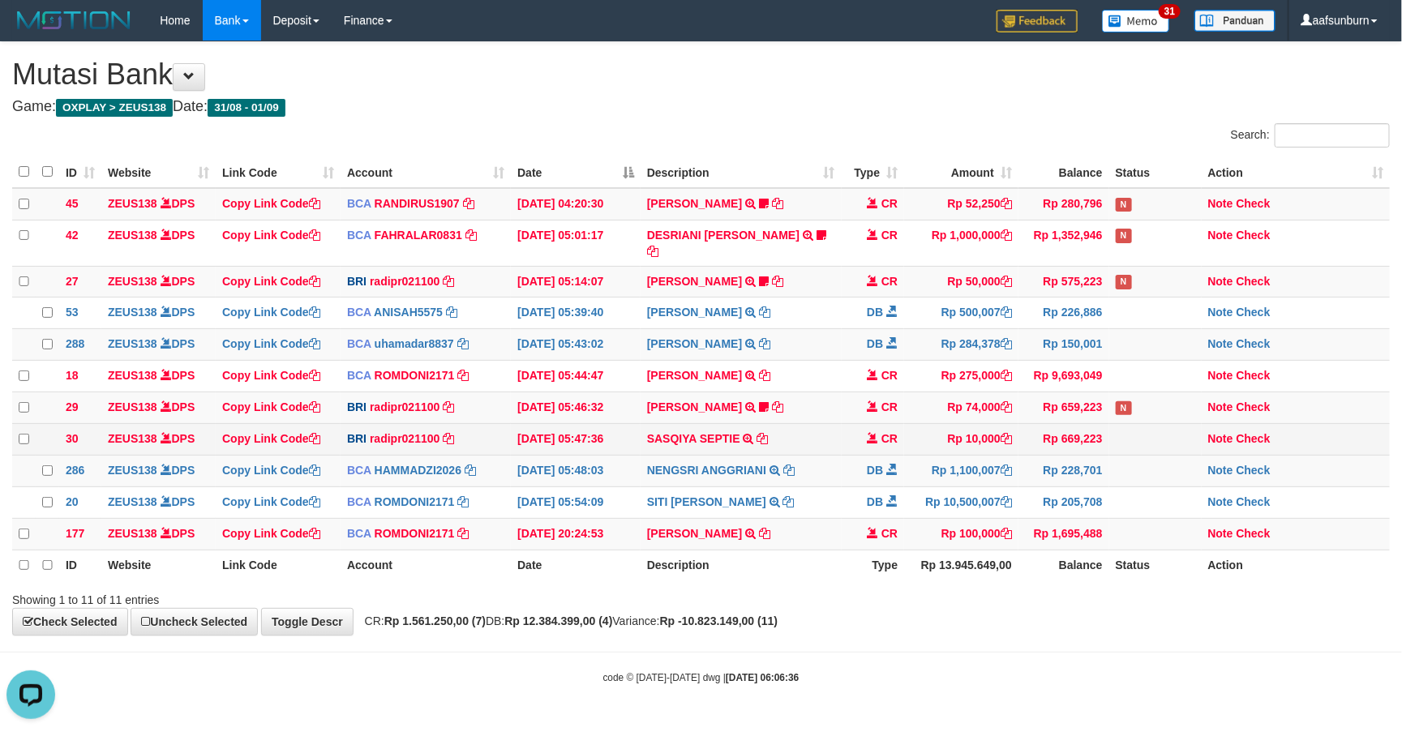
click at [1034, 443] on td "Rp 669,223" at bounding box center [1063, 439] width 91 height 32
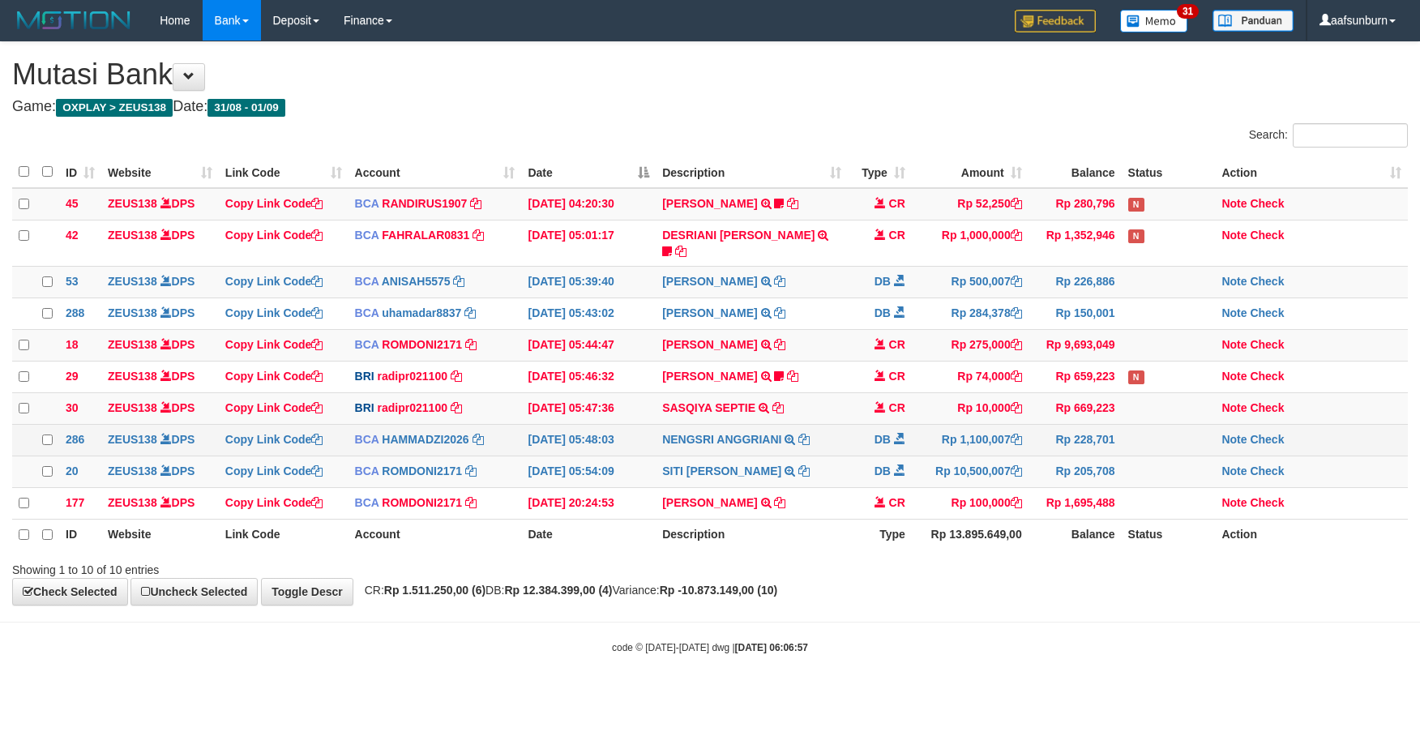
click at [1039, 436] on td "Rp 228,701" at bounding box center [1075, 440] width 93 height 32
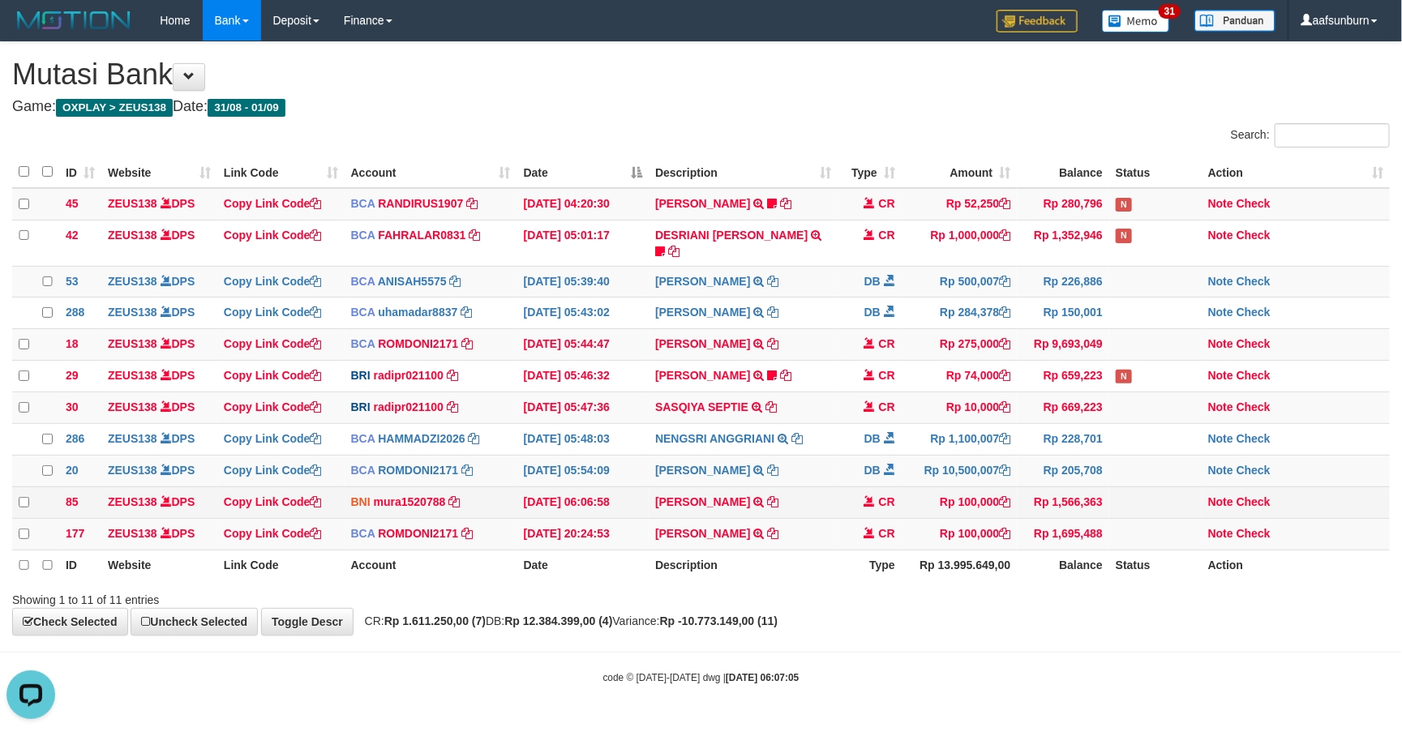
drag, startPoint x: 983, startPoint y: 453, endPoint x: 954, endPoint y: 489, distance: 45.6
click at [983, 457] on td "Rp 10,500,007" at bounding box center [960, 471] width 116 height 32
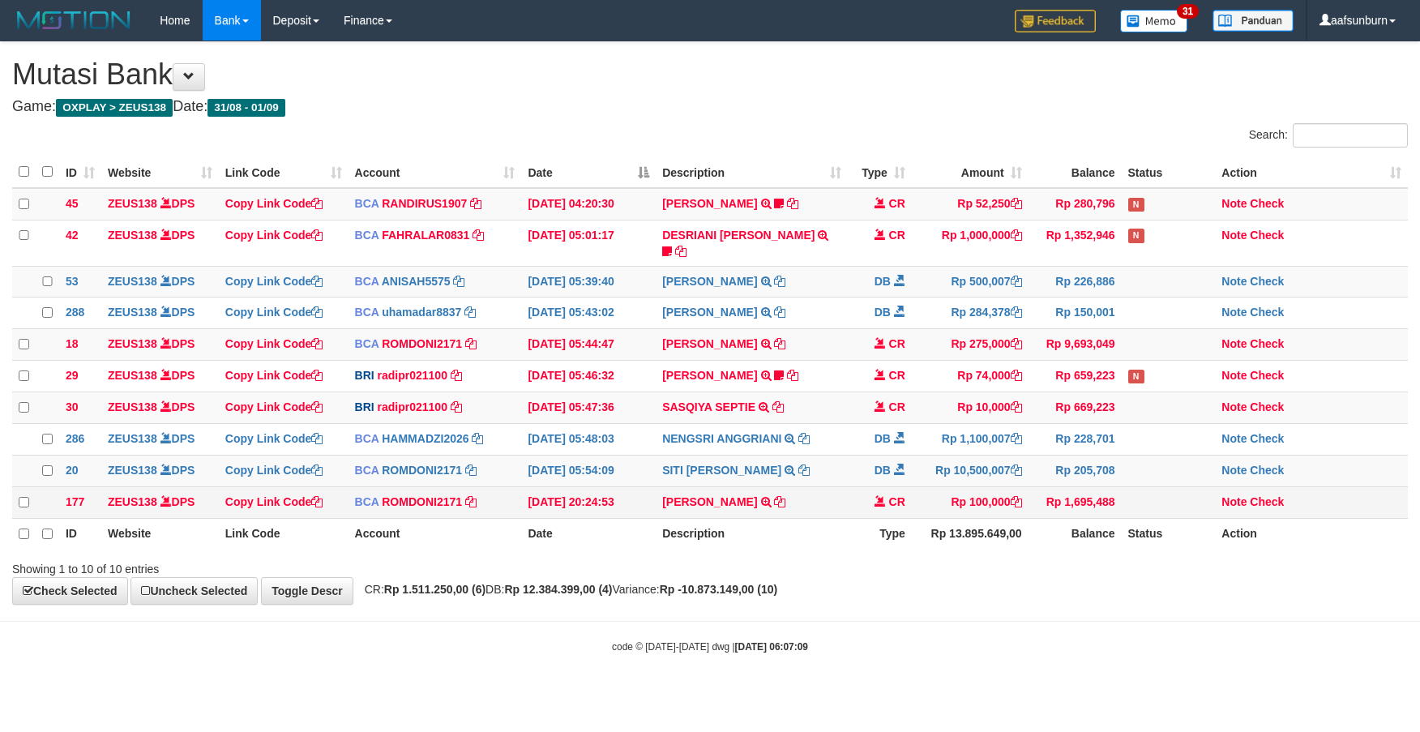
click at [906, 508] on td "CR" at bounding box center [880, 502] width 64 height 32
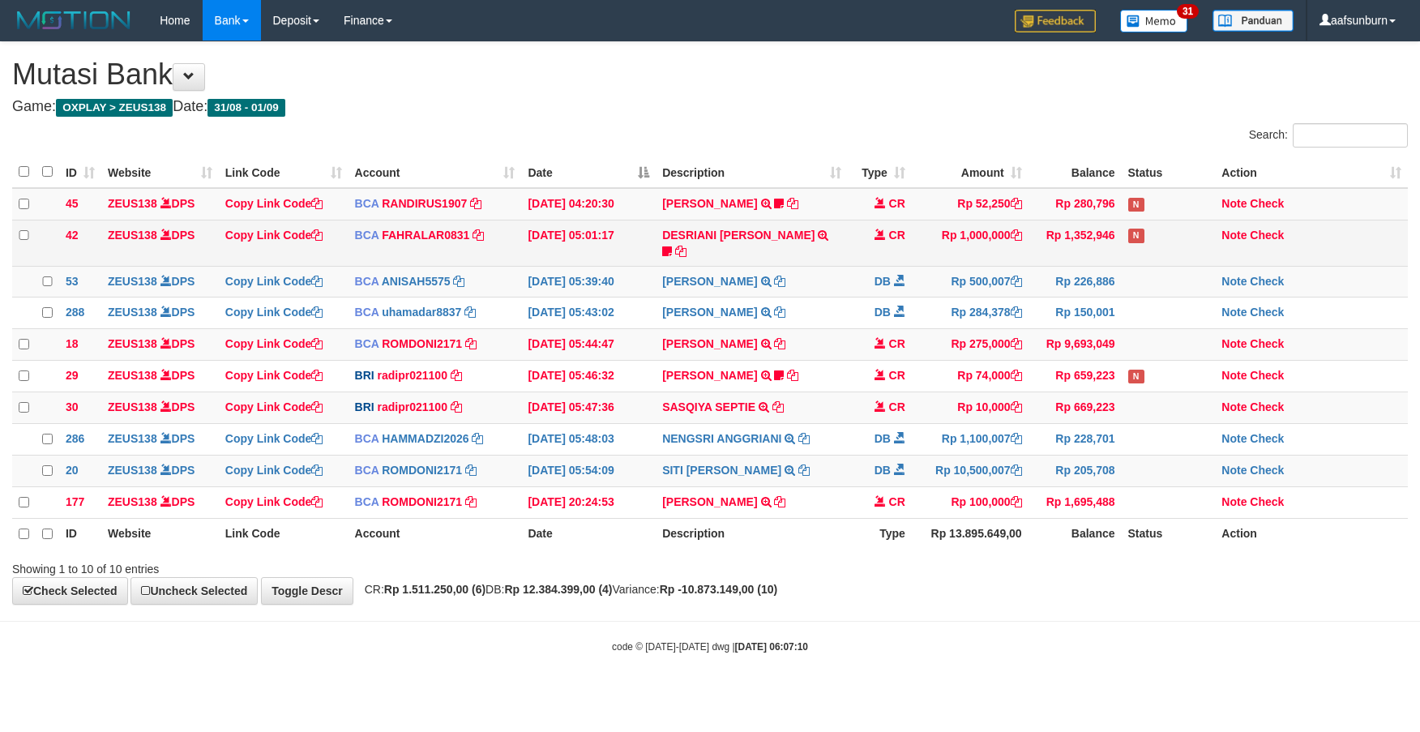
click at [721, 244] on td "DESRIANI NATALIS T TRSF E-BANKING CR 0109/FTSCY/WS95271 1000000.00DESRIANI NATA…" at bounding box center [752, 243] width 192 height 46
click at [725, 238] on link "DESRIANI [PERSON_NAME]" at bounding box center [738, 235] width 152 height 13
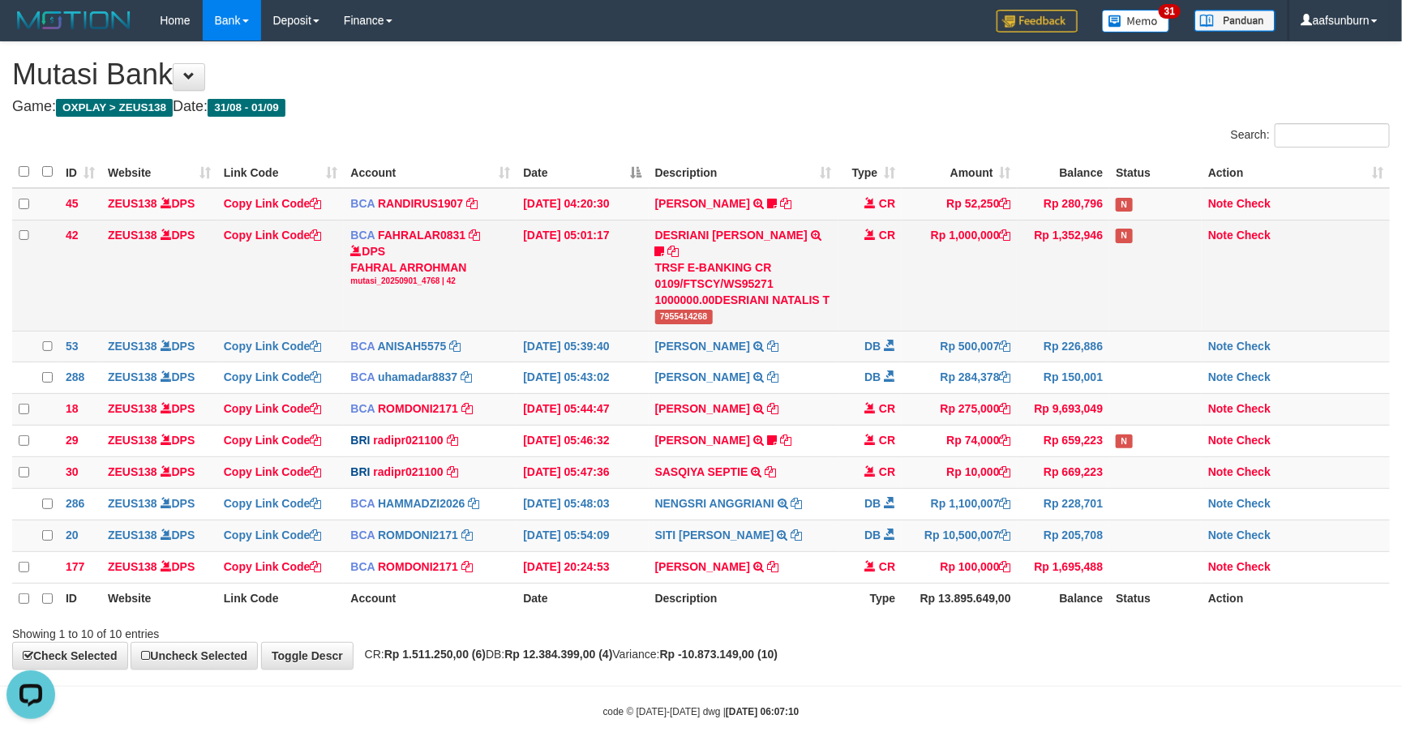
click at [699, 310] on td "DESRIANI NATALIS T TRSF E-BANKING CR 0109/FTSCY/WS95271 1000000.00DESRIANI NATA…" at bounding box center [744, 275] width 190 height 111
copy span "7955414268"
click at [910, 302] on td "Rp 1,000,000" at bounding box center [959, 275] width 115 height 111
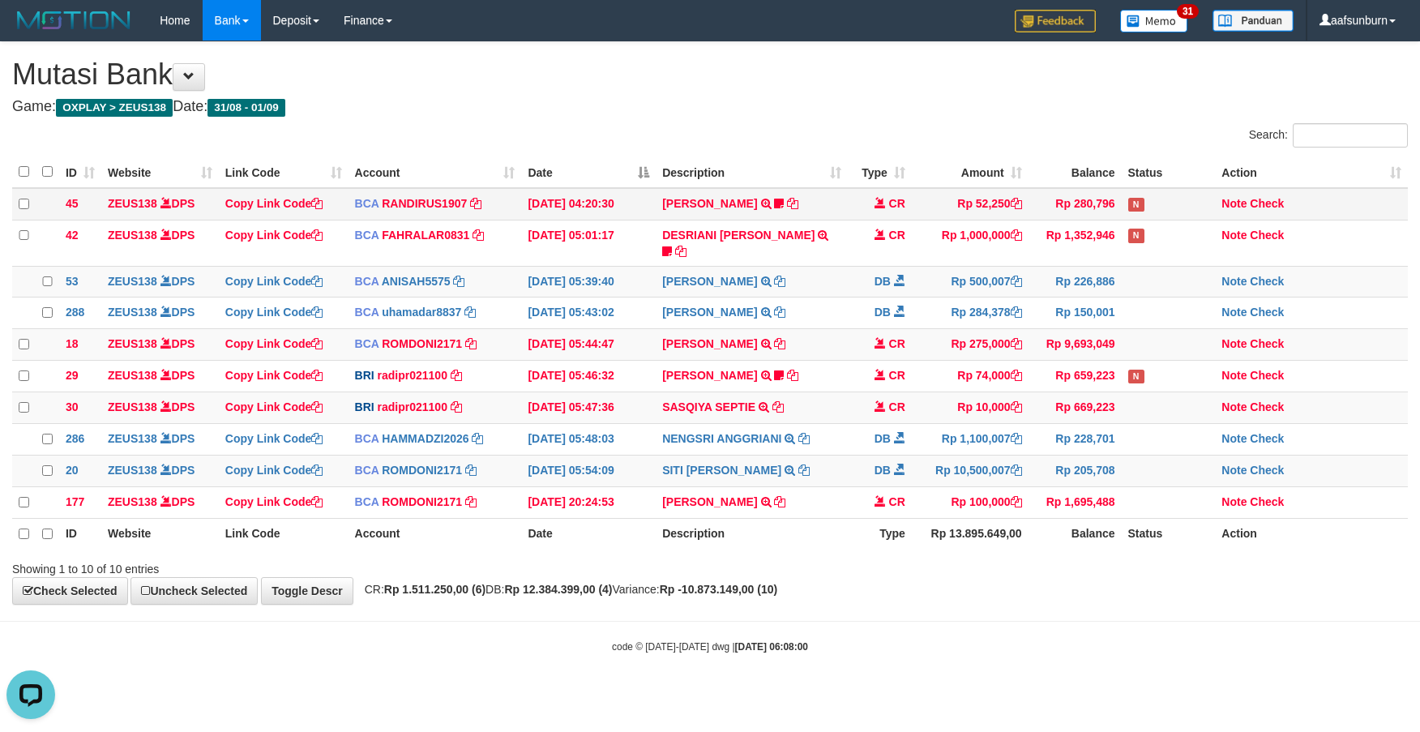
click at [898, 219] on td "CR" at bounding box center [880, 204] width 64 height 32
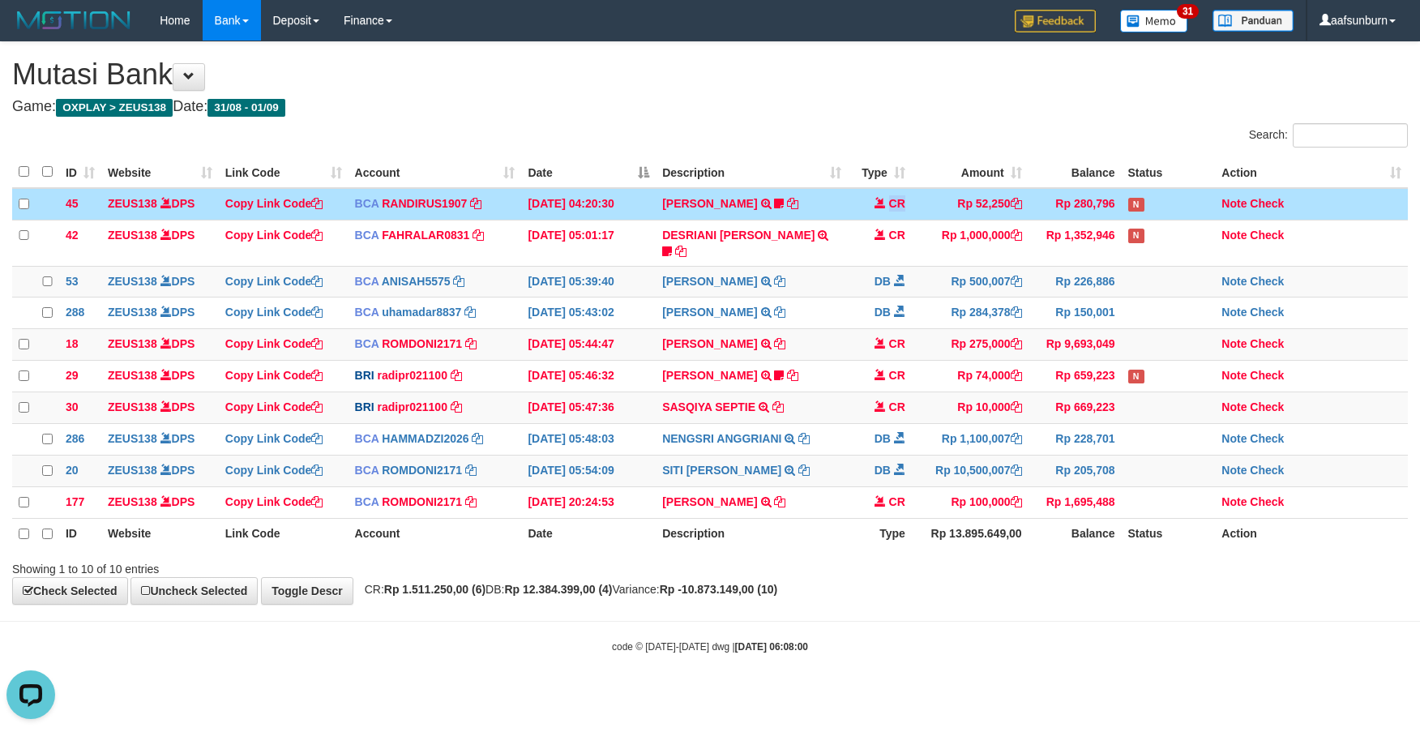
click at [898, 219] on td "CR" at bounding box center [880, 204] width 64 height 32
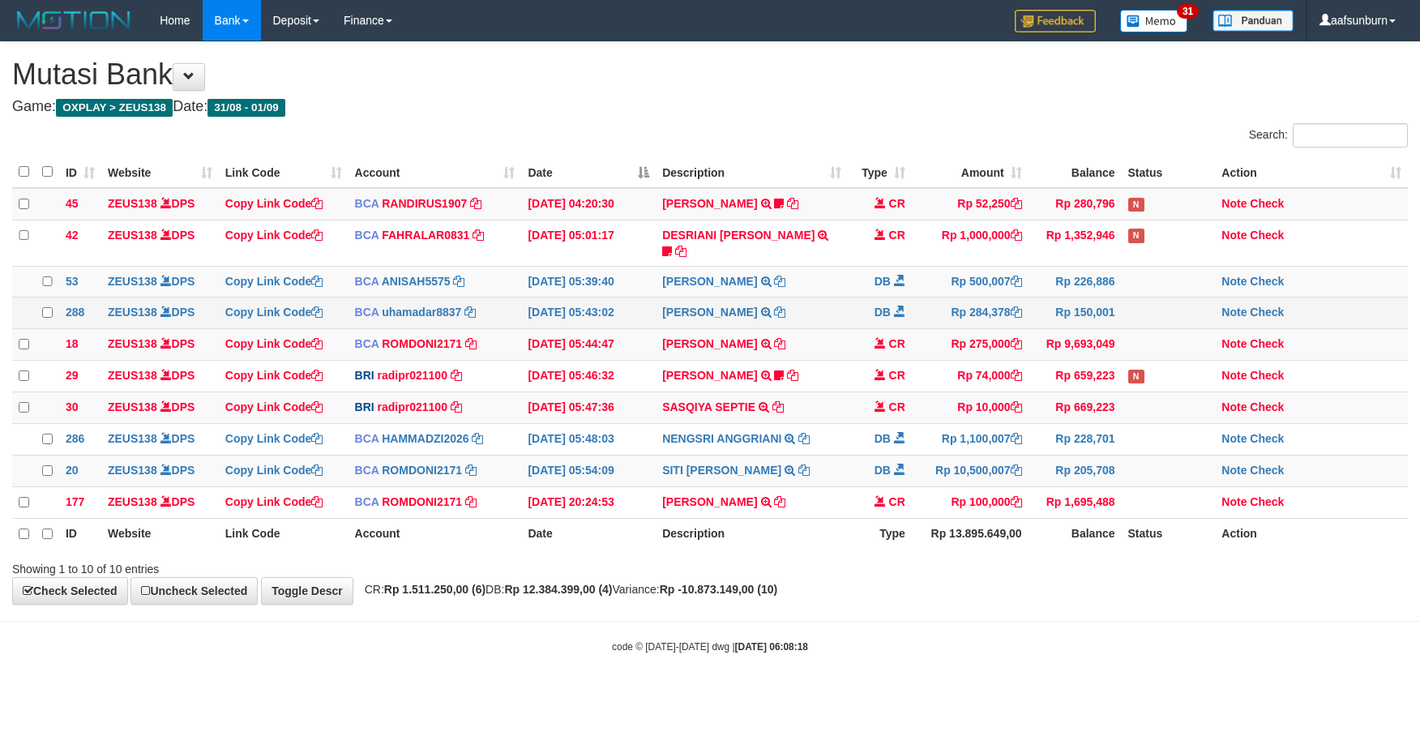
click at [1022, 319] on td "Rp 284,378" at bounding box center [970, 314] width 117 height 32
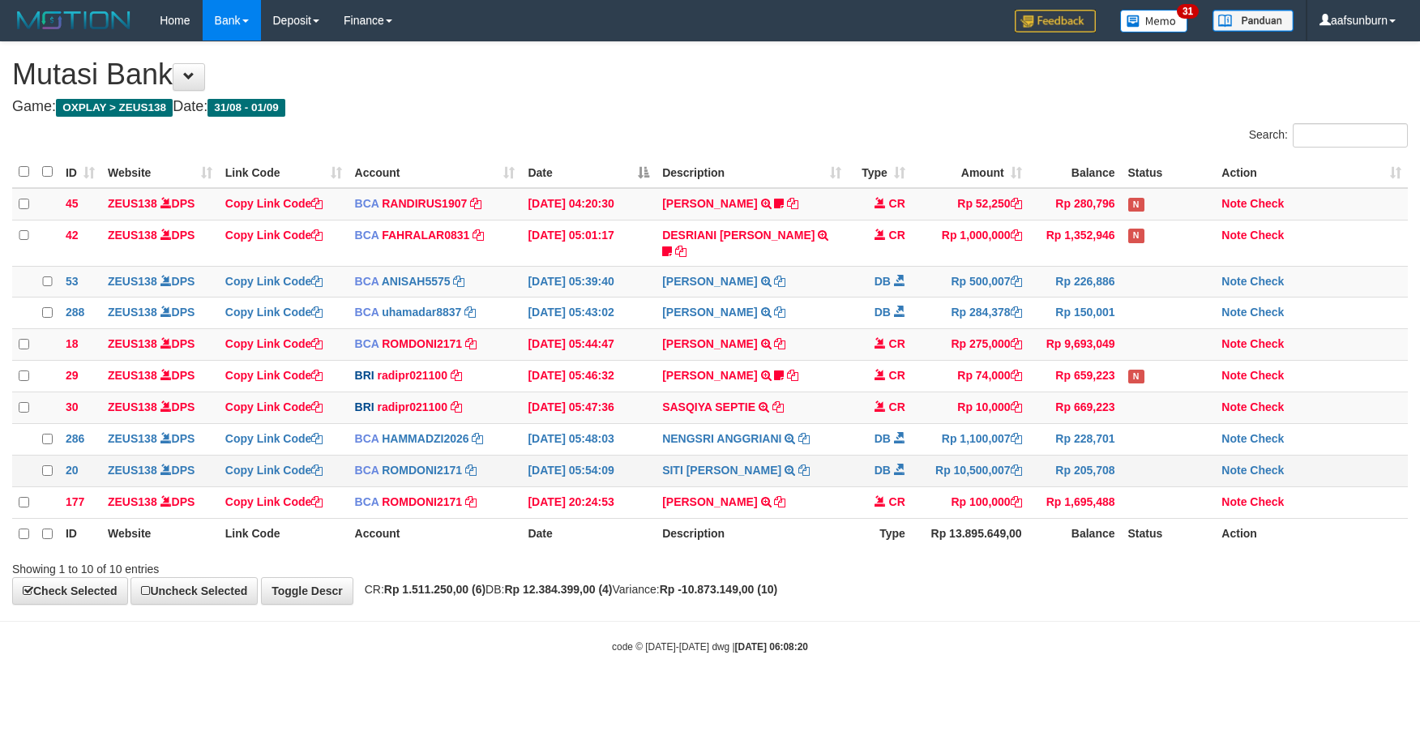
drag, startPoint x: 978, startPoint y: 475, endPoint x: 1024, endPoint y: 475, distance: 46.2
click at [1000, 475] on td "Rp 10,500,007" at bounding box center [970, 471] width 117 height 32
click at [1013, 329] on td "Rp 275,000" at bounding box center [970, 345] width 117 height 32
click at [1014, 329] on td "Rp 275,000" at bounding box center [970, 345] width 117 height 32
drag, startPoint x: 1024, startPoint y: 458, endPoint x: 1059, endPoint y: 453, distance: 35.2
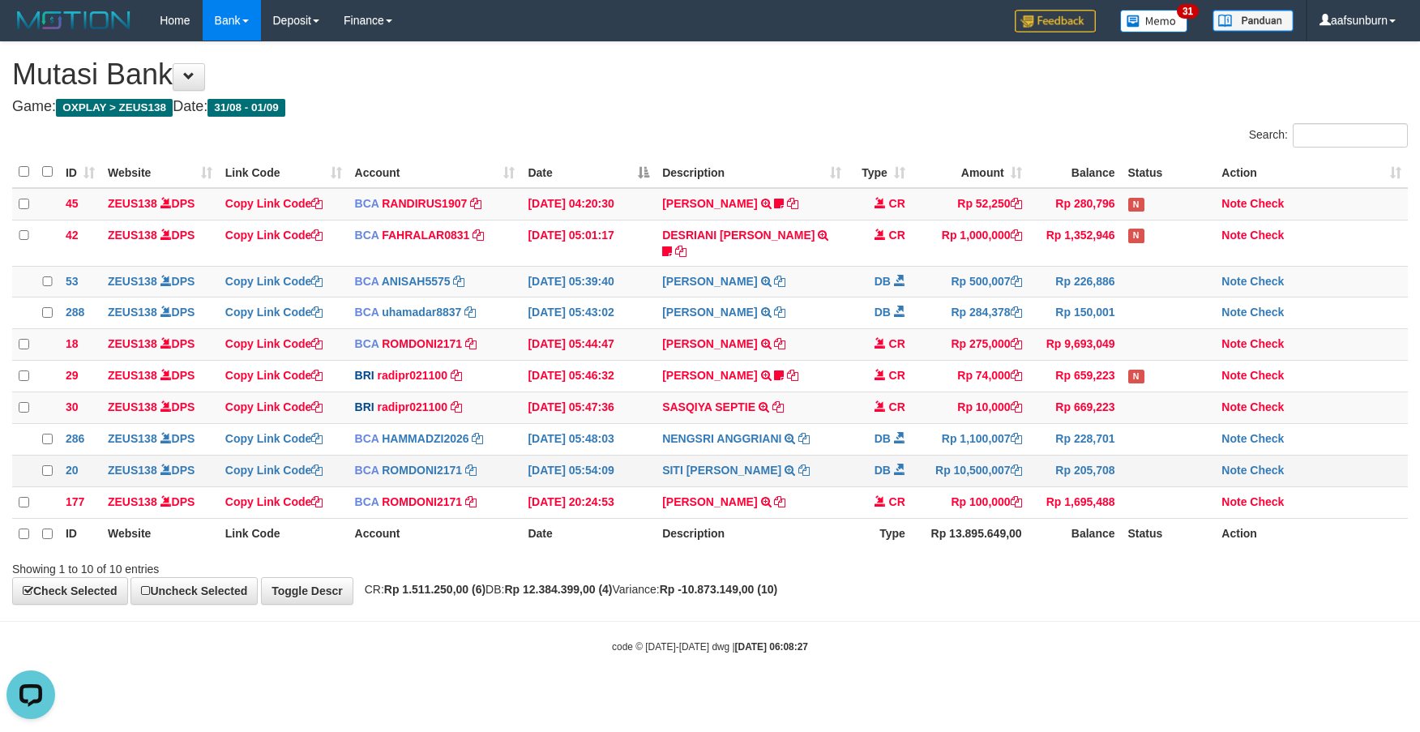
click at [1034, 458] on tr "20 ZEUS138 DPS Copy Link Code BCA ROMDONI2171 DPS ROMDONI mutasi_20250901_3611 …" at bounding box center [710, 471] width 1396 height 32
click at [898, 531] on th "Type" at bounding box center [880, 533] width 64 height 31
click at [906, 531] on th "Type" at bounding box center [880, 533] width 64 height 31
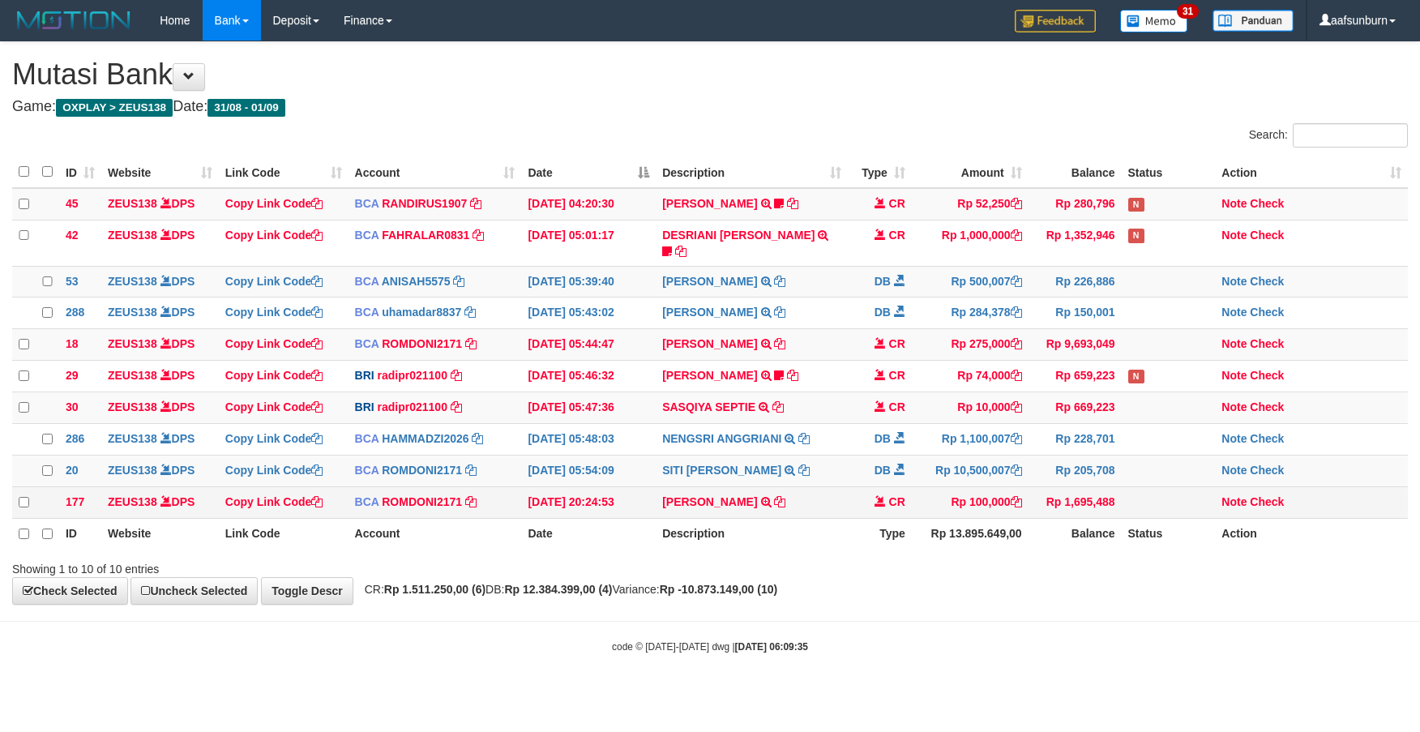
click at [885, 508] on td "CR" at bounding box center [880, 502] width 64 height 32
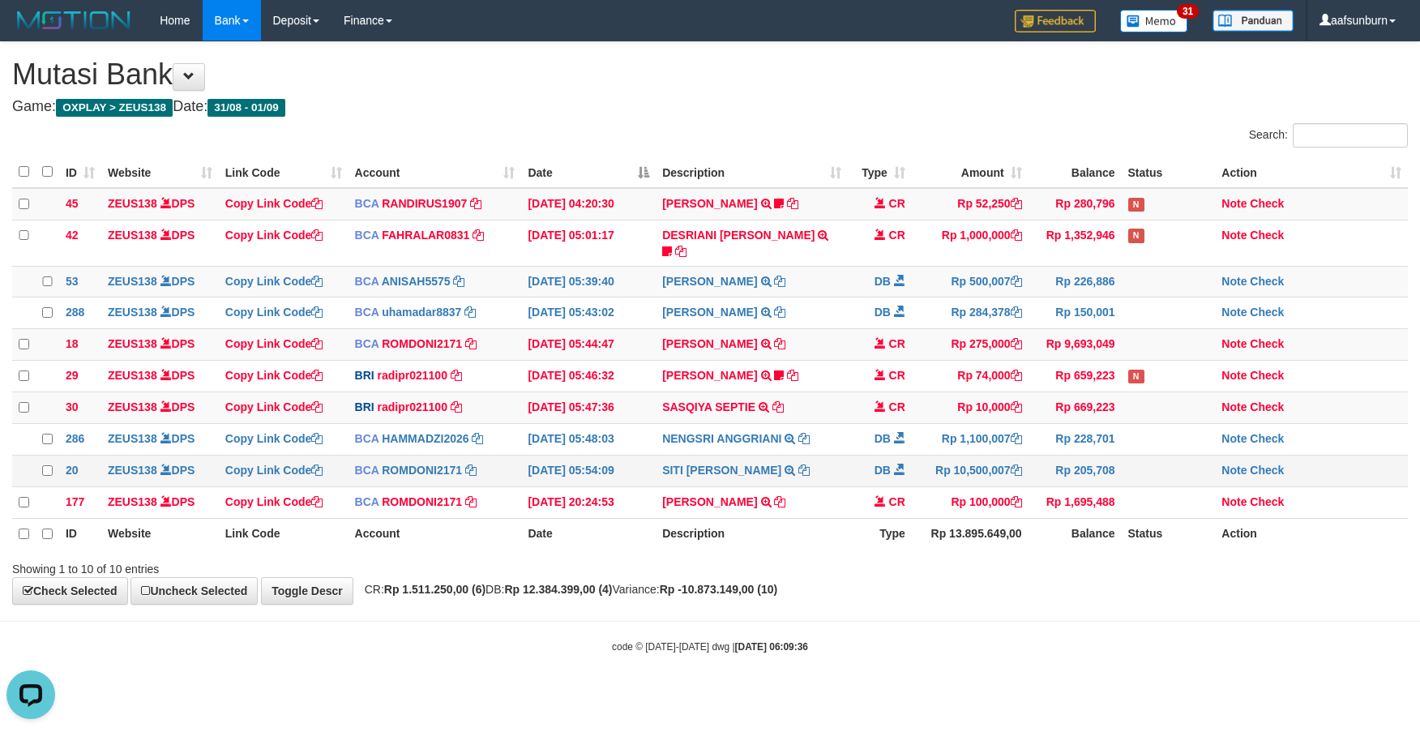
click at [890, 460] on td "DB" at bounding box center [880, 471] width 64 height 32
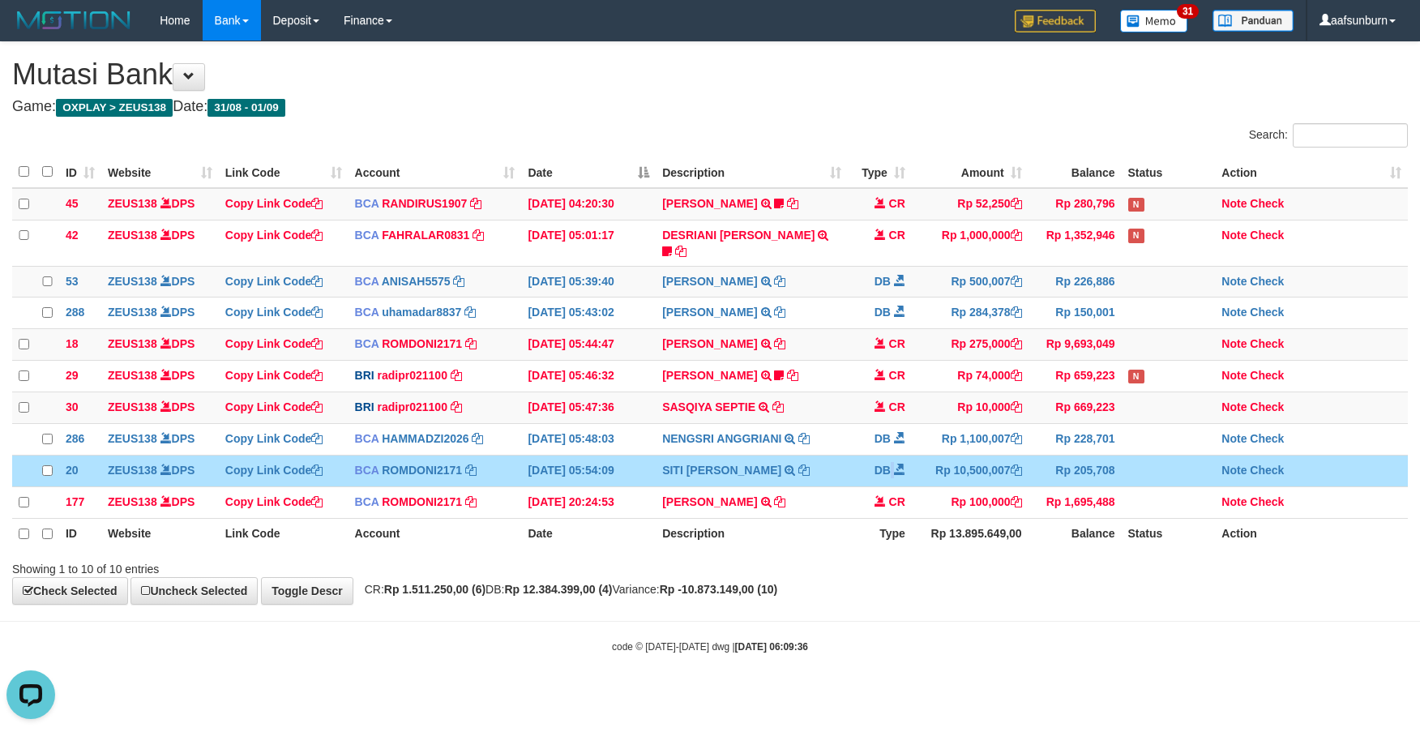
click at [890, 460] on td "DB" at bounding box center [880, 471] width 64 height 32
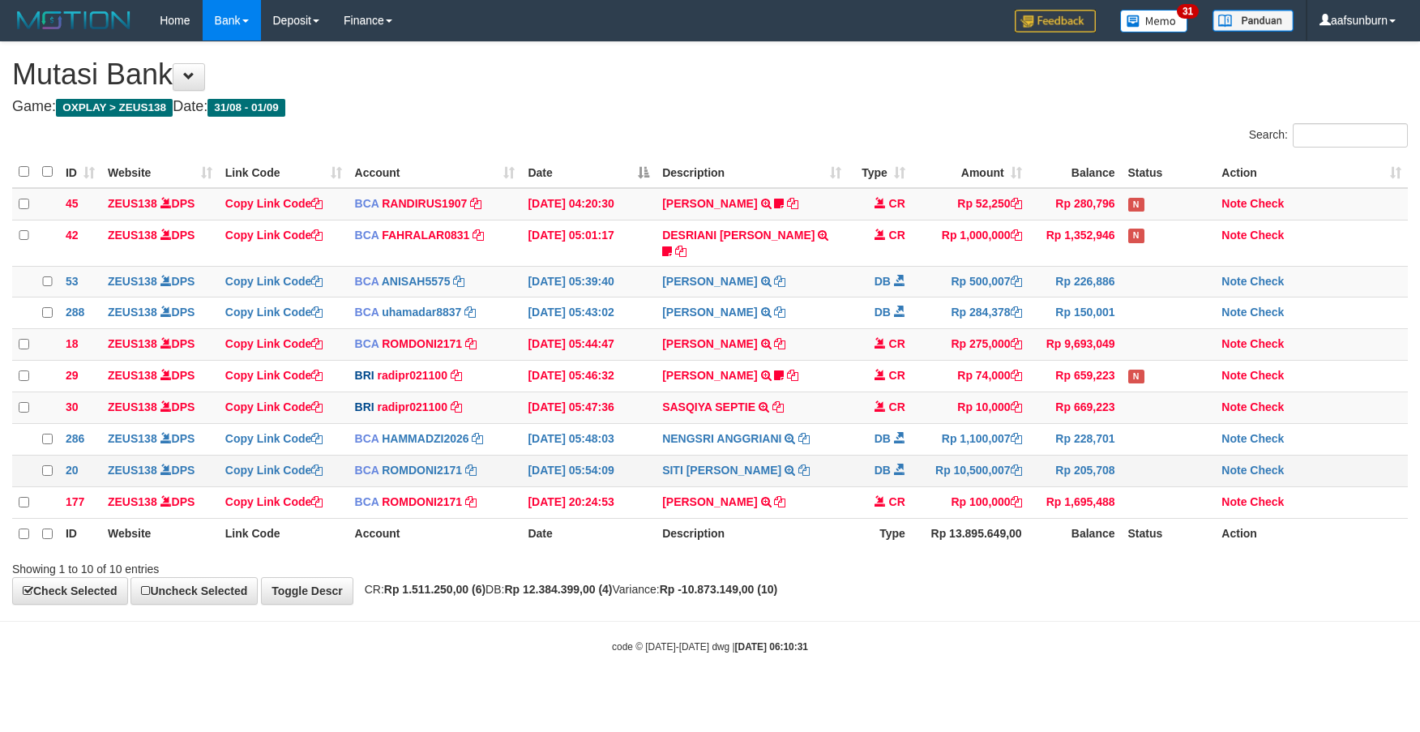
drag, startPoint x: 0, startPoint y: 0, endPoint x: 885, endPoint y: 460, distance: 997.9
click at [885, 460] on td "DB" at bounding box center [880, 471] width 64 height 32
click at [896, 351] on td "CR" at bounding box center [880, 345] width 64 height 32
click at [1100, 392] on td "Rp 669,223" at bounding box center [1075, 408] width 93 height 32
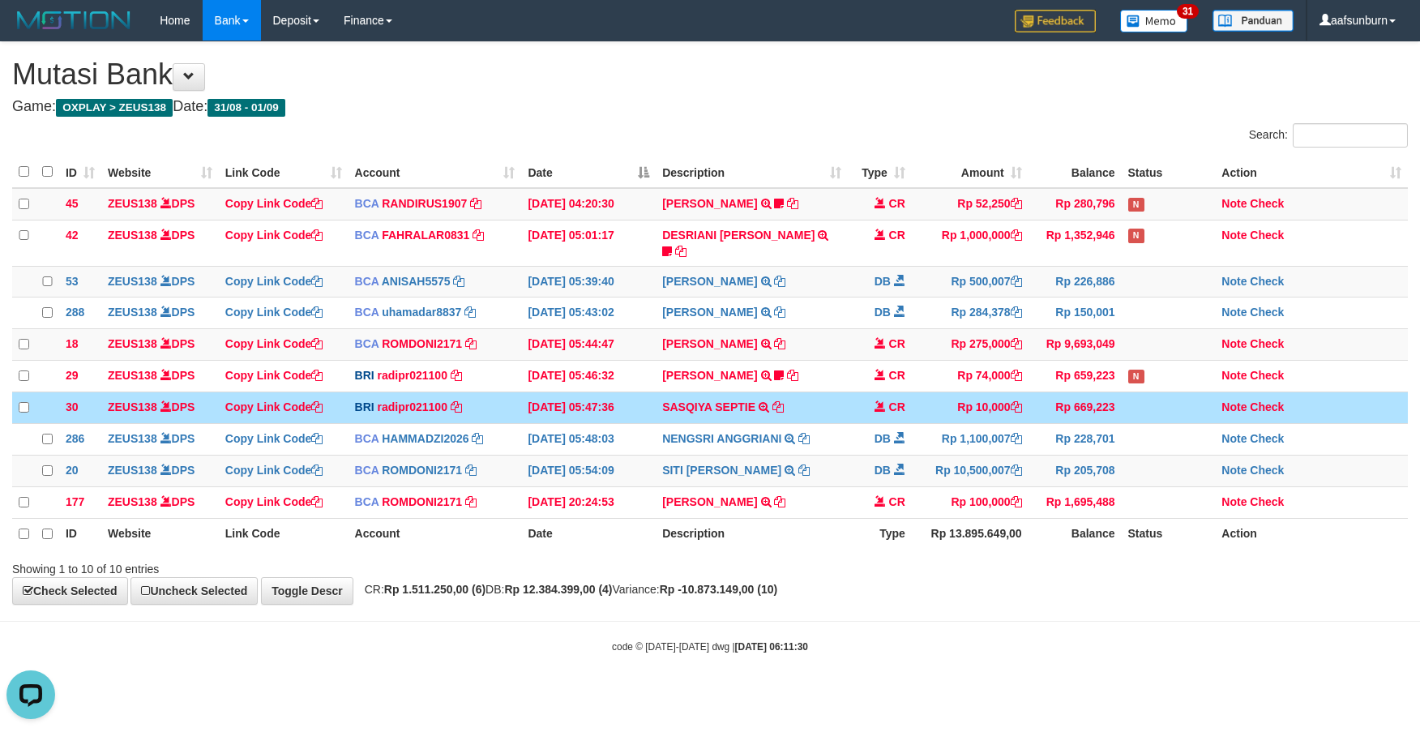
click at [1100, 392] on td "Rp 669,223" at bounding box center [1075, 408] width 93 height 32
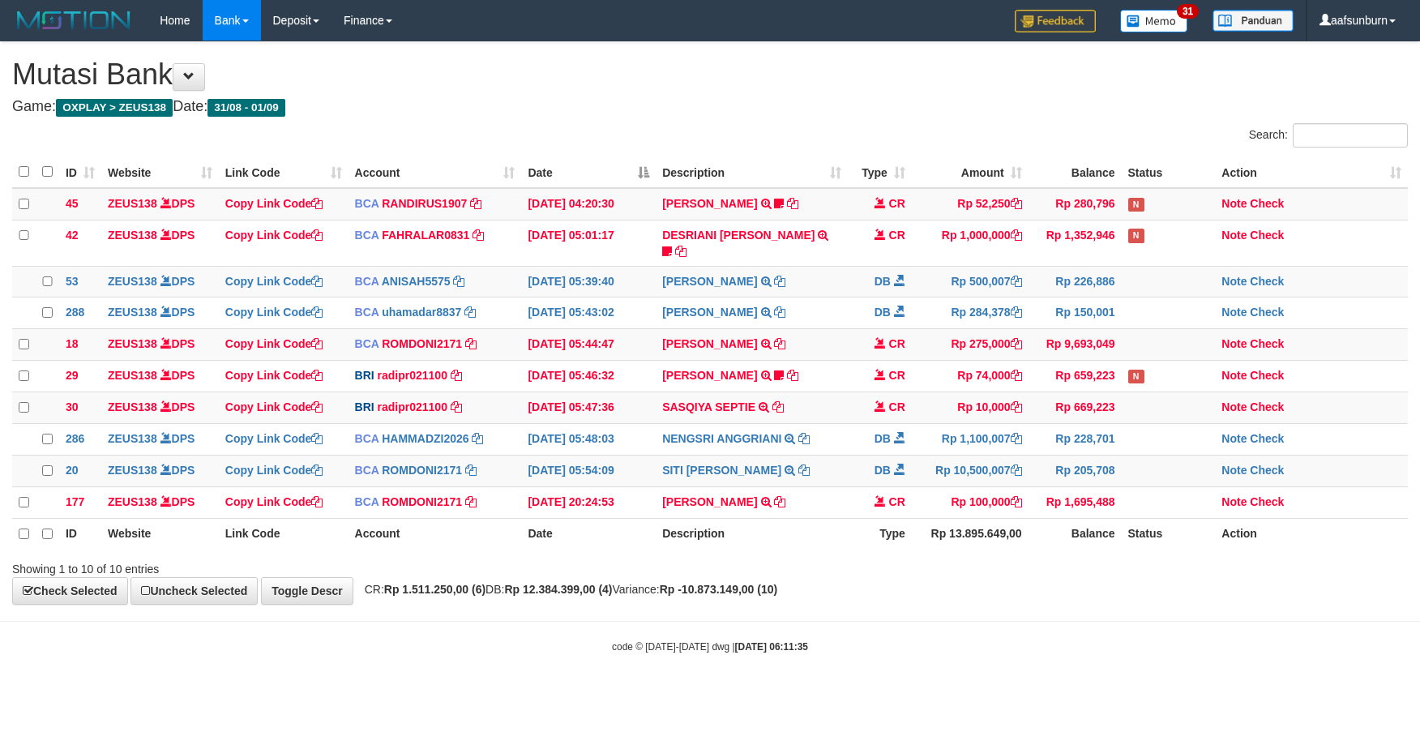
click at [1100, 392] on td "Rp 669,223" at bounding box center [1075, 408] width 93 height 32
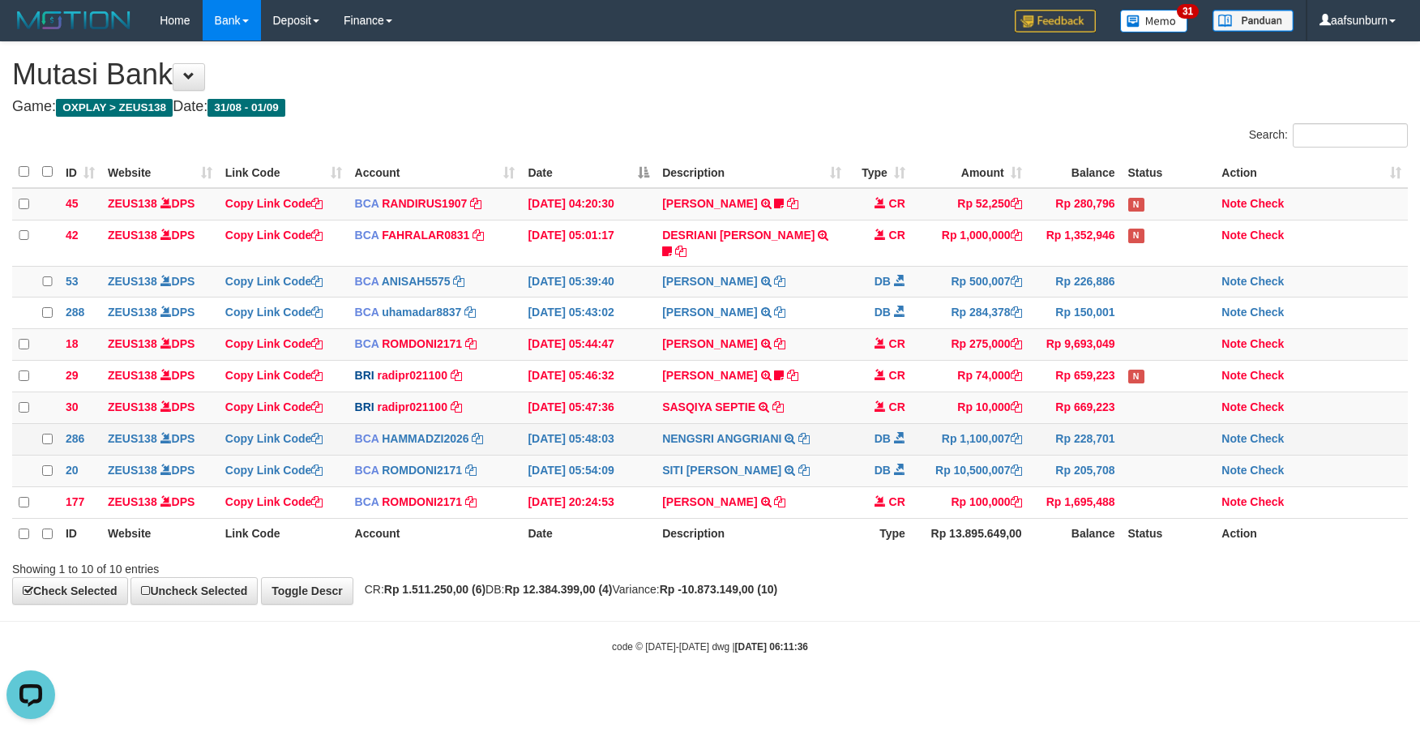
click at [1087, 446] on td "Rp 228,701" at bounding box center [1075, 439] width 93 height 32
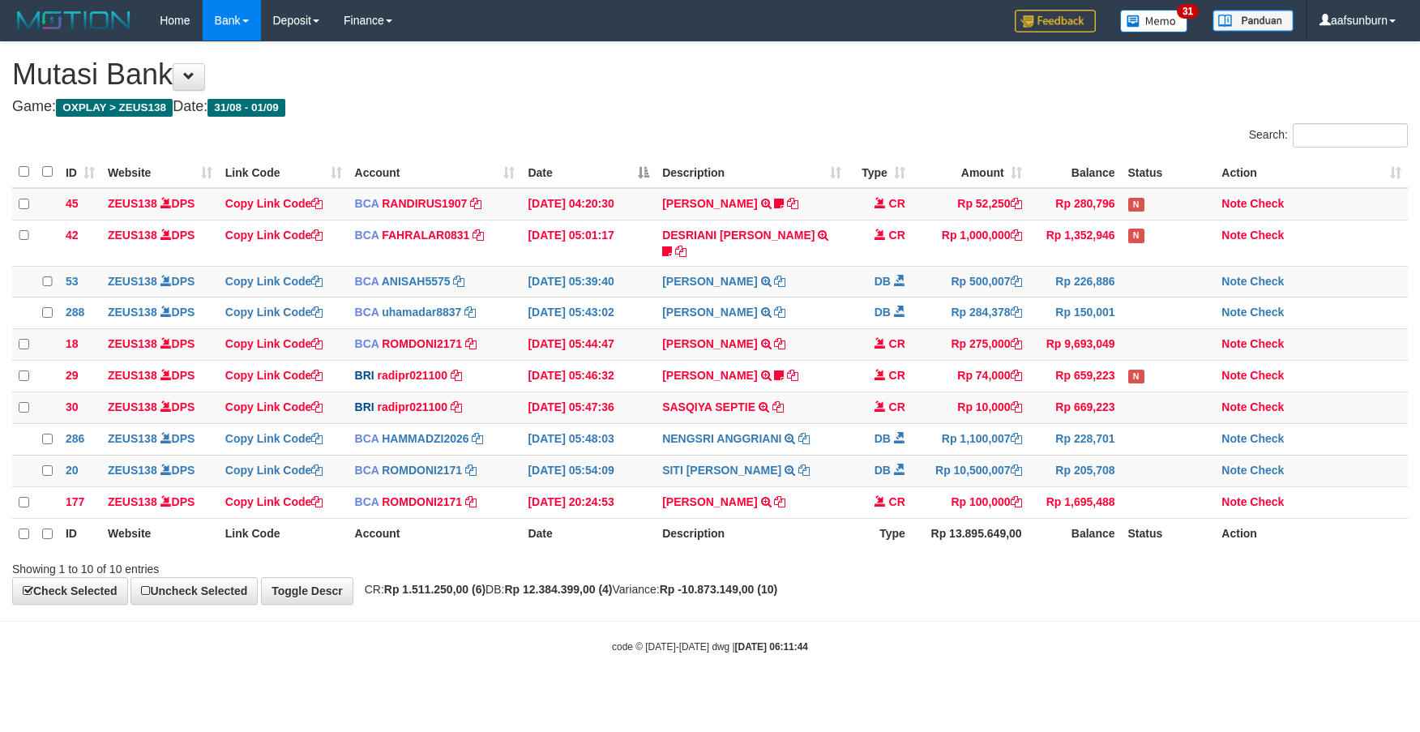
drag, startPoint x: 1042, startPoint y: 576, endPoint x: 1081, endPoint y: 589, distance: 40.8
click at [1048, 576] on div "Showing 1 to 10 of 10 entries" at bounding box center [710, 566] width 1420 height 23
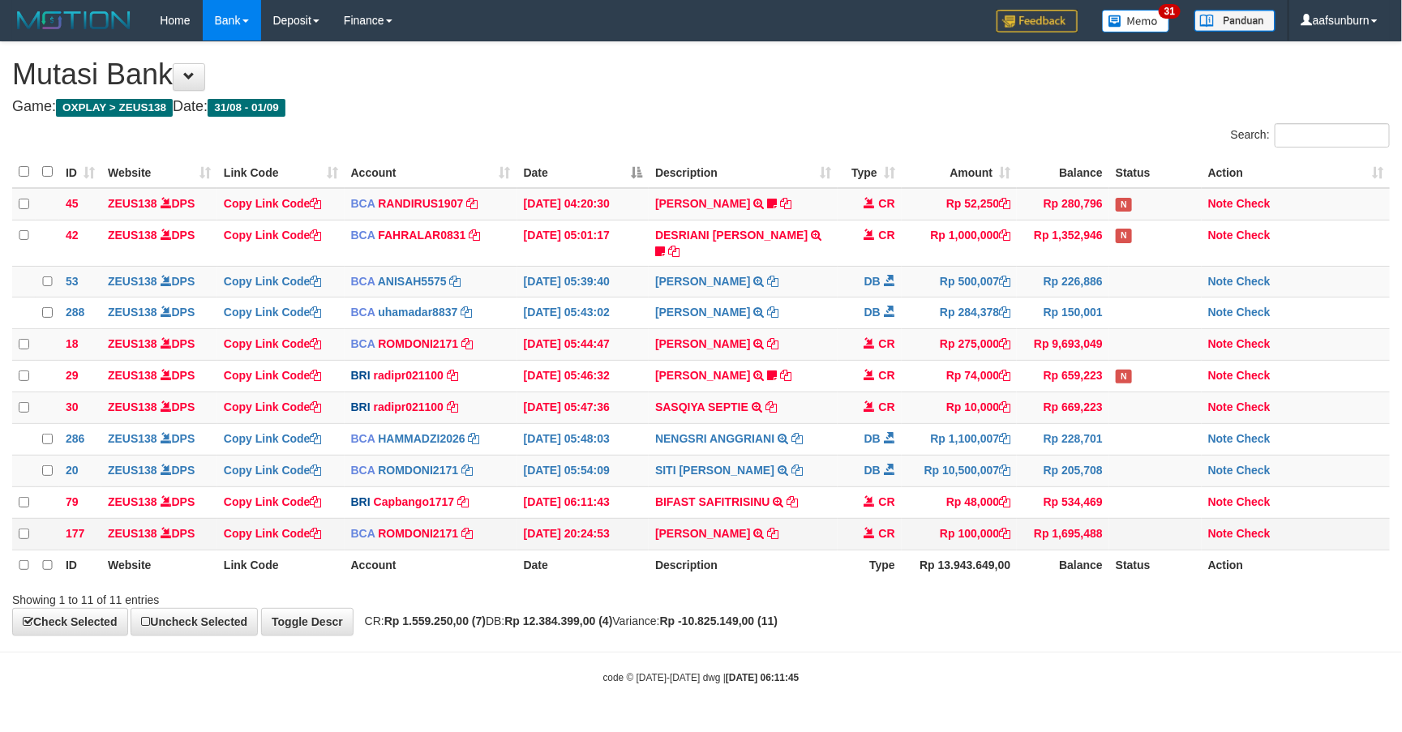
click at [1020, 547] on td "Rp 1,695,488" at bounding box center [1063, 534] width 92 height 32
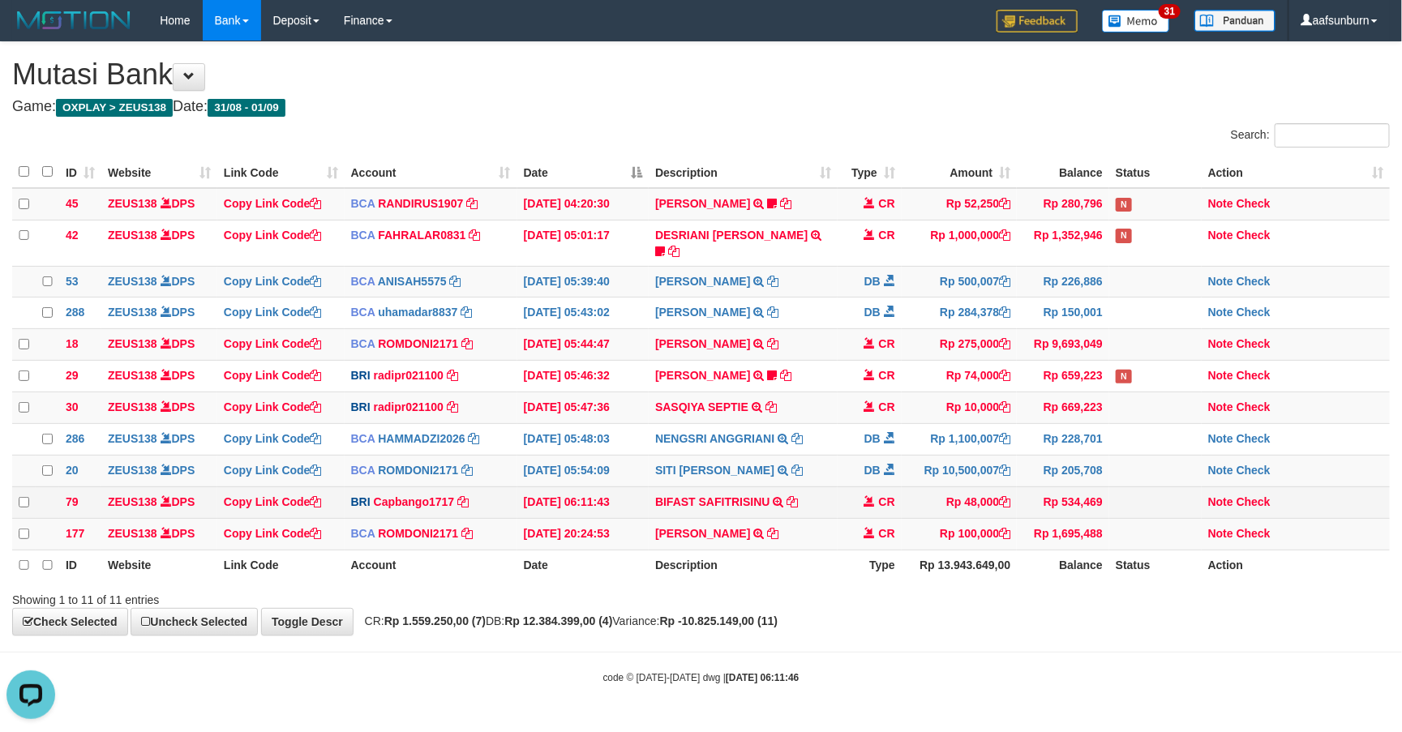
click at [1017, 494] on td "Rp 534,469" at bounding box center [1063, 502] width 92 height 32
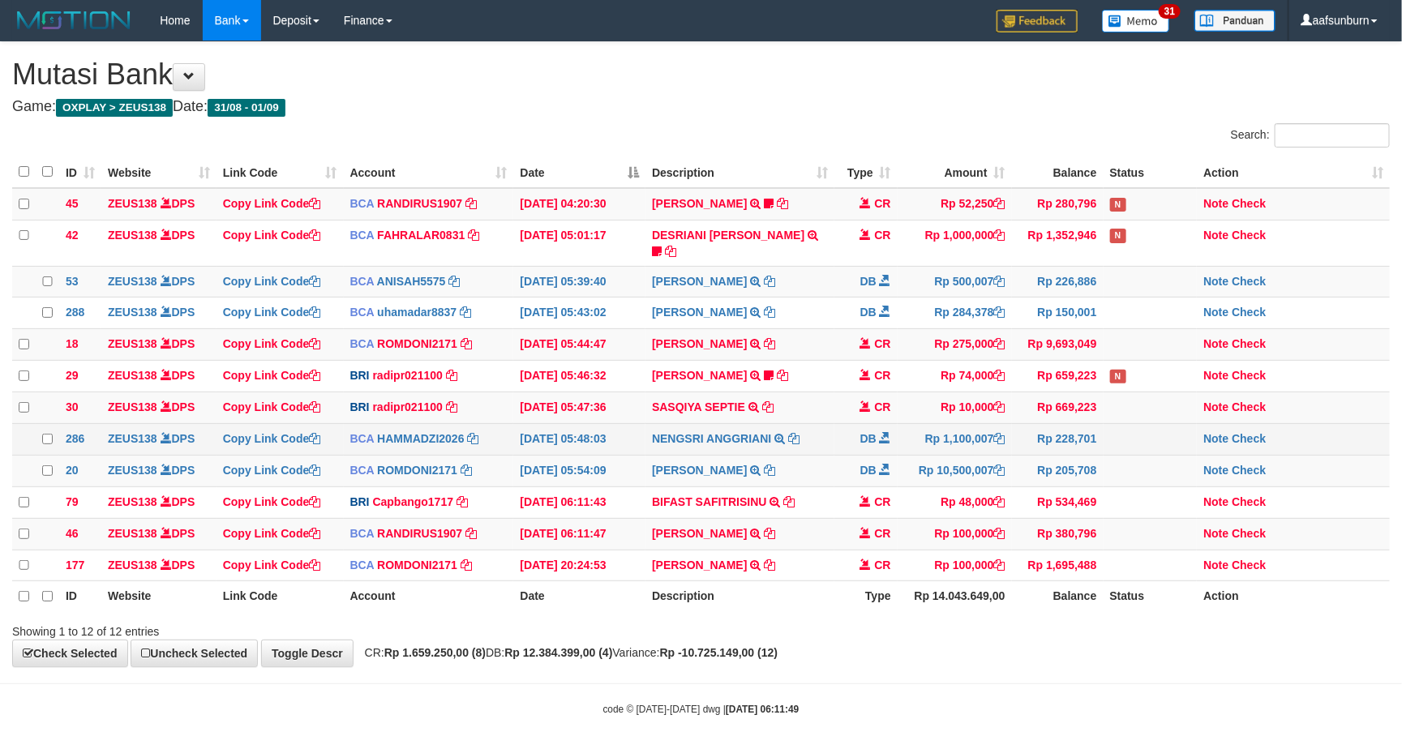
click at [791, 423] on td "NENGSRI ANGGRIANI TRSF E-BANKING DB 0109/FTSCY/WS95031 1100007.00NENGSRI ANGGRI…" at bounding box center [739, 439] width 189 height 32
click at [633, 439] on td "[DATE] 05:48:03" at bounding box center [579, 439] width 132 height 32
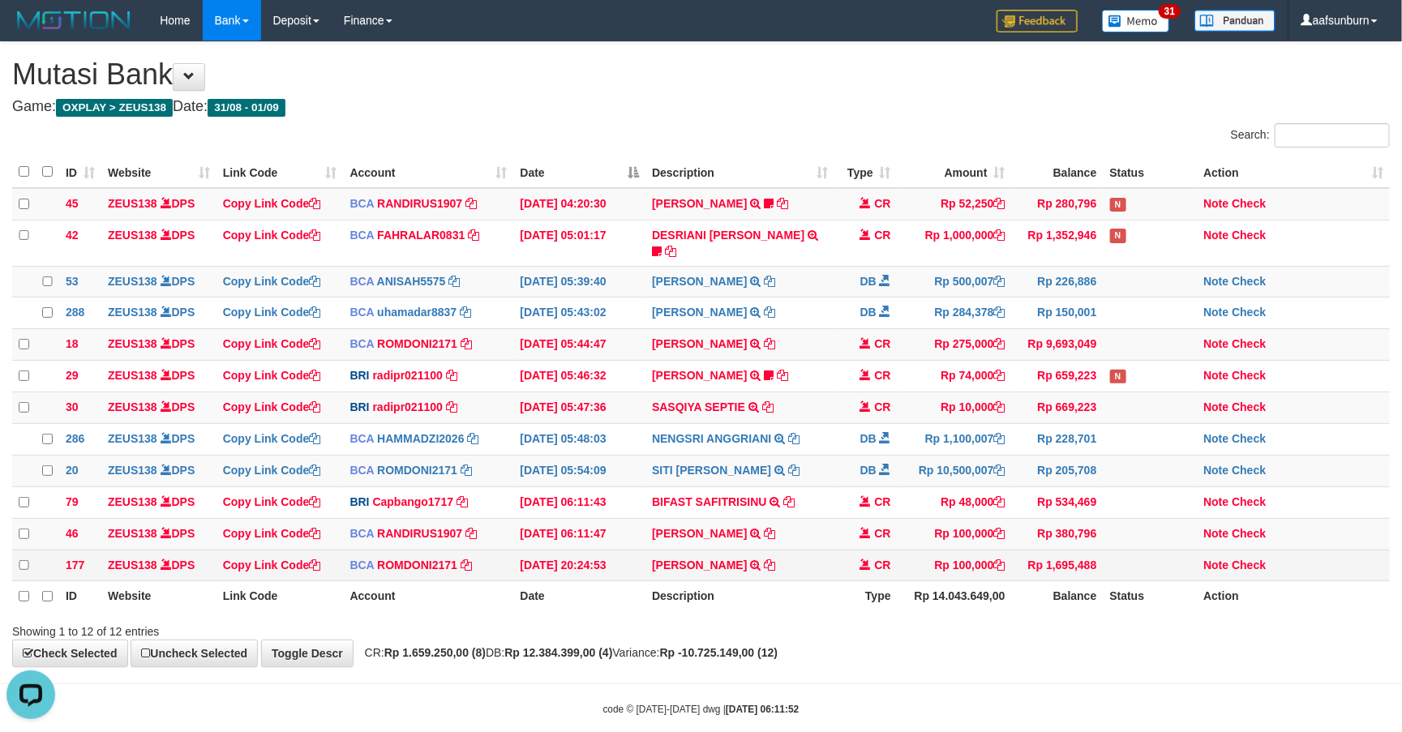
click at [818, 553] on td "[PERSON_NAME] SETORAN VIA CDM TANGGAL :31/08 31/08 WSID:Z3QA1 [PERSON_NAME]" at bounding box center [739, 566] width 189 height 32
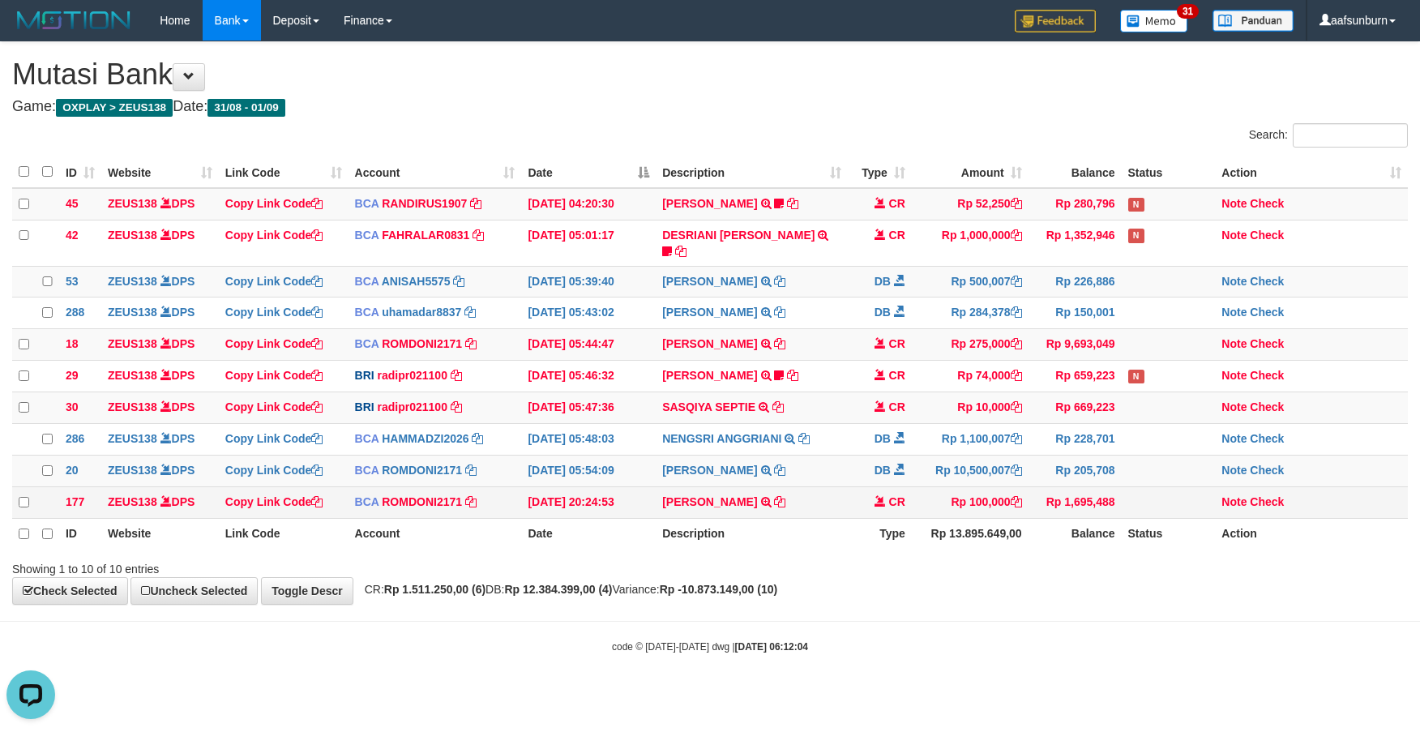
click at [1044, 495] on td "Rp 1,695,488" at bounding box center [1075, 502] width 93 height 32
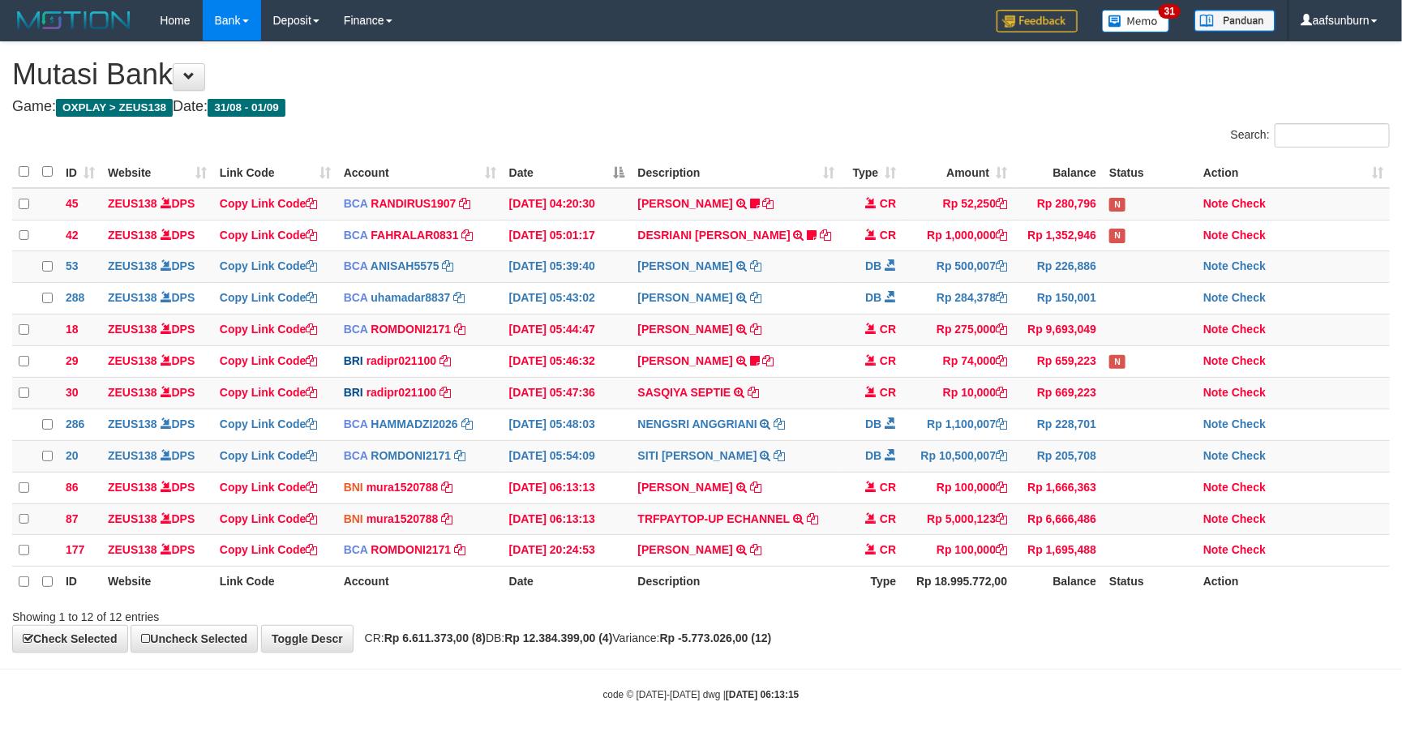
click at [1008, 472] on td "Rp 10,500,007" at bounding box center [957, 456] width 111 height 32
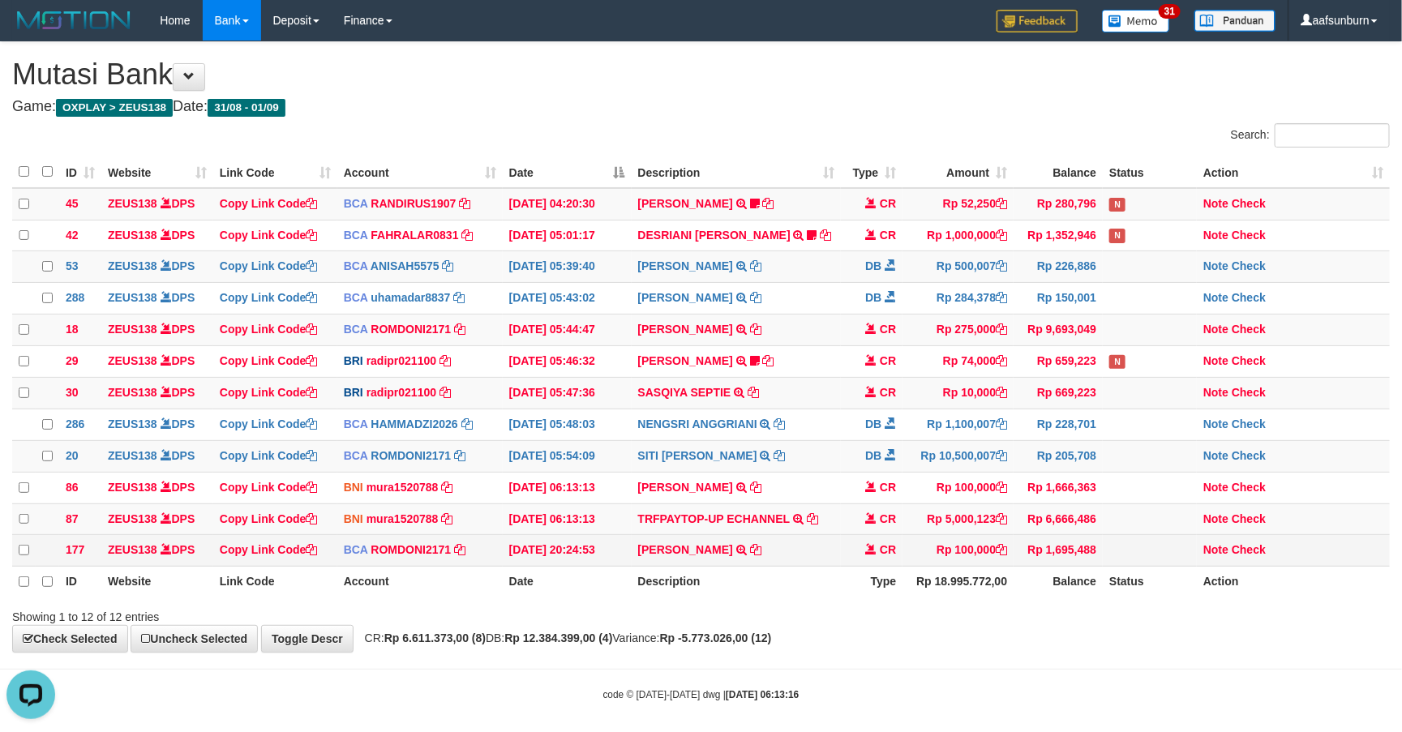
click at [1126, 567] on td at bounding box center [1150, 551] width 94 height 32
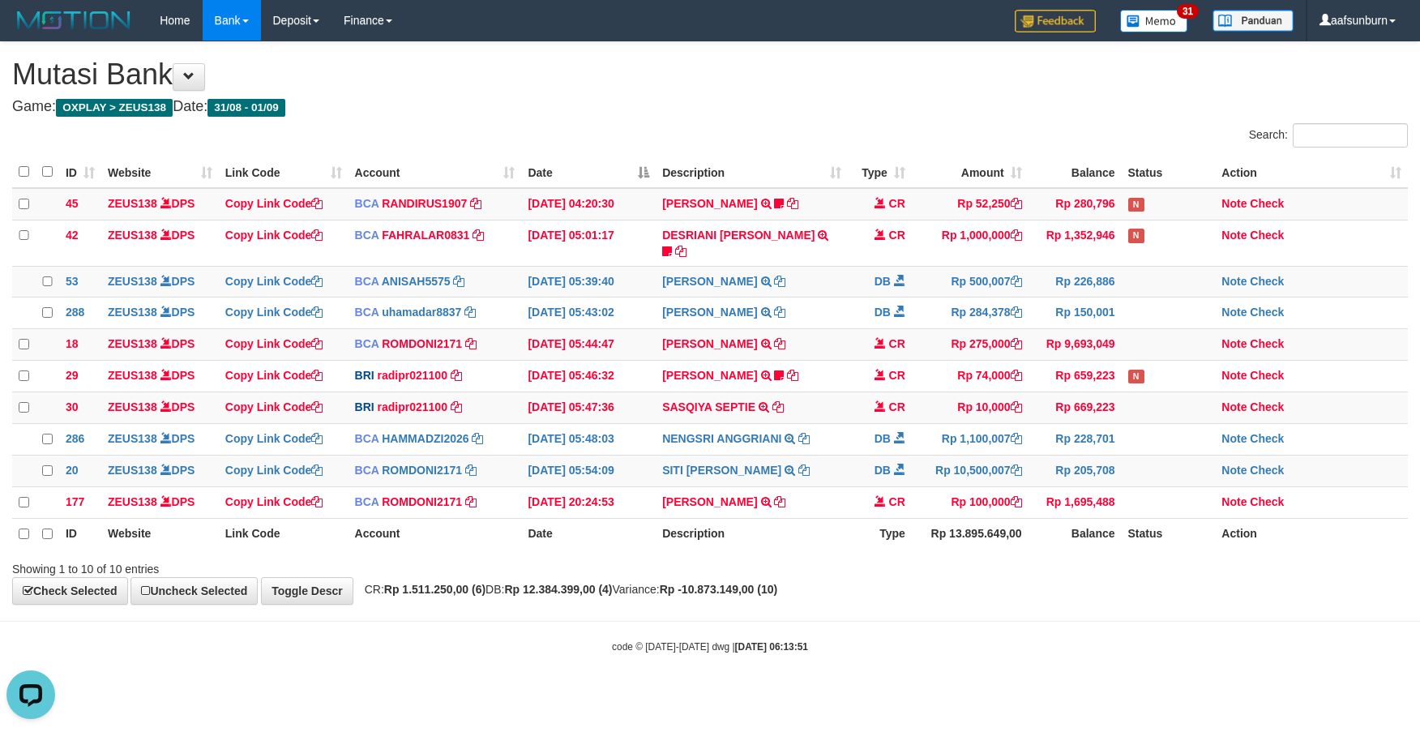
drag, startPoint x: 1083, startPoint y: 594, endPoint x: 1411, endPoint y: 553, distance: 330.1
click at [1099, 594] on div "**********" at bounding box center [710, 323] width 1420 height 562
drag, startPoint x: 1077, startPoint y: 614, endPoint x: 1086, endPoint y: 610, distance: 8.7
click at [1086, 610] on body "Toggle navigation Home Bank Account List Load By Website Group [OXPLAY] ZEUS138…" at bounding box center [710, 347] width 1420 height 695
click at [971, 667] on body "Toggle navigation Home Bank Account List Load By Website Group [OXPLAY] ZEUS138…" at bounding box center [710, 347] width 1420 height 695
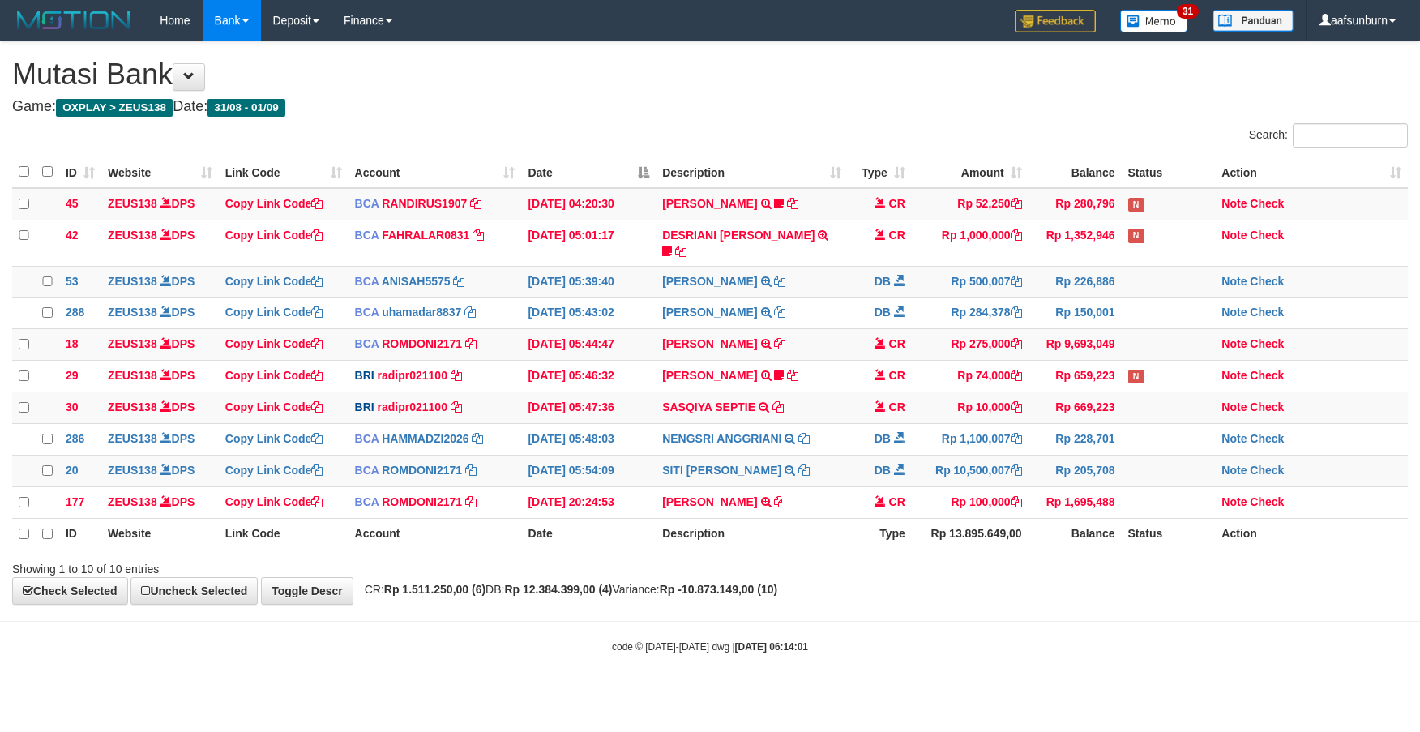
click at [970, 667] on body "Toggle navigation Home Bank Account List Load By Website Group [OXPLAY] ZEUS138…" at bounding box center [710, 347] width 1420 height 695
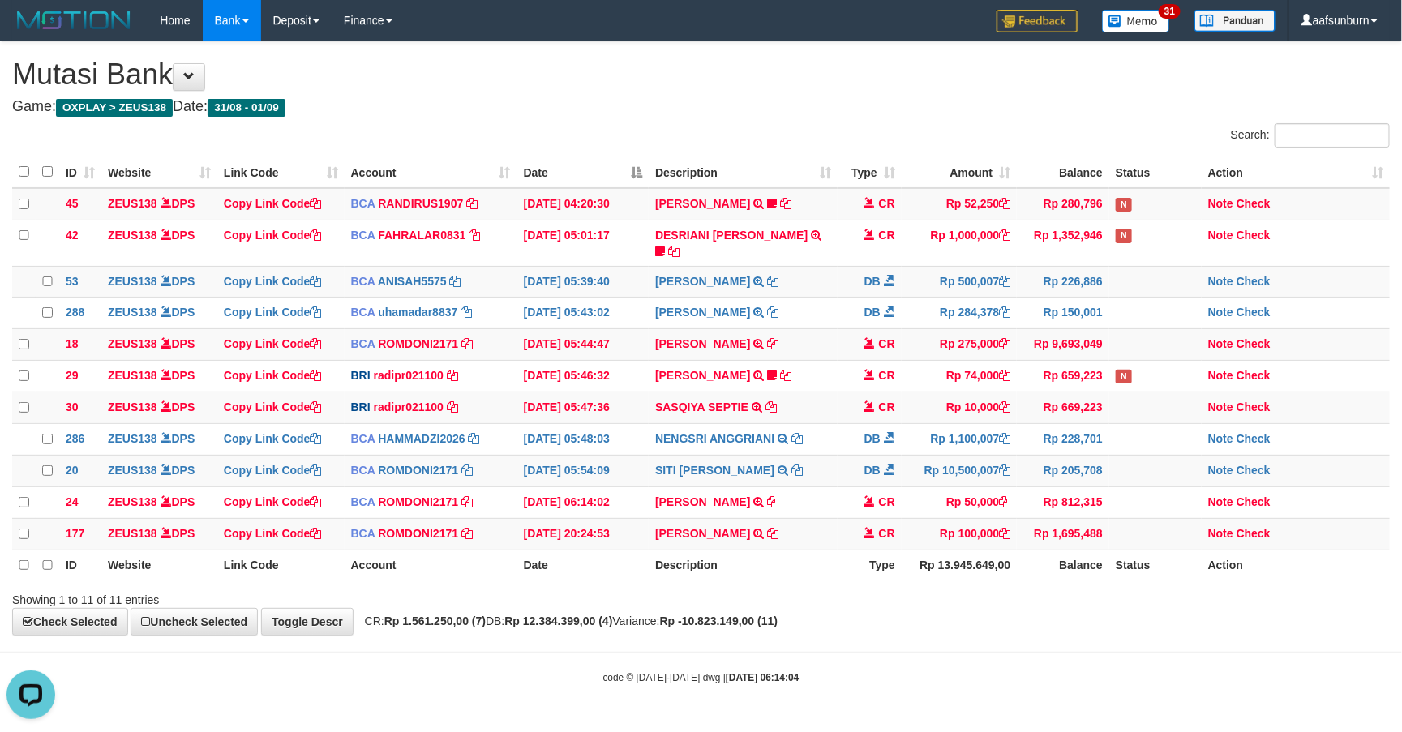
click at [1138, 567] on th "Status" at bounding box center [1155, 565] width 92 height 31
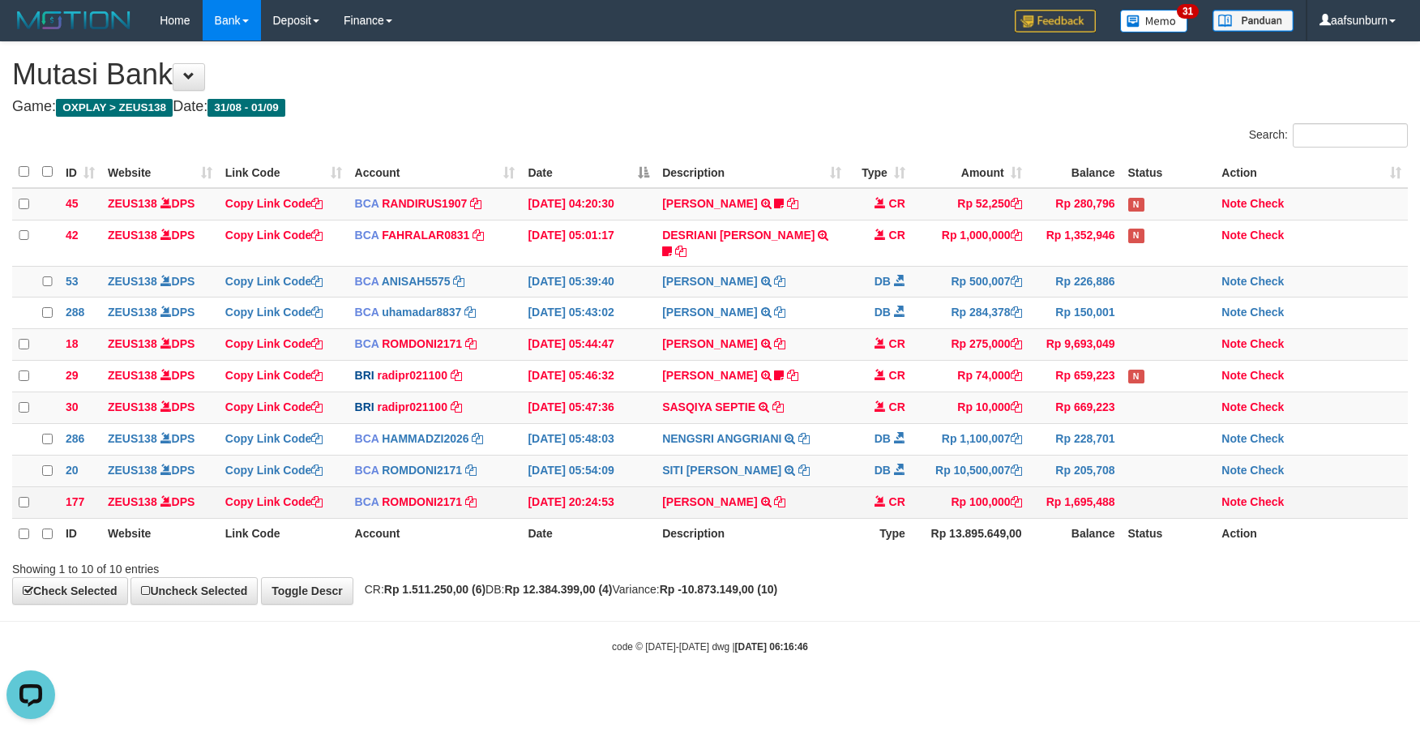
click at [919, 501] on td "Rp 100,000" at bounding box center [970, 502] width 117 height 32
click at [919, 499] on td "Rp 100,000" at bounding box center [970, 502] width 117 height 32
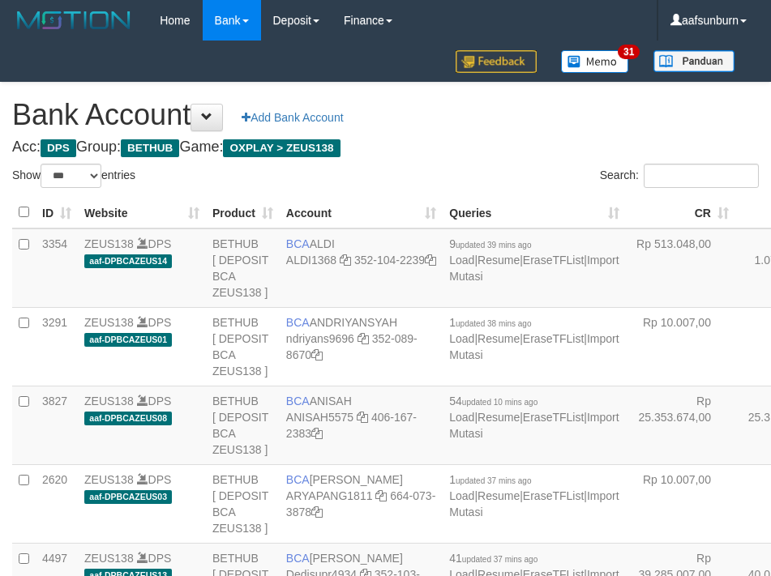
select select "***"
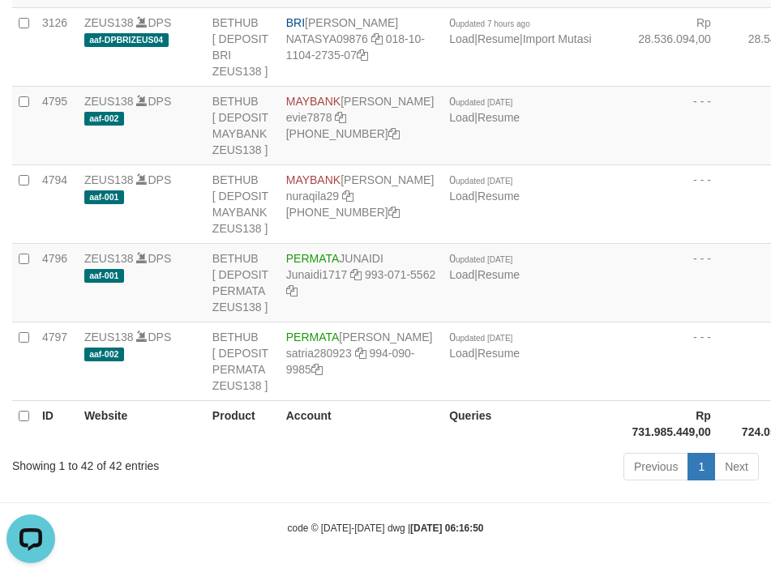
drag, startPoint x: 692, startPoint y: 186, endPoint x: 674, endPoint y: 188, distance: 18.0
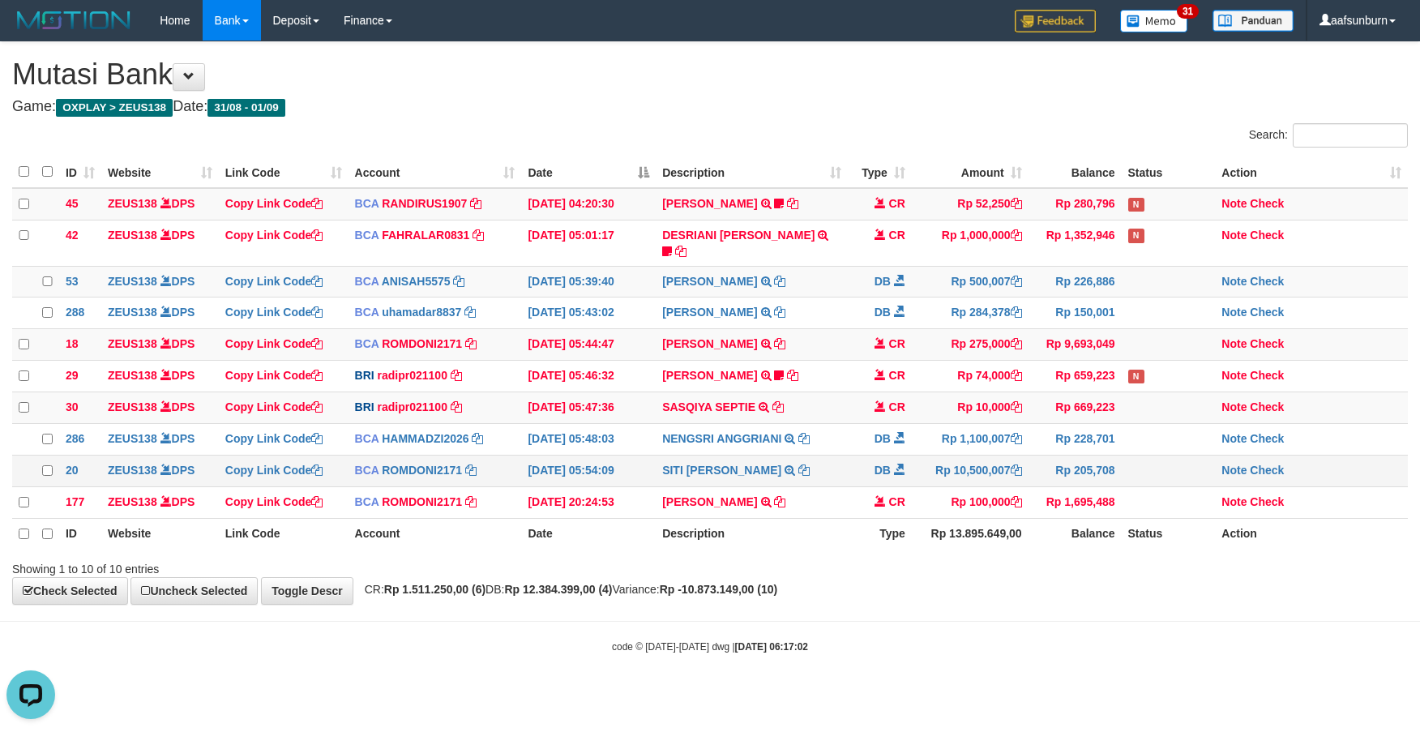
click at [993, 480] on td "Rp 10,500,007" at bounding box center [970, 471] width 117 height 32
click at [896, 509] on td "CR" at bounding box center [880, 502] width 64 height 32
click at [1119, 581] on div "**********" at bounding box center [710, 323] width 1420 height 562
click at [1117, 543] on th "Balance" at bounding box center [1075, 533] width 93 height 31
click at [1049, 587] on div "**********" at bounding box center [710, 323] width 1420 height 562
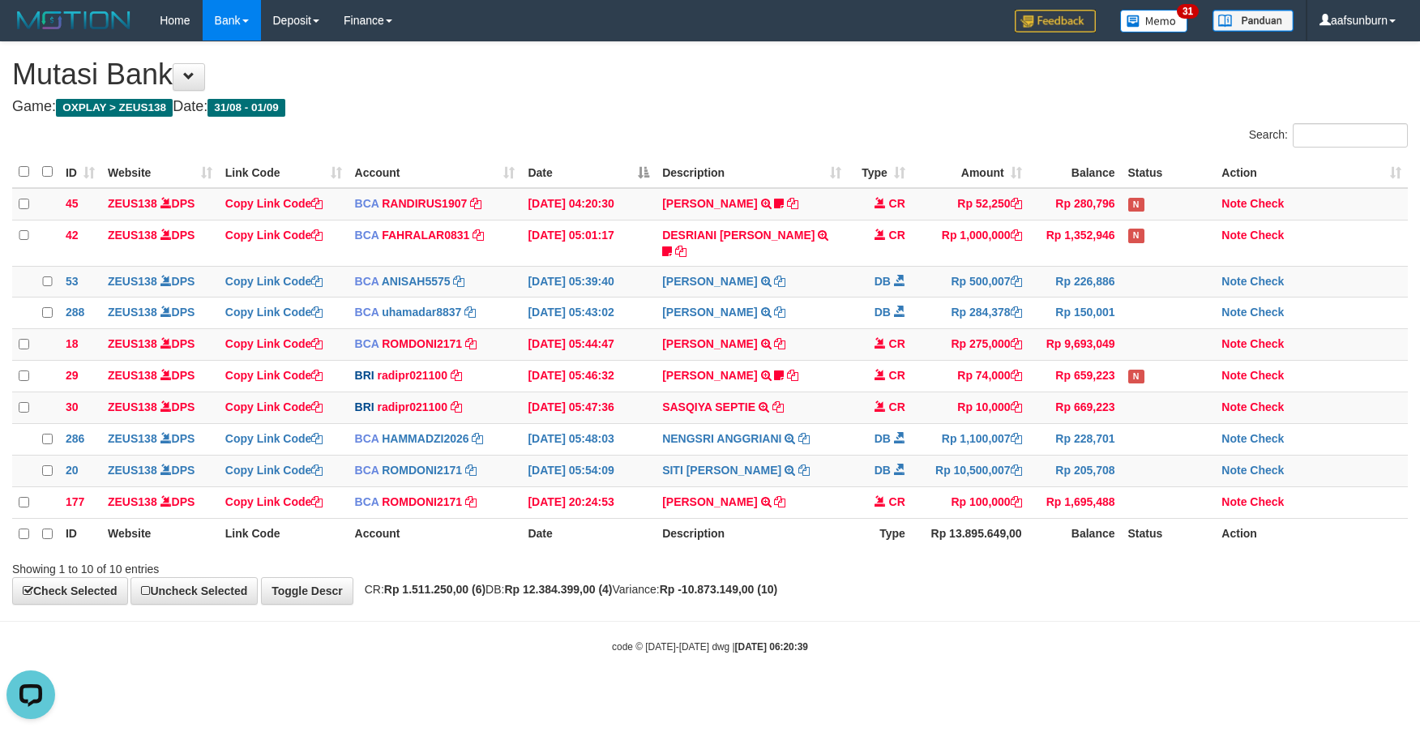
click at [1049, 587] on div "**********" at bounding box center [710, 323] width 1420 height 562
click at [958, 599] on div "**********" at bounding box center [710, 323] width 1420 height 562
click at [1007, 572] on div "Showing 1 to 10 of 10 entries" at bounding box center [710, 566] width 1420 height 23
click at [947, 396] on td "Rp 10,000" at bounding box center [970, 408] width 117 height 32
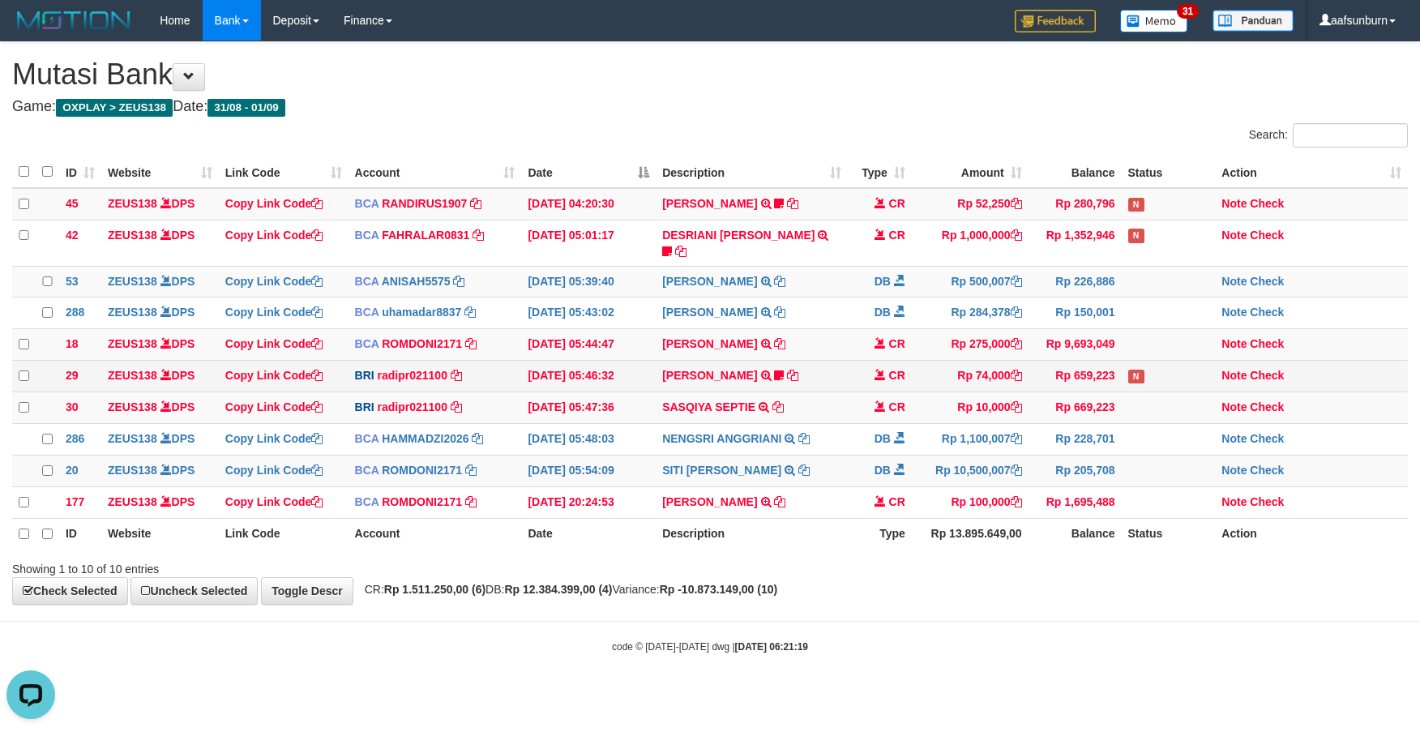
click at [901, 370] on span "CR" at bounding box center [897, 375] width 16 height 13
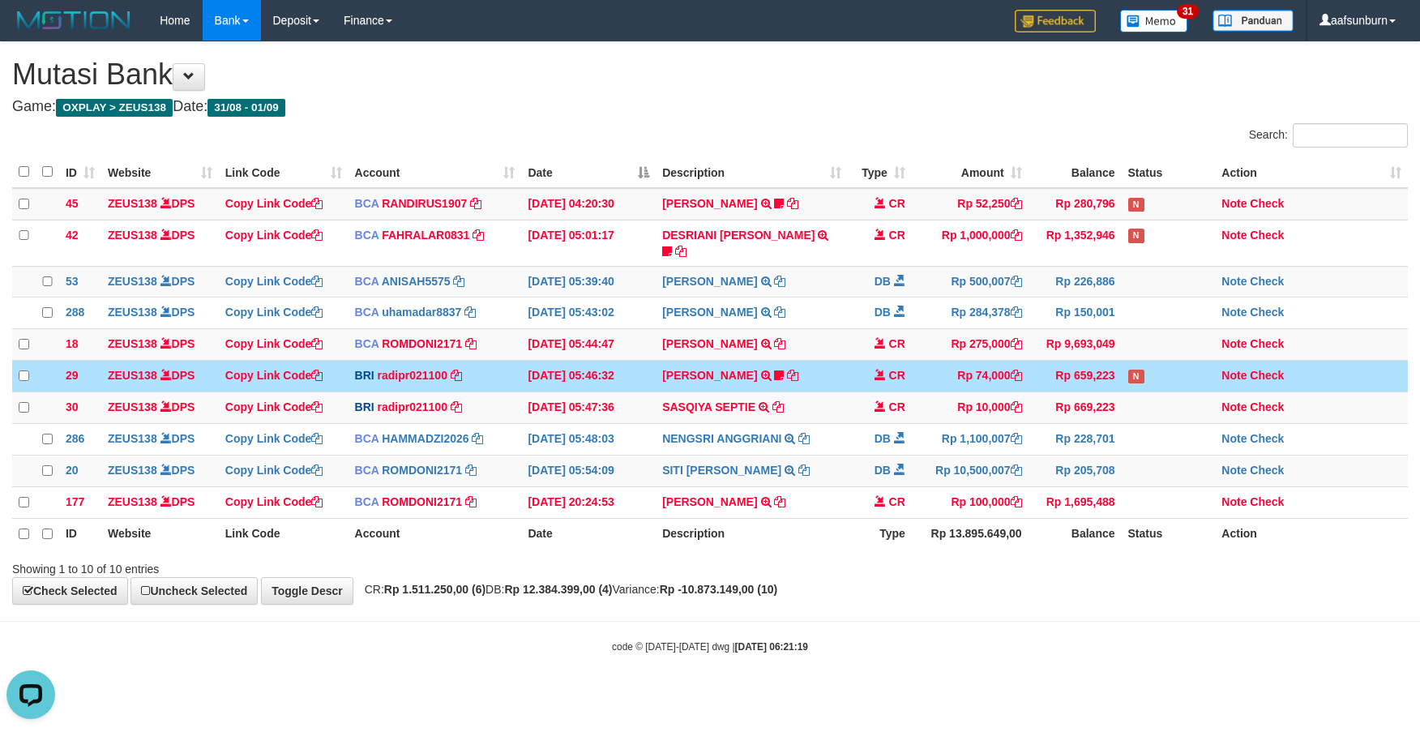
click at [880, 369] on span at bounding box center [880, 374] width 11 height 11
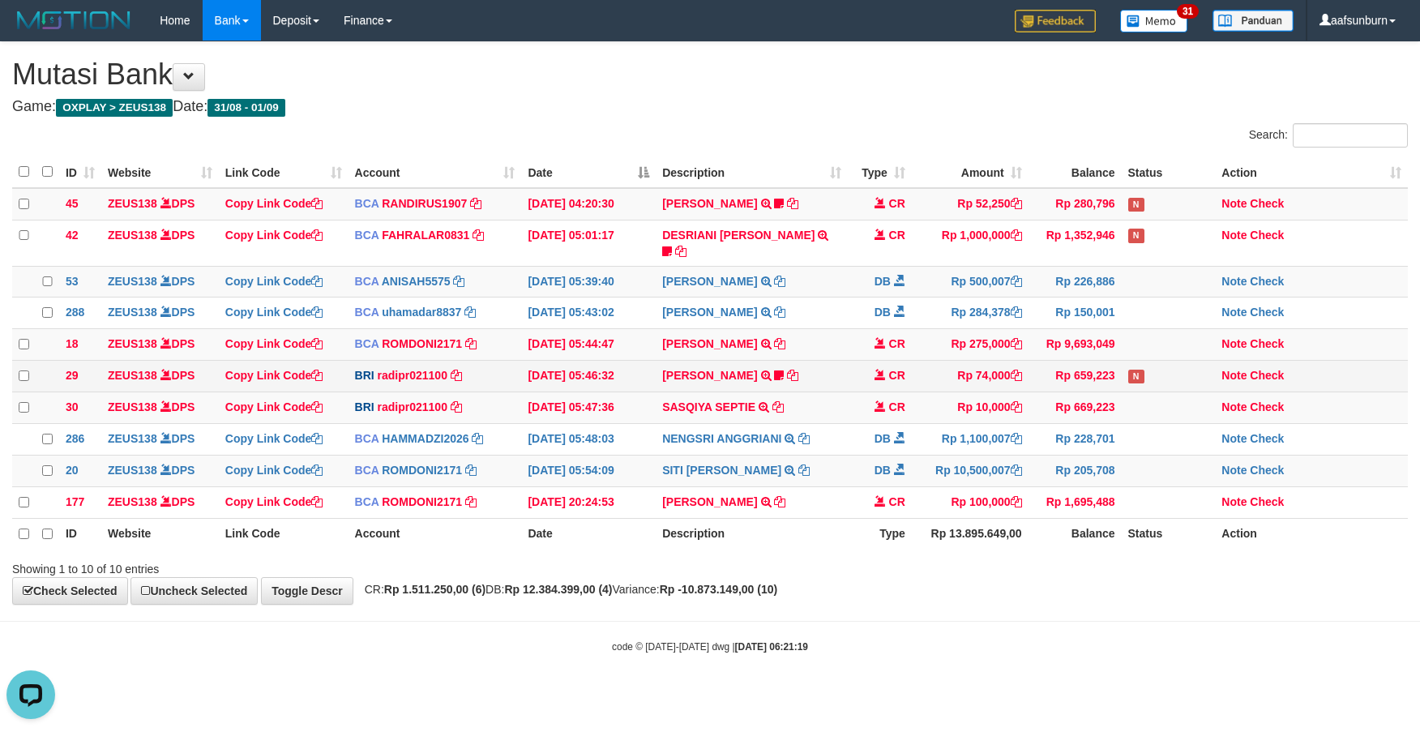
click at [874, 361] on td "CR" at bounding box center [880, 377] width 64 height 32
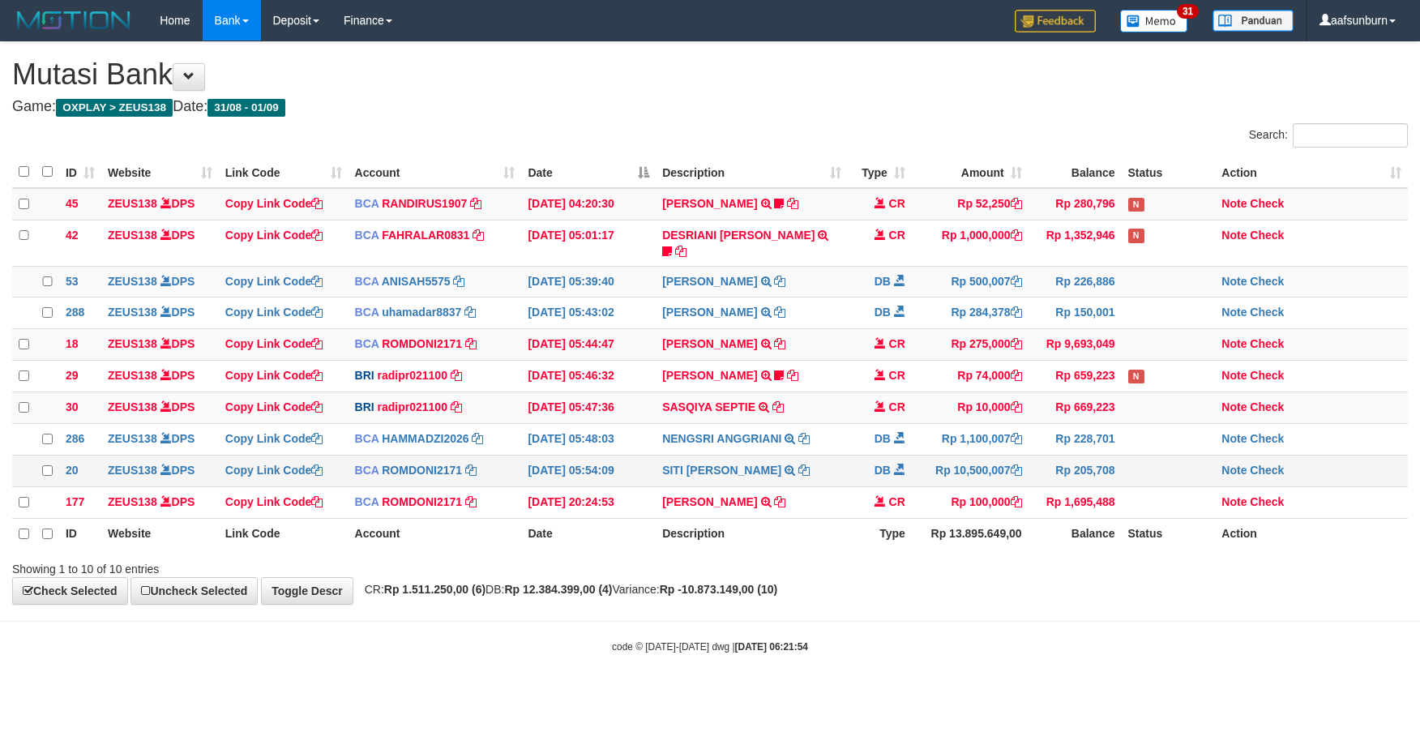
click at [992, 468] on td "Rp 10,500,007" at bounding box center [970, 471] width 117 height 32
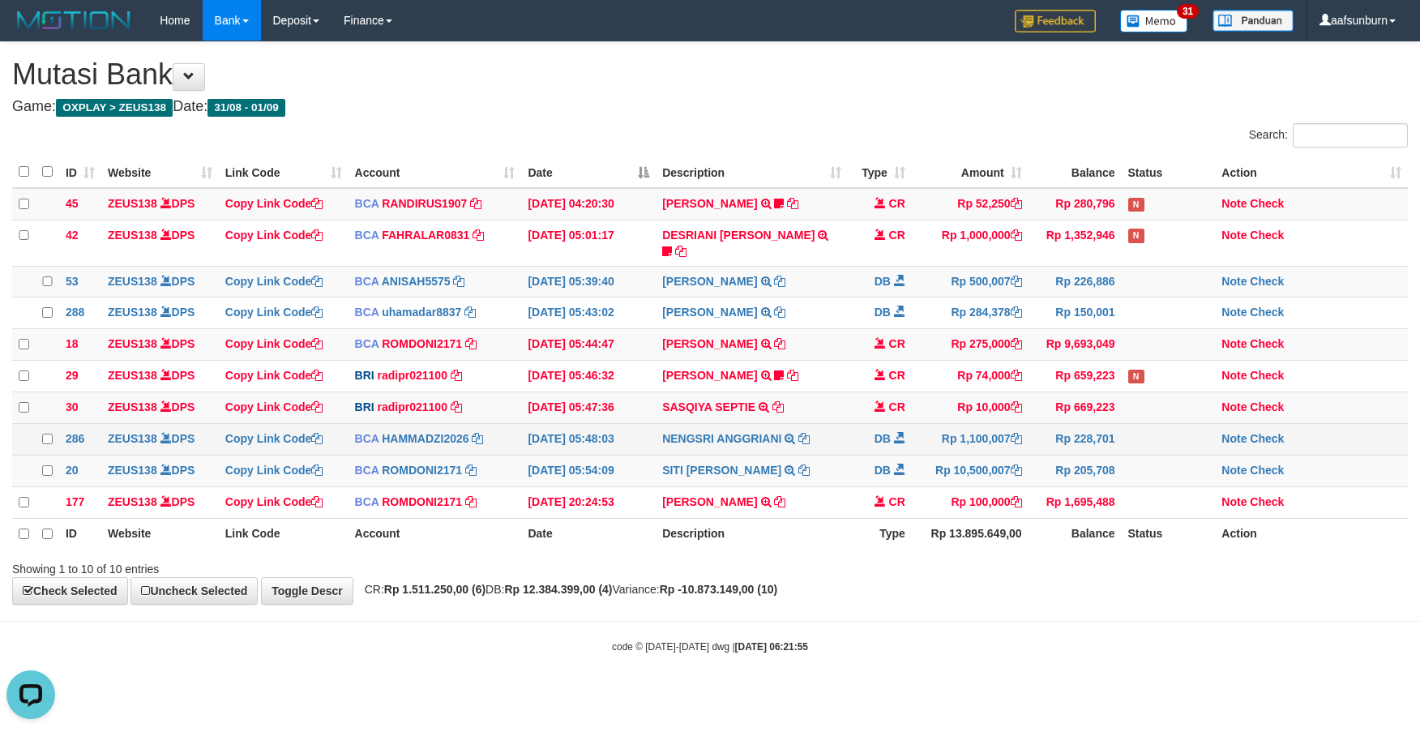
click at [626, 435] on td "[DATE] 05:48:03" at bounding box center [588, 439] width 135 height 32
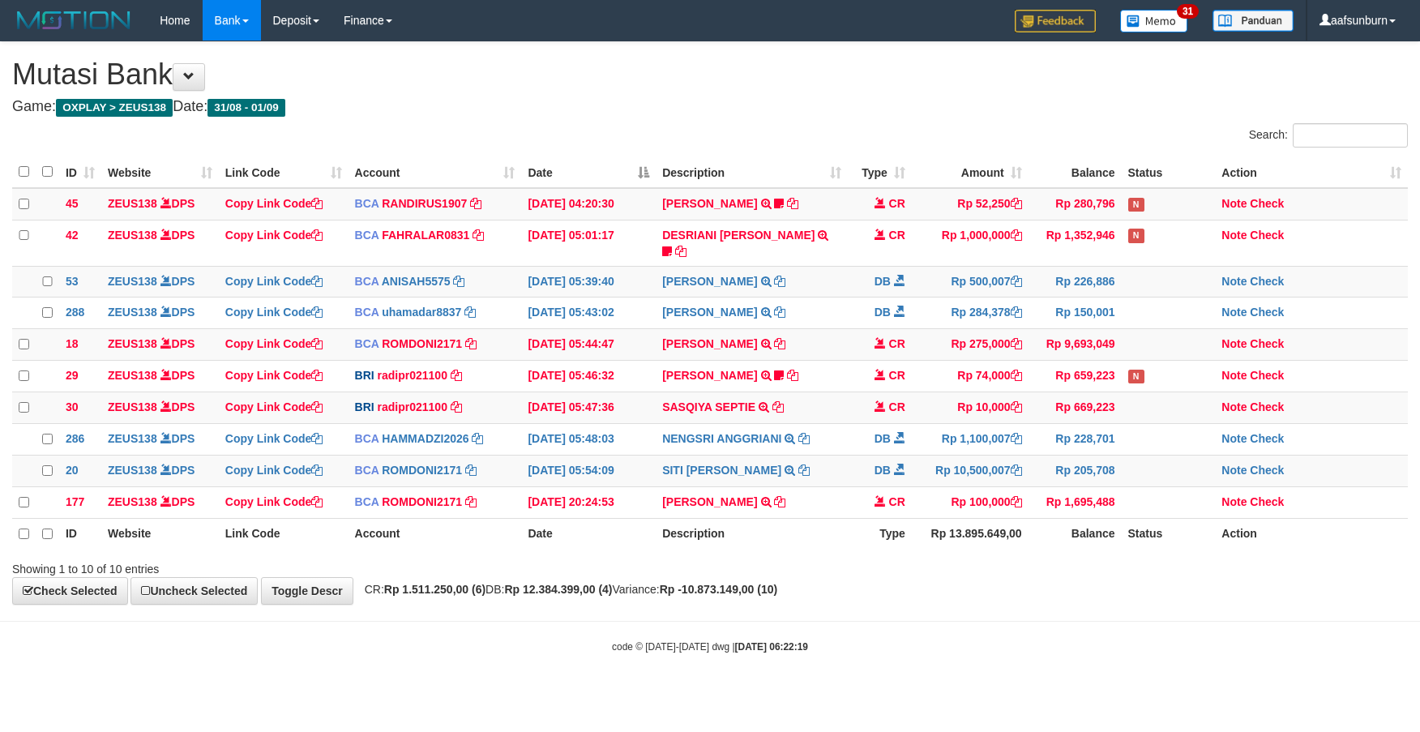
click at [618, 428] on td "[DATE] 05:48:03" at bounding box center [588, 439] width 135 height 32
click at [925, 610] on body "Toggle navigation Home Bank Account List Load By Website Group [OXPLAY] ZEUS138…" at bounding box center [710, 347] width 1420 height 695
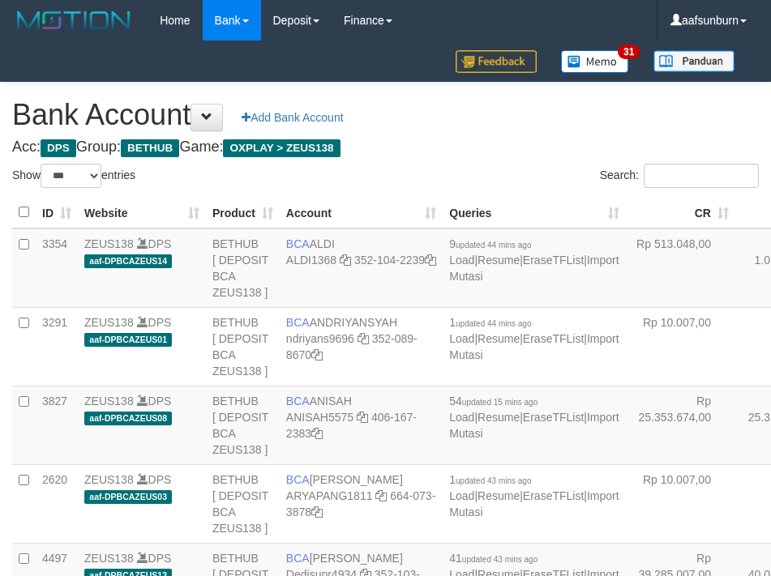
select select "***"
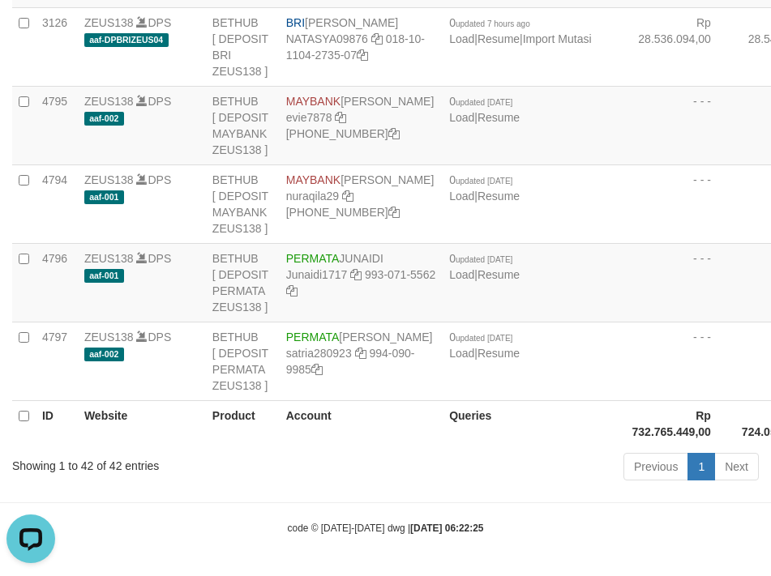
drag, startPoint x: 631, startPoint y: 147, endPoint x: 5, endPoint y: 278, distance: 639.5
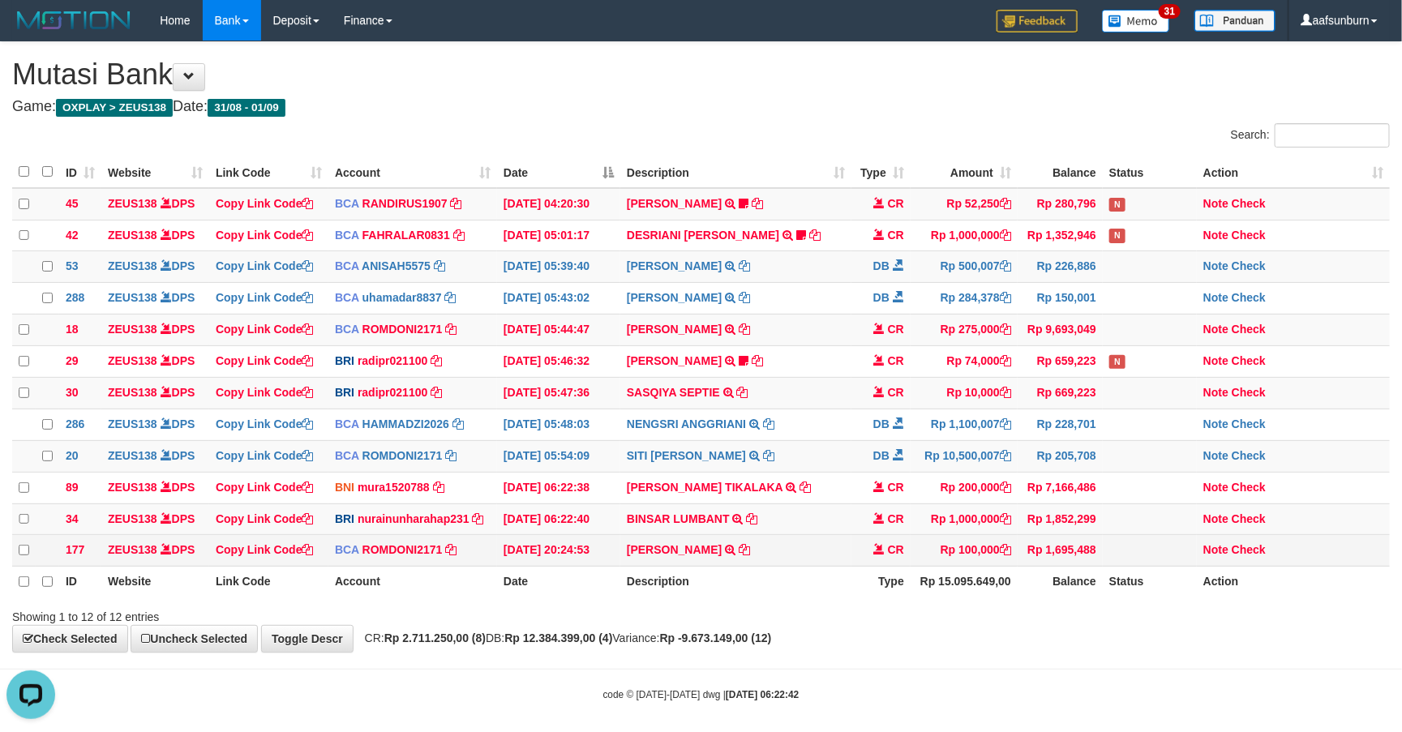
click at [842, 567] on td "ABDUL GAFUR SETORAN VIA CDM TANGGAL :31/08 31/08 WSID:Z3QA1 ABDUL GAFUR" at bounding box center [735, 551] width 231 height 32
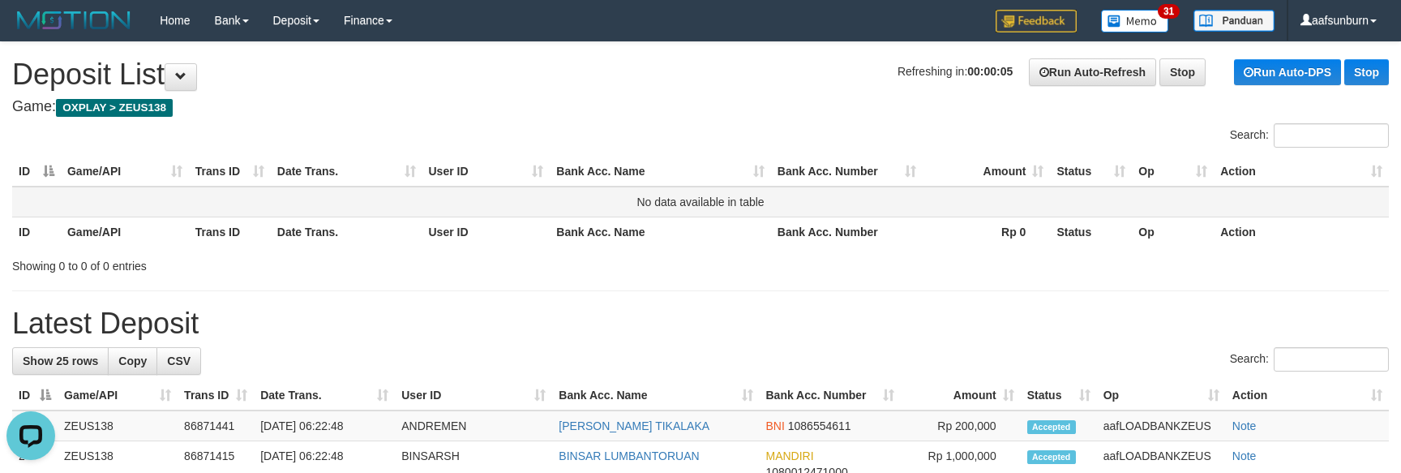
drag, startPoint x: 1024, startPoint y: 283, endPoint x: 1000, endPoint y: 208, distance: 79.0
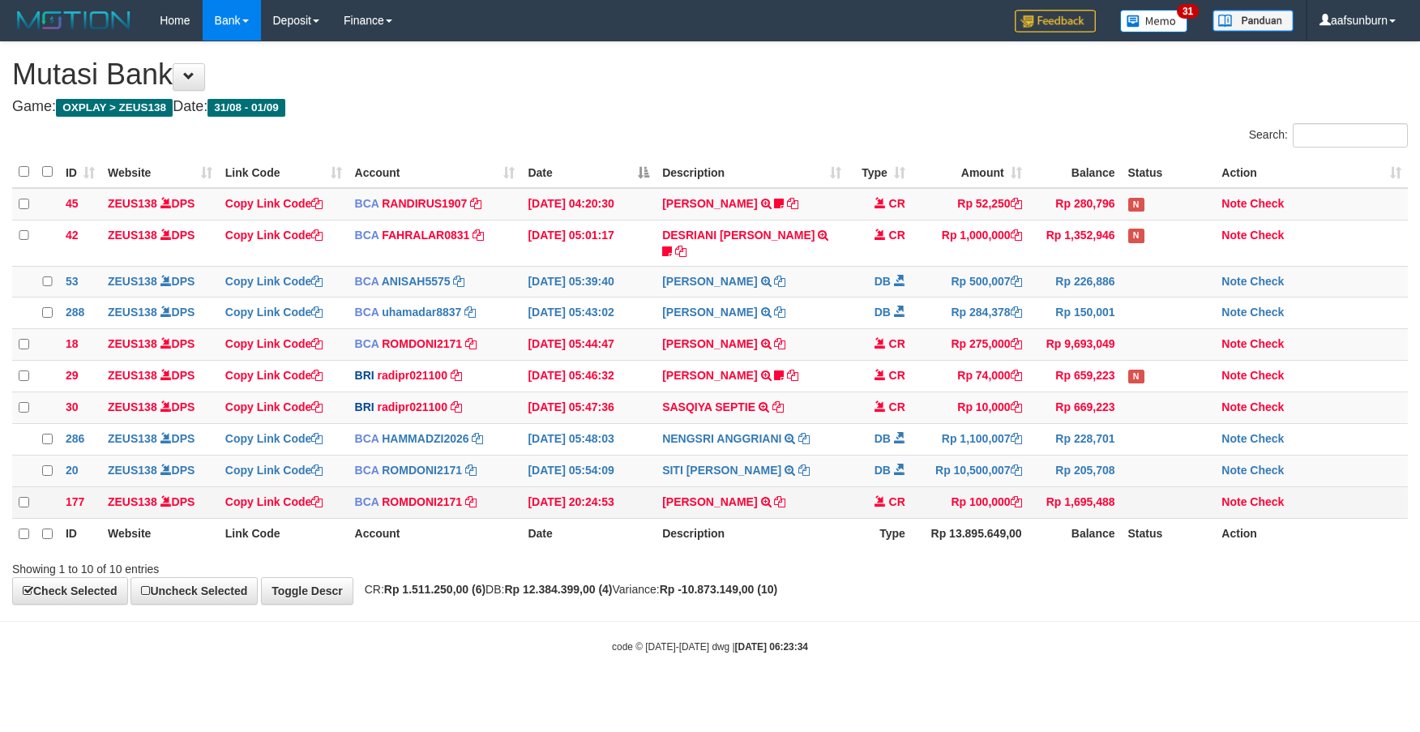
click at [786, 516] on td "ABDUL GAFUR SETORAN VIA CDM TANGGAL :31/08 31/08 WSID:Z3QA1 ABDUL GAFUR" at bounding box center [752, 502] width 192 height 32
copy tr "ABDUL GAFUR SETORAN VIA CDM TANGGAL :31/08 31/08 WSID:Z3QA1 ABDUL GAFUR"
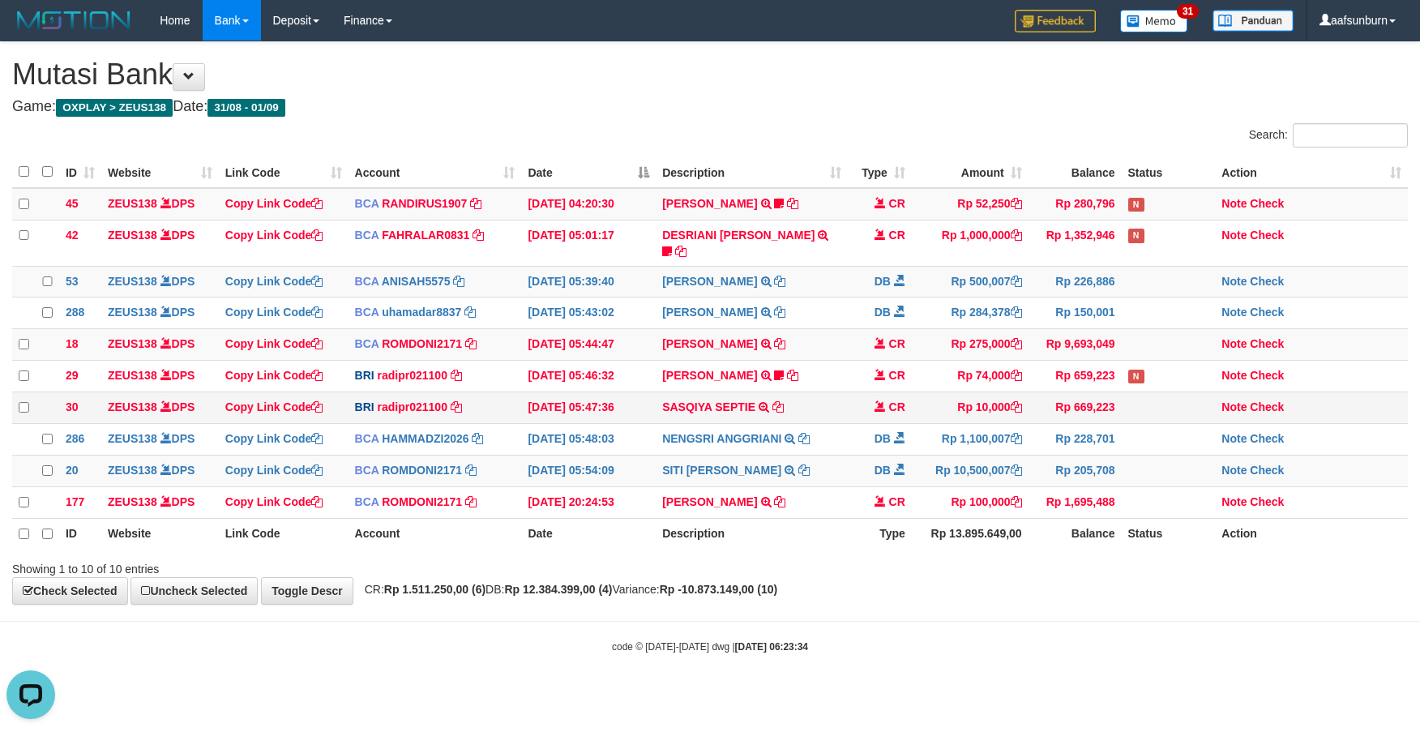
click at [875, 407] on span at bounding box center [880, 405] width 11 height 11
click at [886, 460] on td "DB" at bounding box center [880, 471] width 64 height 32
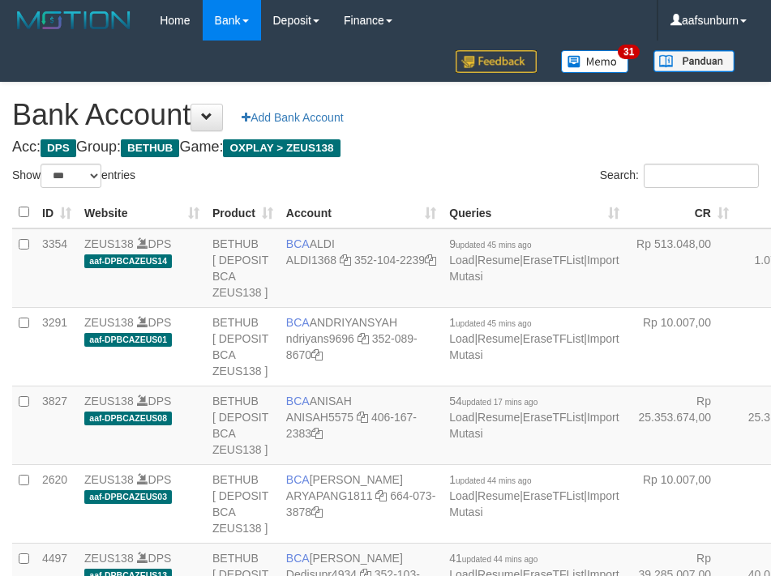
select select "***"
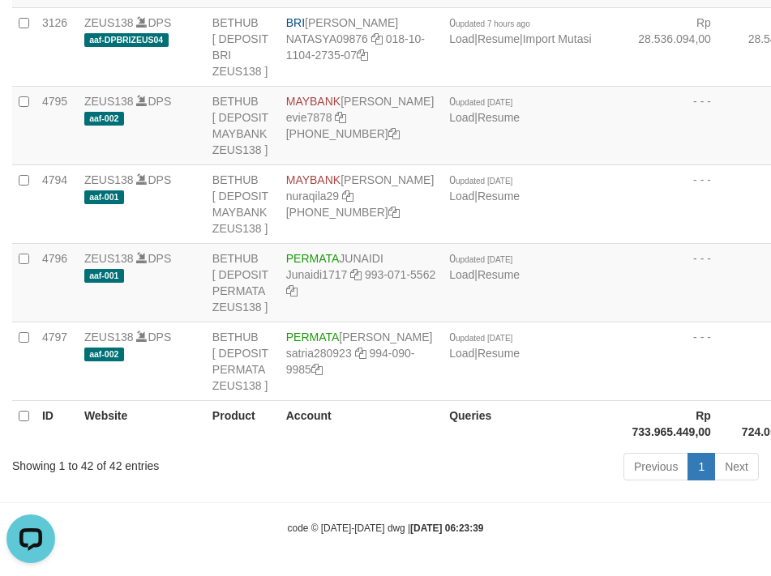
drag, startPoint x: 640, startPoint y: 142, endPoint x: 623, endPoint y: 149, distance: 19.3
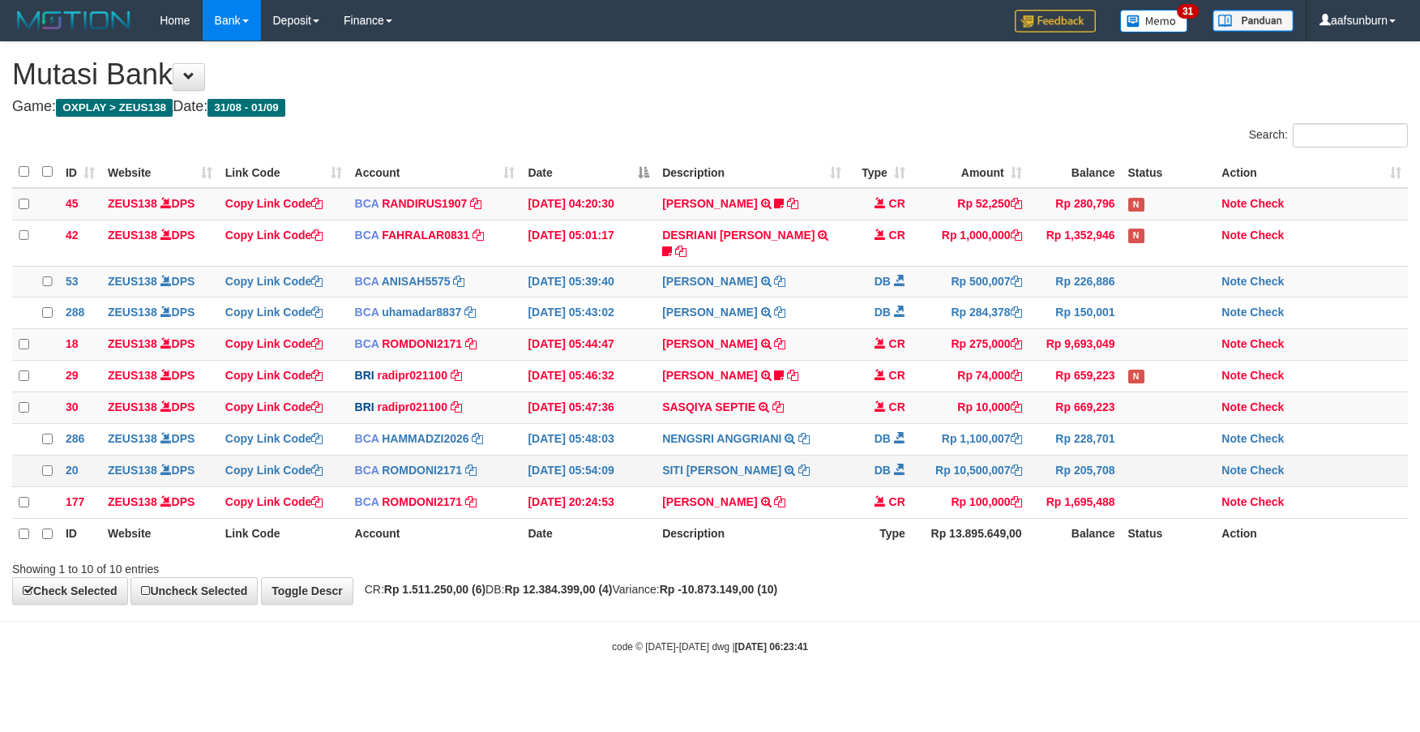
click at [895, 465] on span at bounding box center [899, 469] width 11 height 11
click at [1042, 473] on td "Rp 205,708" at bounding box center [1075, 471] width 93 height 32
click at [1044, 485] on td "Rp 205,708" at bounding box center [1075, 471] width 93 height 32
